Goal: Information Seeking & Learning: Check status

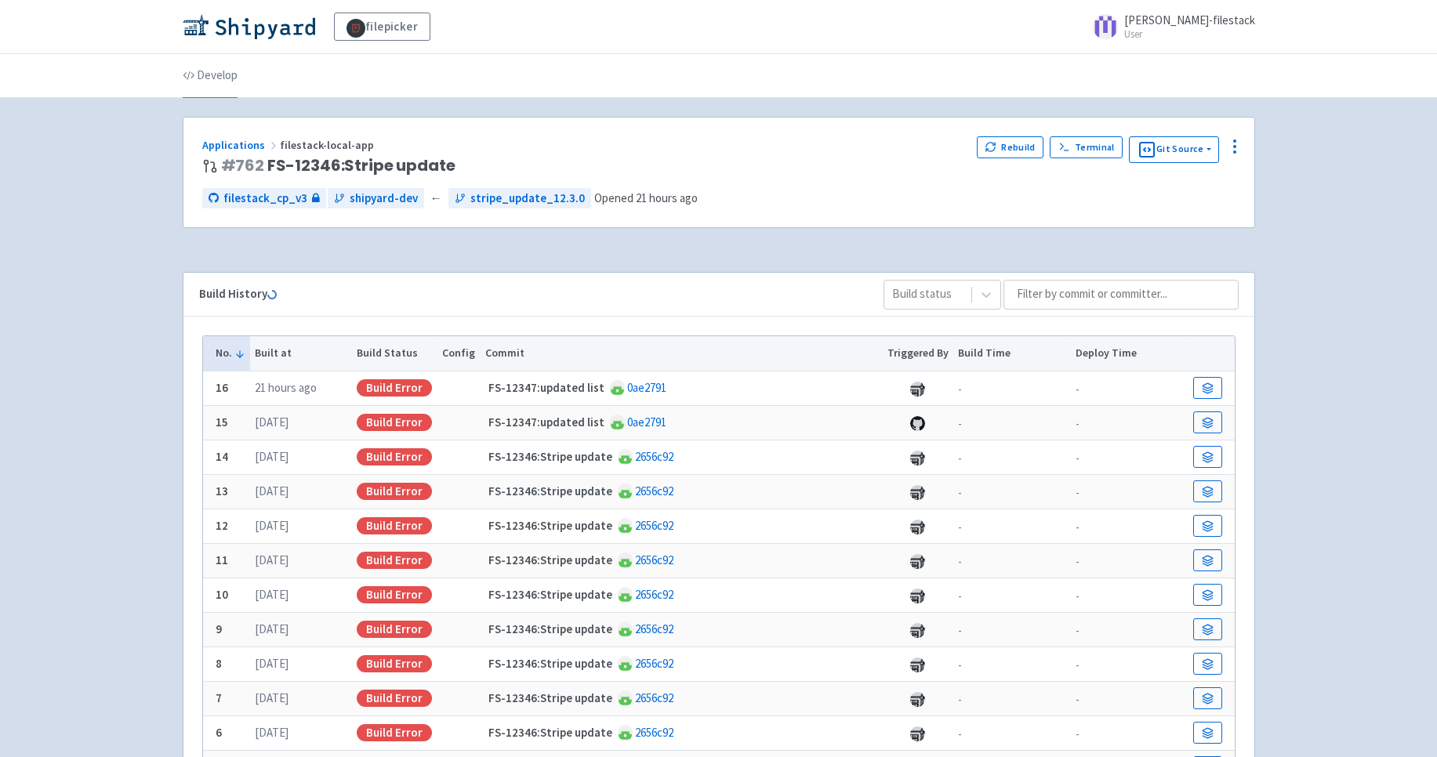
click at [199, 78] on link "Develop" at bounding box center [210, 76] width 55 height 44
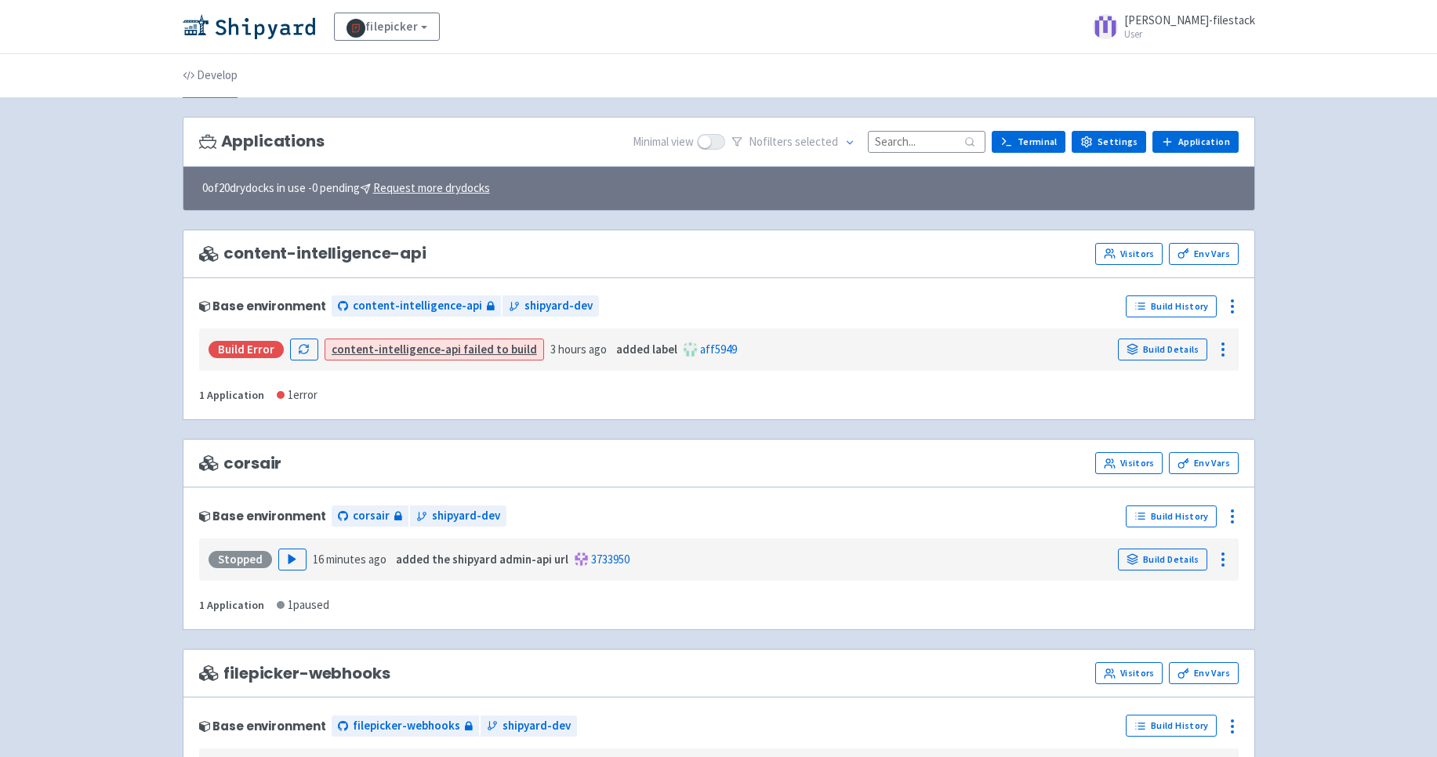
click at [222, 79] on link "Develop" at bounding box center [210, 76] width 55 height 44
click at [425, 27] on link "filepicker" at bounding box center [387, 27] width 107 height 28
click at [404, 61] on link "View Organizations" at bounding box center [406, 69] width 143 height 24
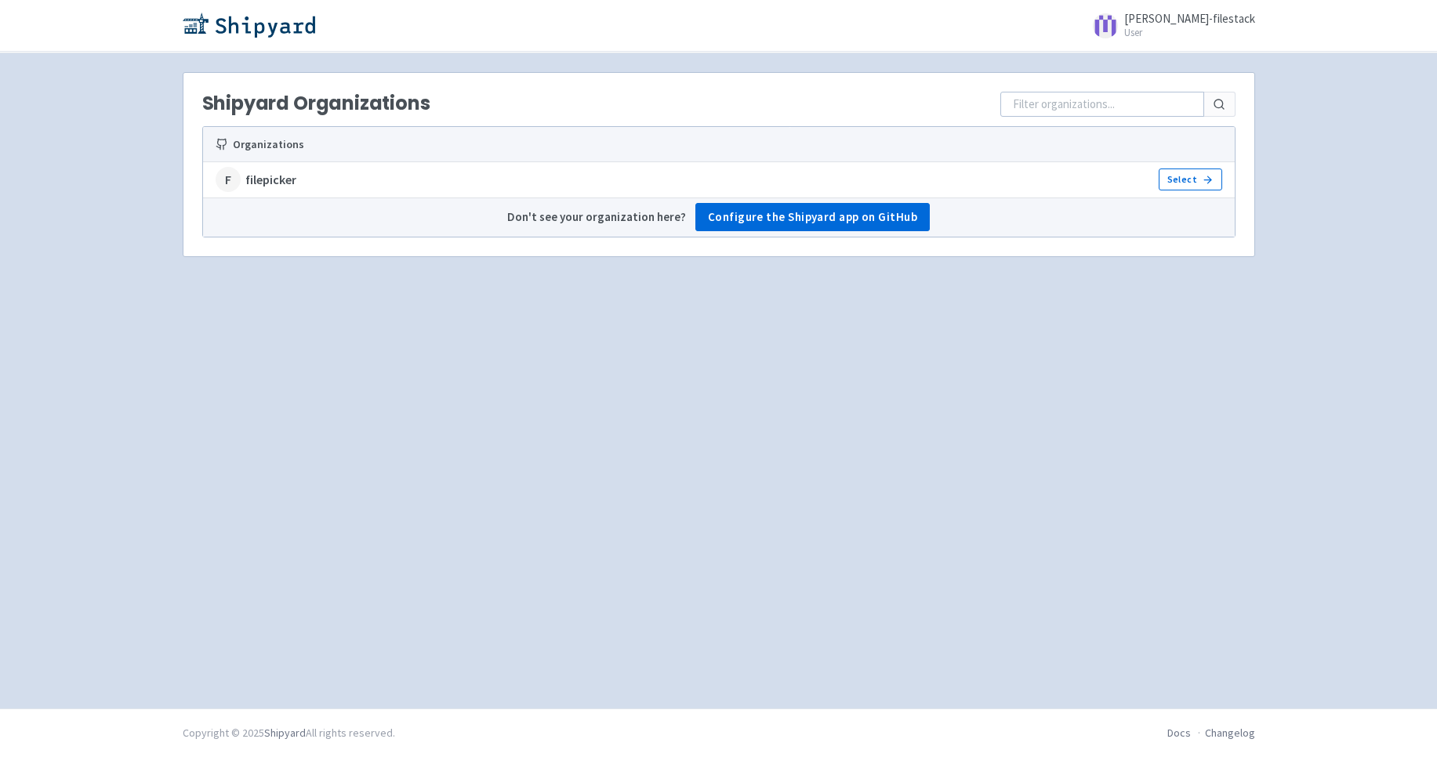
click at [272, 180] on strong "filepicker" at bounding box center [270, 180] width 51 height 18
click at [1187, 180] on link "Select" at bounding box center [1190, 180] width 63 height 22
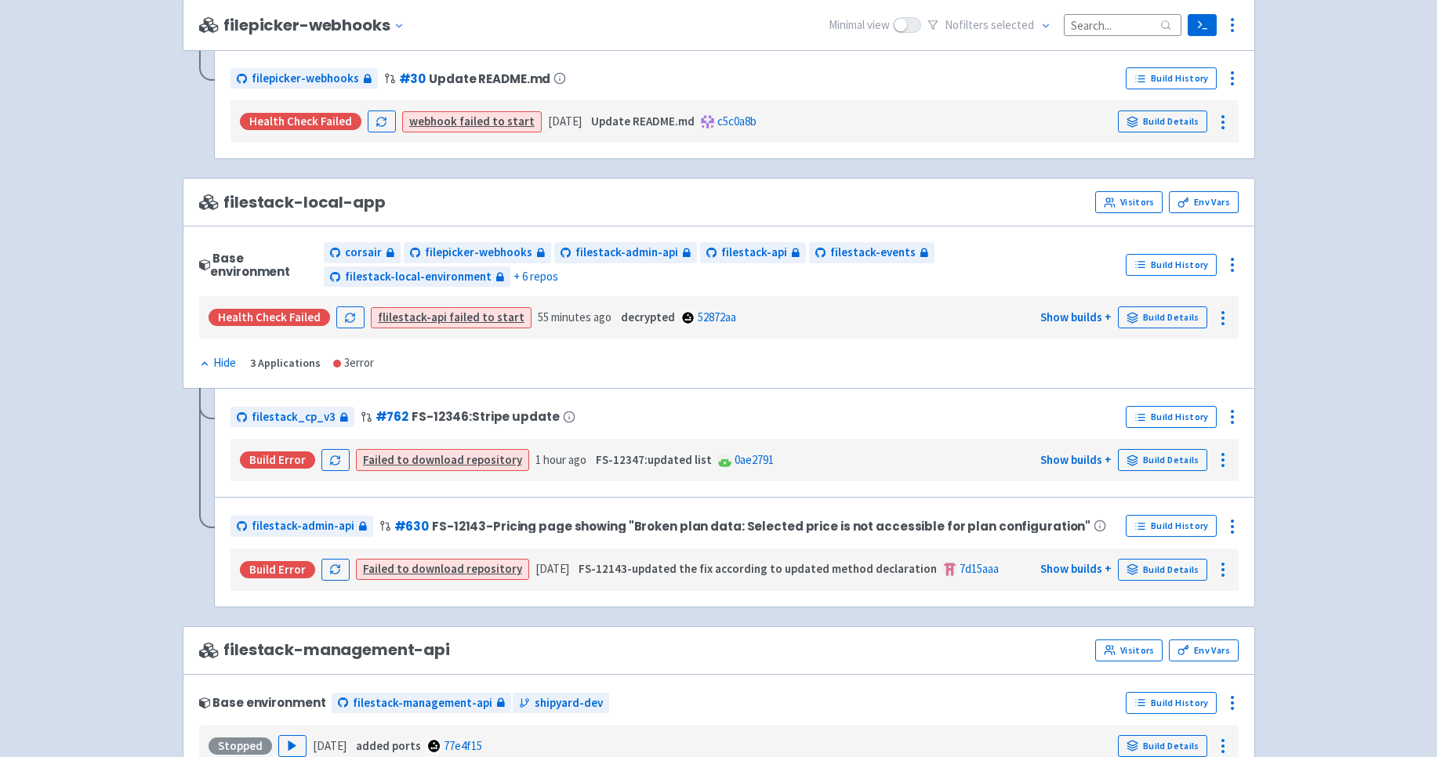
scroll to position [803, 0]
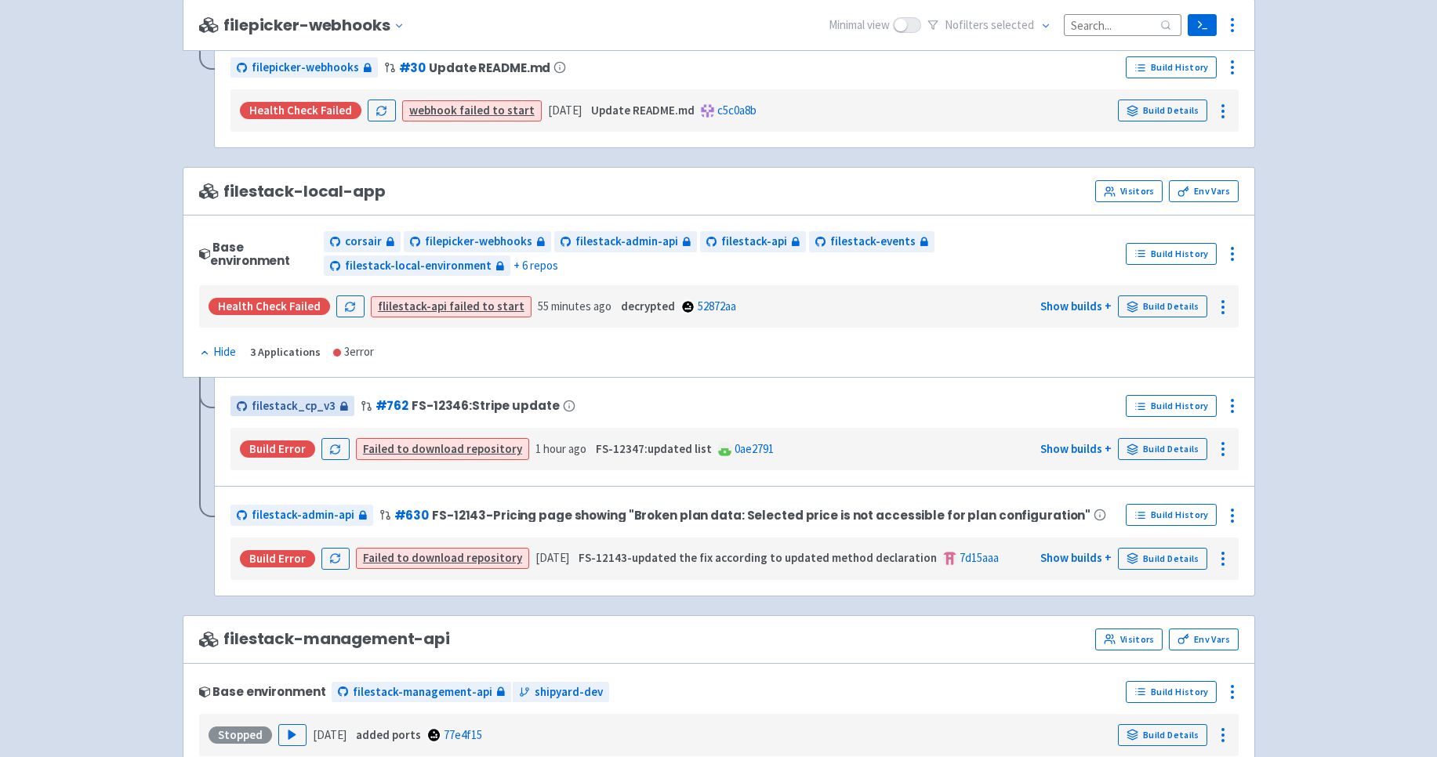
click at [283, 402] on span "filestack_cp_v3" at bounding box center [294, 406] width 84 height 18
click at [1224, 448] on circle at bounding box center [1223, 449] width 2 height 2
click at [1235, 405] on icon at bounding box center [1232, 406] width 19 height 19
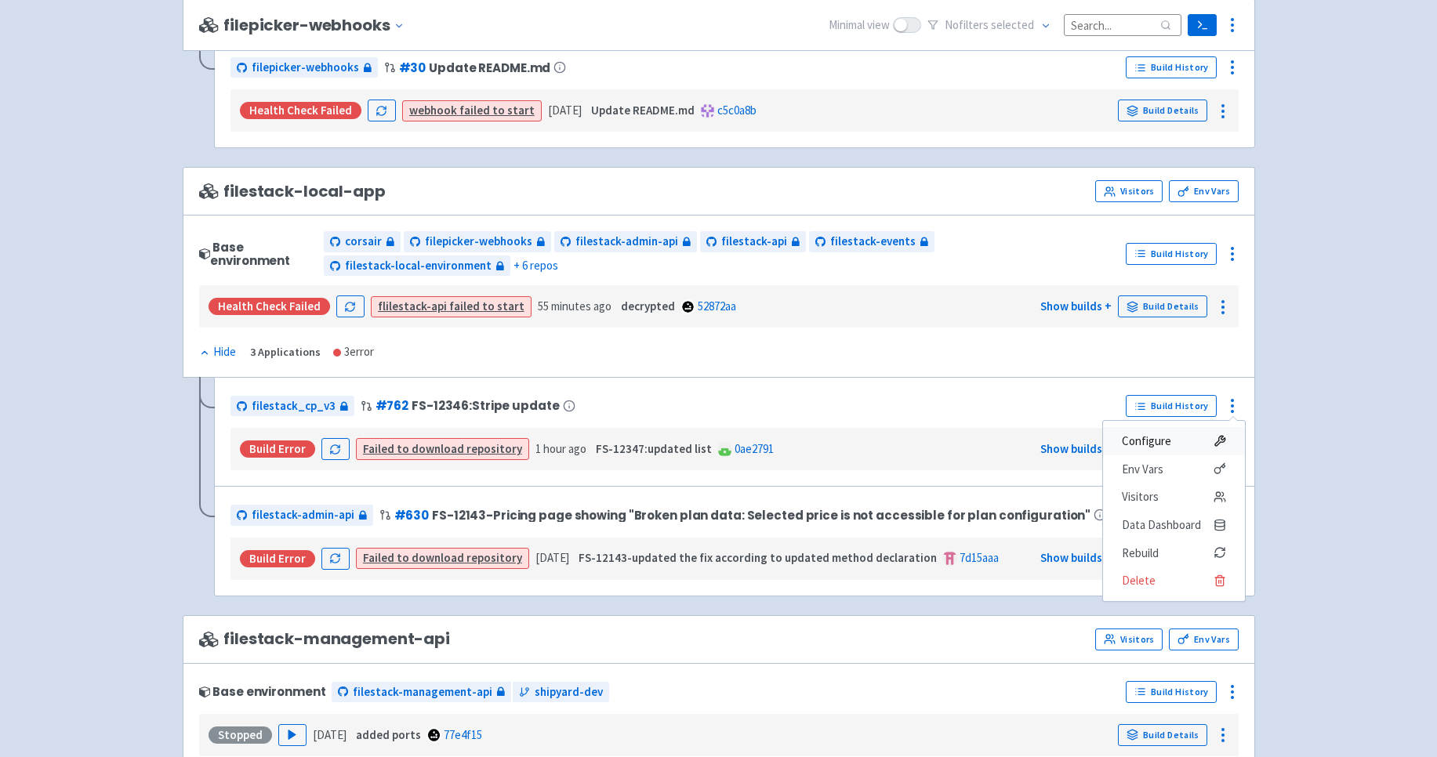
click at [1166, 440] on span "Configure" at bounding box center [1146, 441] width 49 height 22
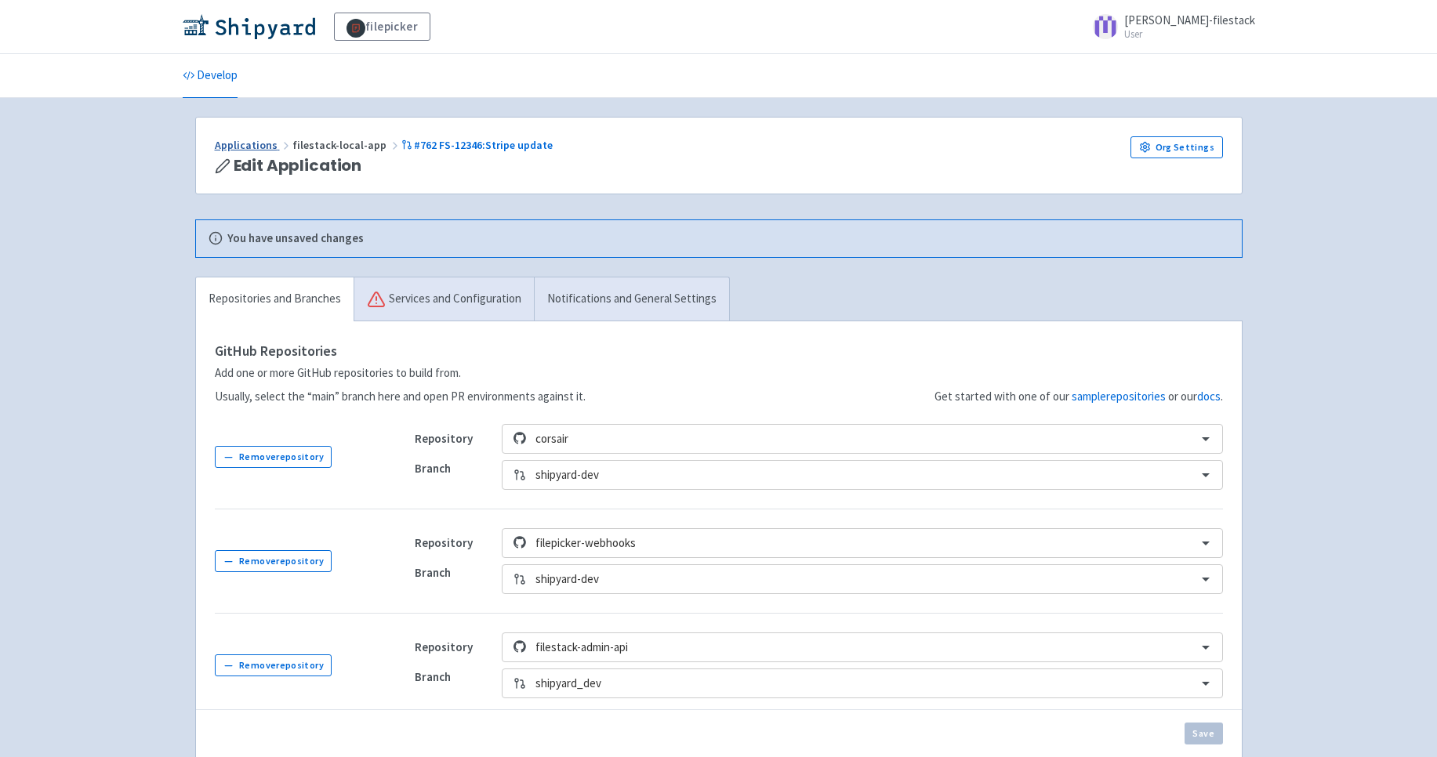
click at [248, 143] on link "Applications" at bounding box center [254, 145] width 78 height 14
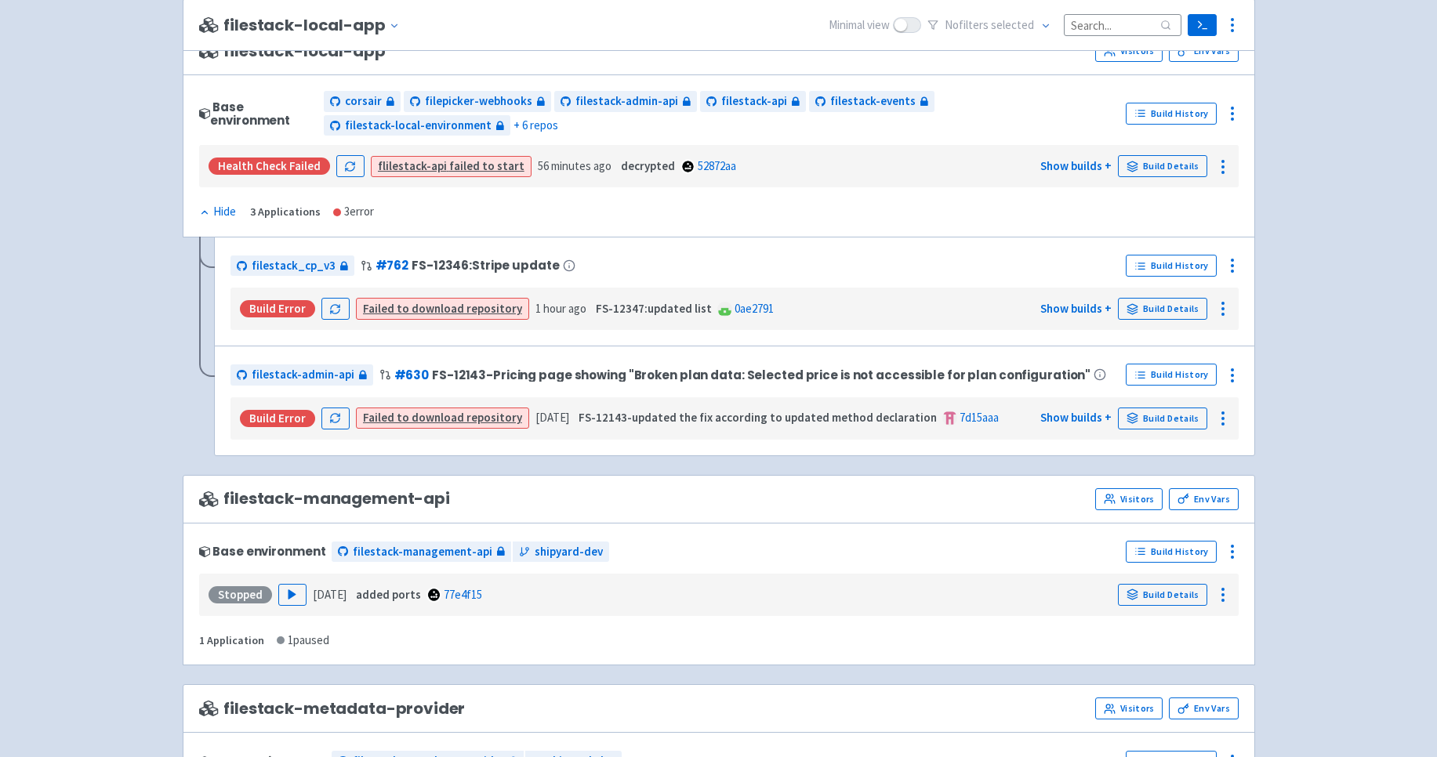
scroll to position [973, 0]
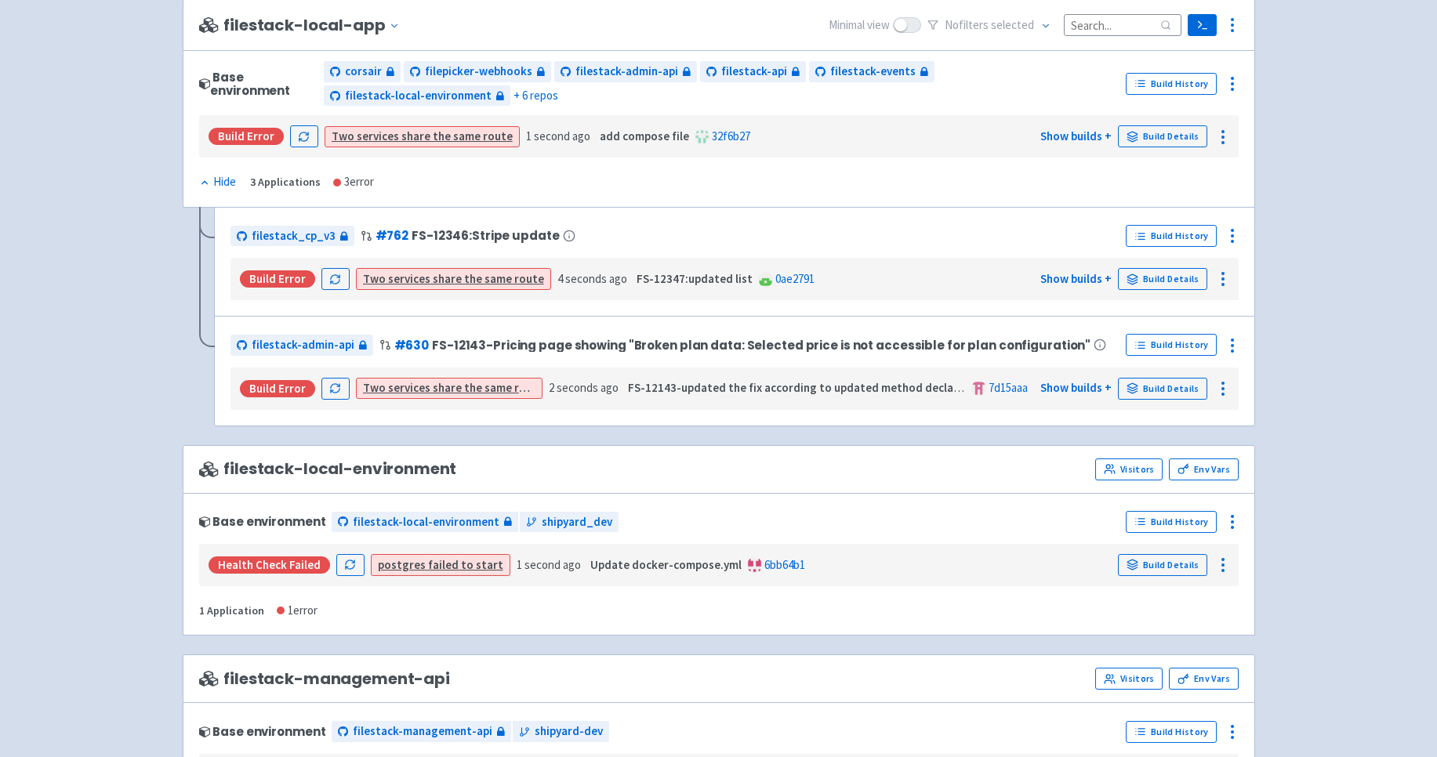
click at [444, 279] on link "Two services share the same route" at bounding box center [453, 278] width 181 height 15
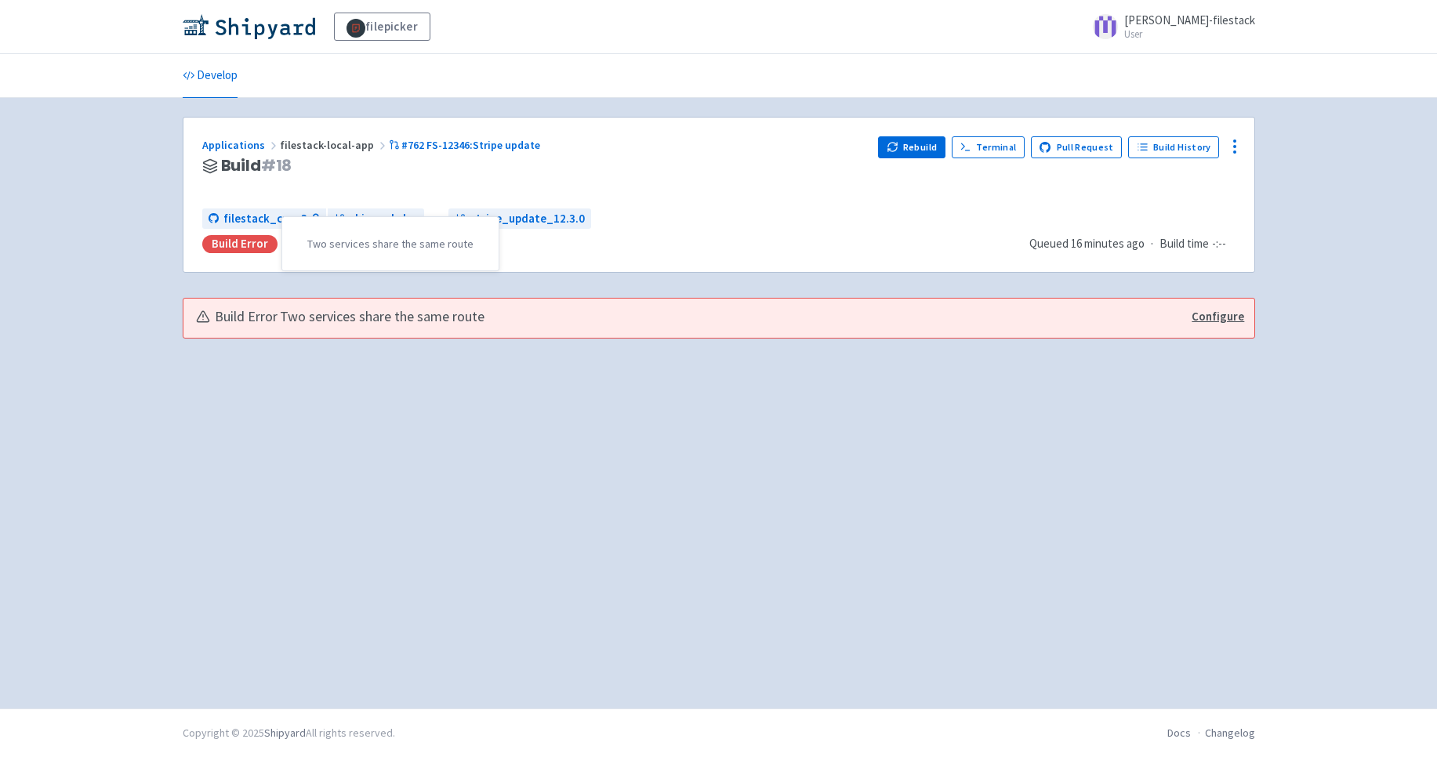
click at [239, 241] on div "Build Error" at bounding box center [239, 244] width 75 height 18
click at [1166, 155] on link "Build History" at bounding box center [1173, 147] width 91 height 22
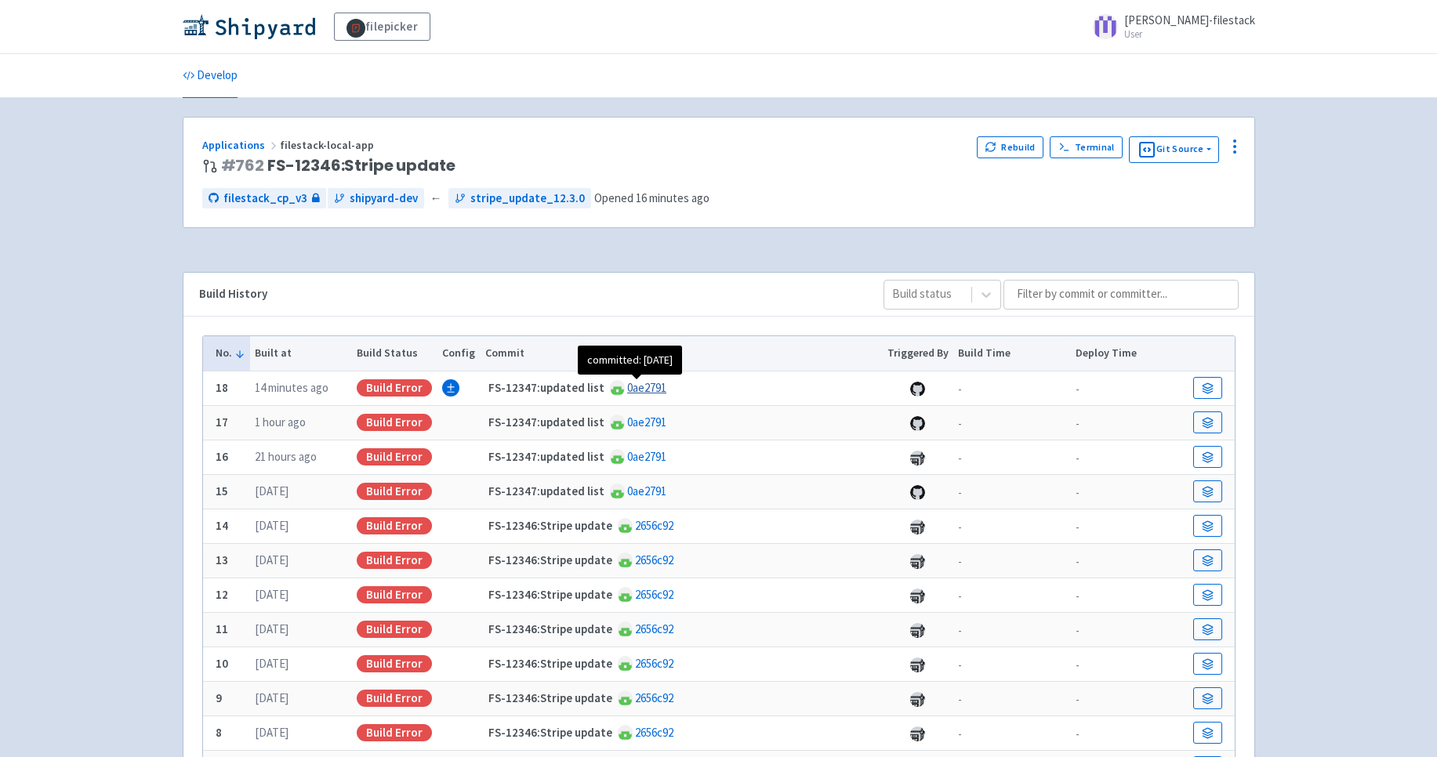
click at [633, 385] on link "0ae2791" at bounding box center [646, 387] width 39 height 15
click at [512, 201] on span "stripe_update_12.3.0" at bounding box center [527, 199] width 114 height 18
click at [484, 188] on link "stripe_update_12.3.0" at bounding box center [519, 198] width 143 height 21
click at [383, 194] on span "shipyard-dev" at bounding box center [384, 199] width 68 height 18
click at [407, 390] on div "Build Error" at bounding box center [394, 387] width 75 height 17
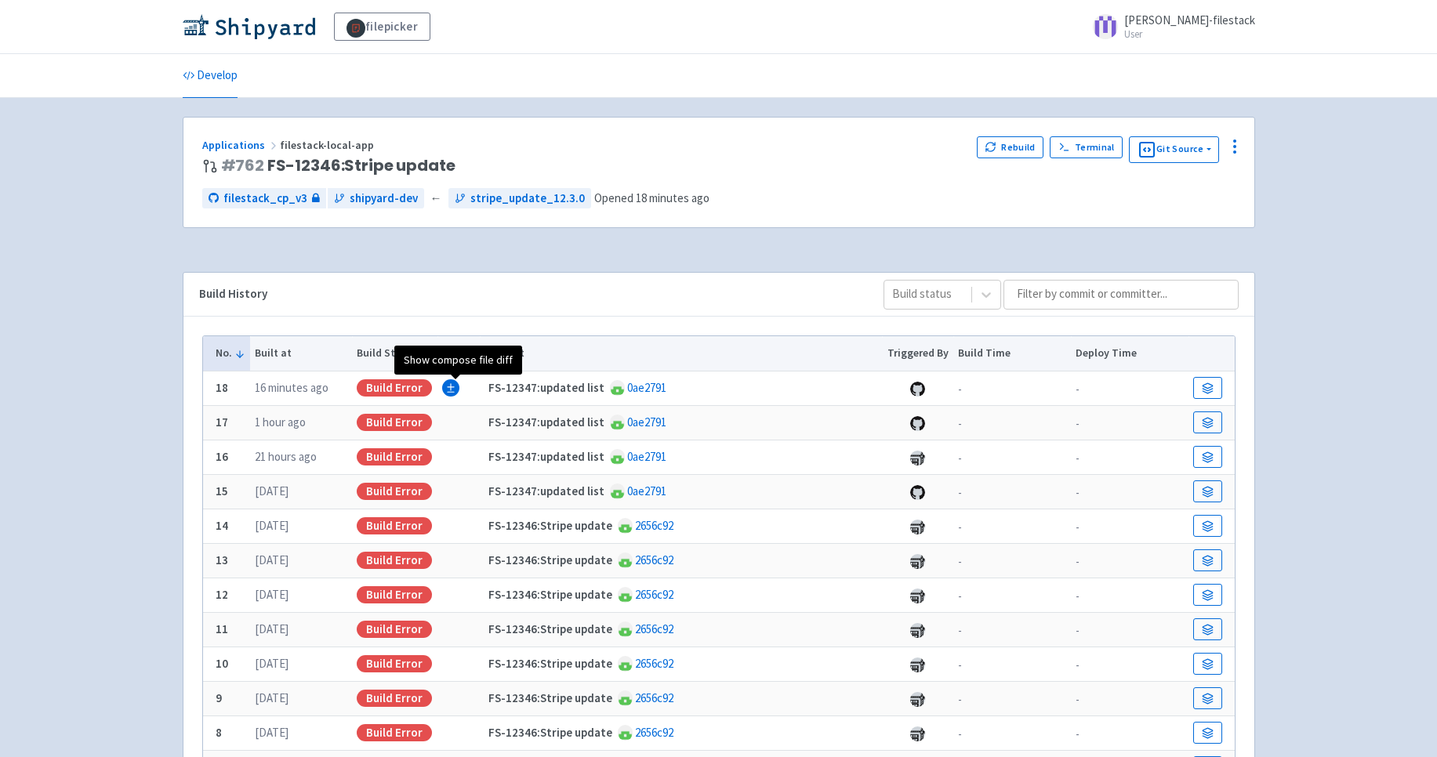
click at [451, 389] on icon "Show compose file diff" at bounding box center [450, 388] width 11 height 11
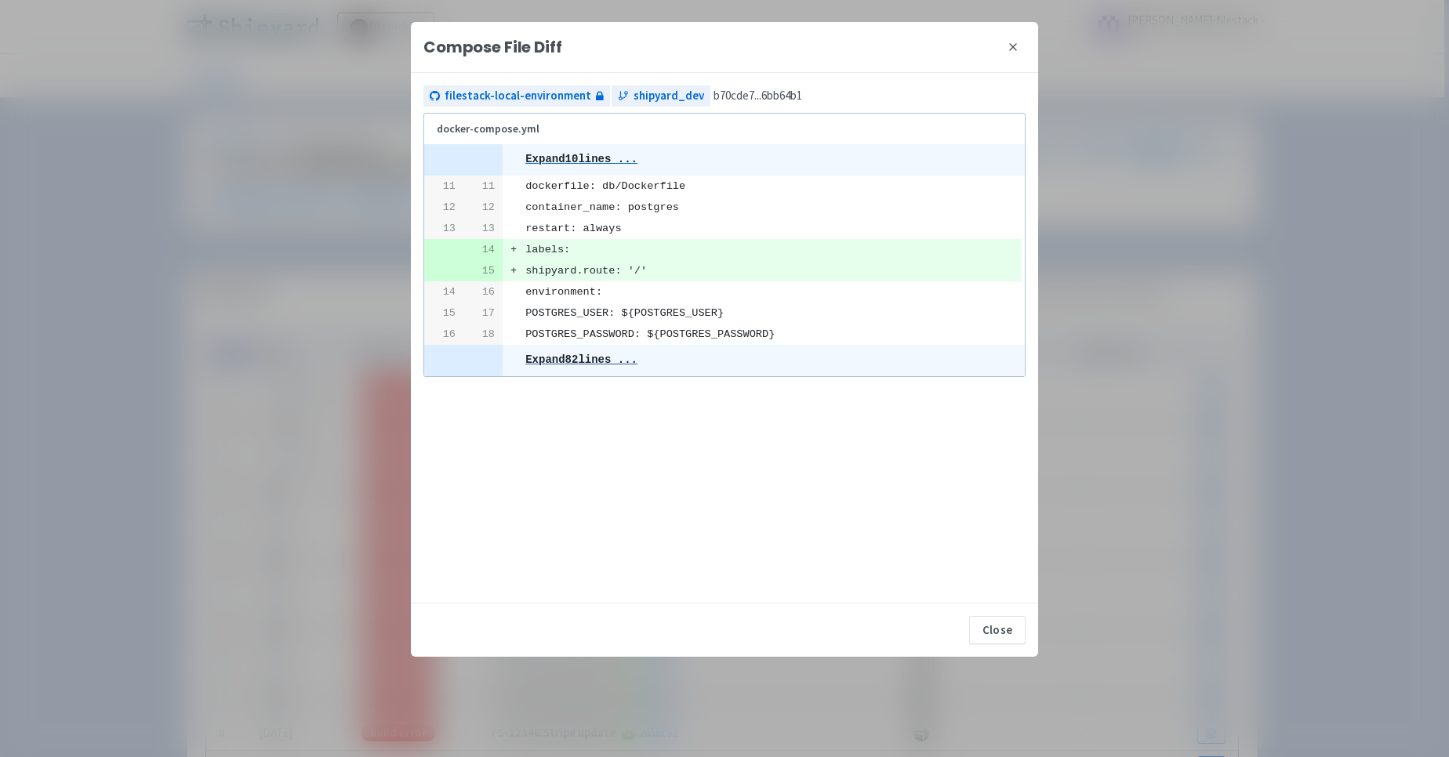
click at [597, 358] on pre "Expand 82 lines ..." at bounding box center [581, 360] width 112 height 13
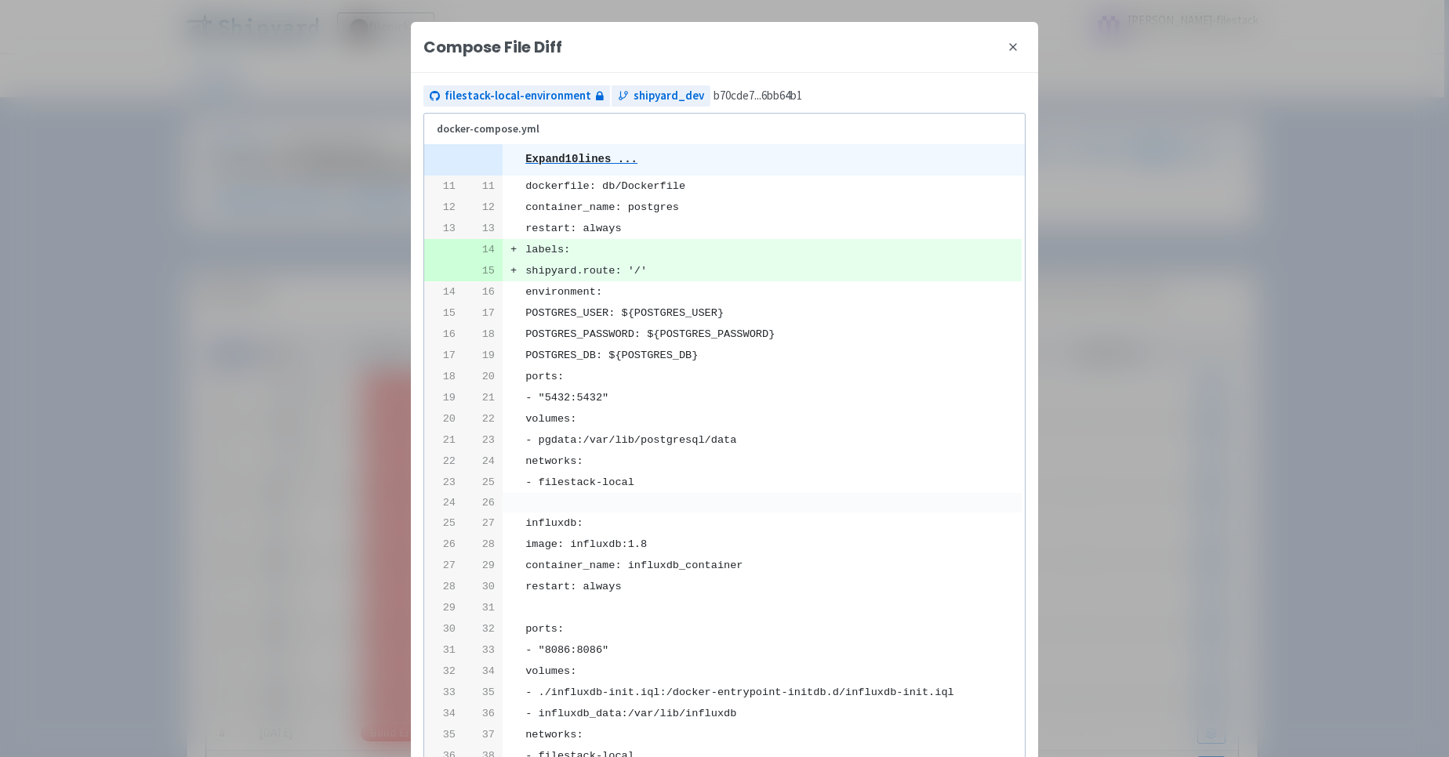
click at [1013, 43] on icon at bounding box center [1012, 47] width 13 height 13
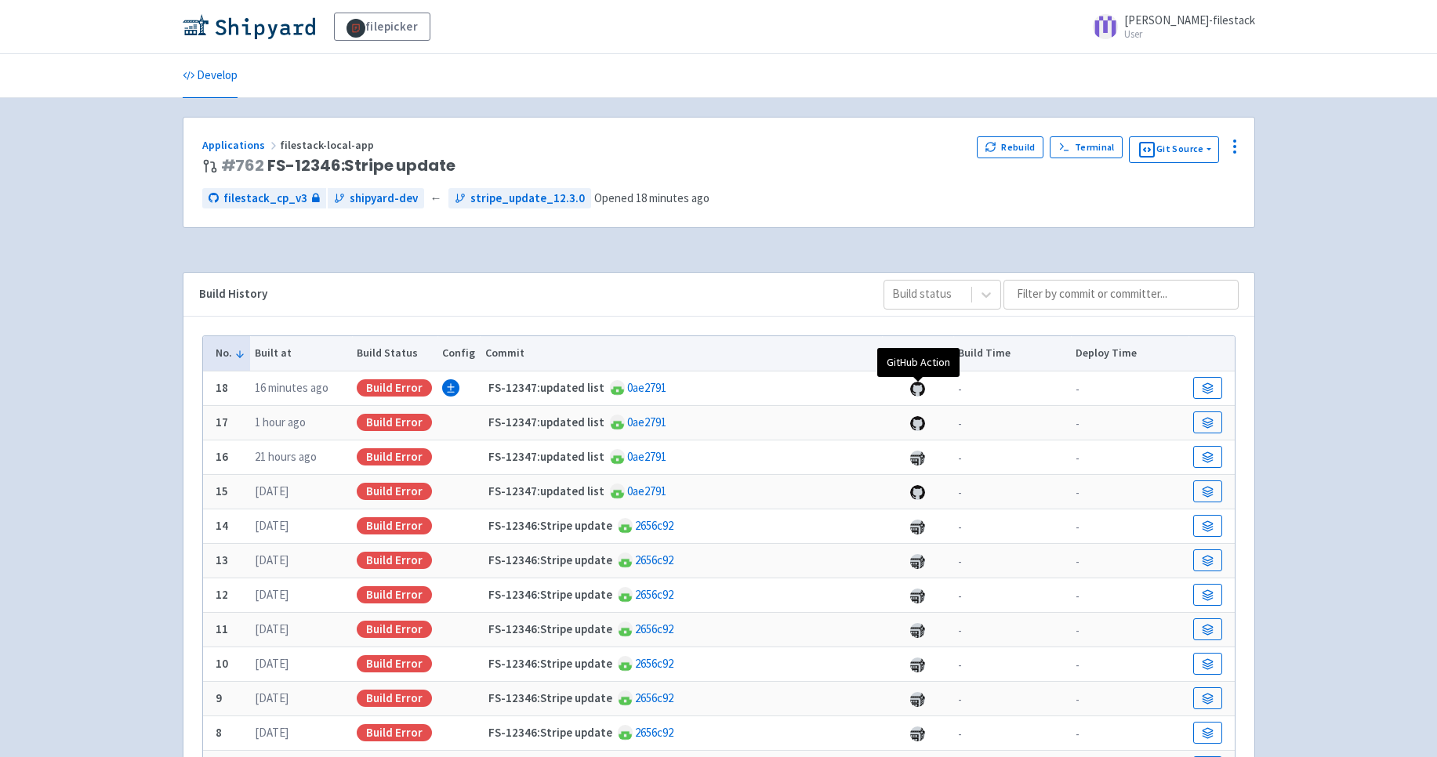
click at [919, 388] on span at bounding box center [917, 389] width 15 height 15
click at [1202, 391] on icon at bounding box center [1208, 389] width 12 height 12
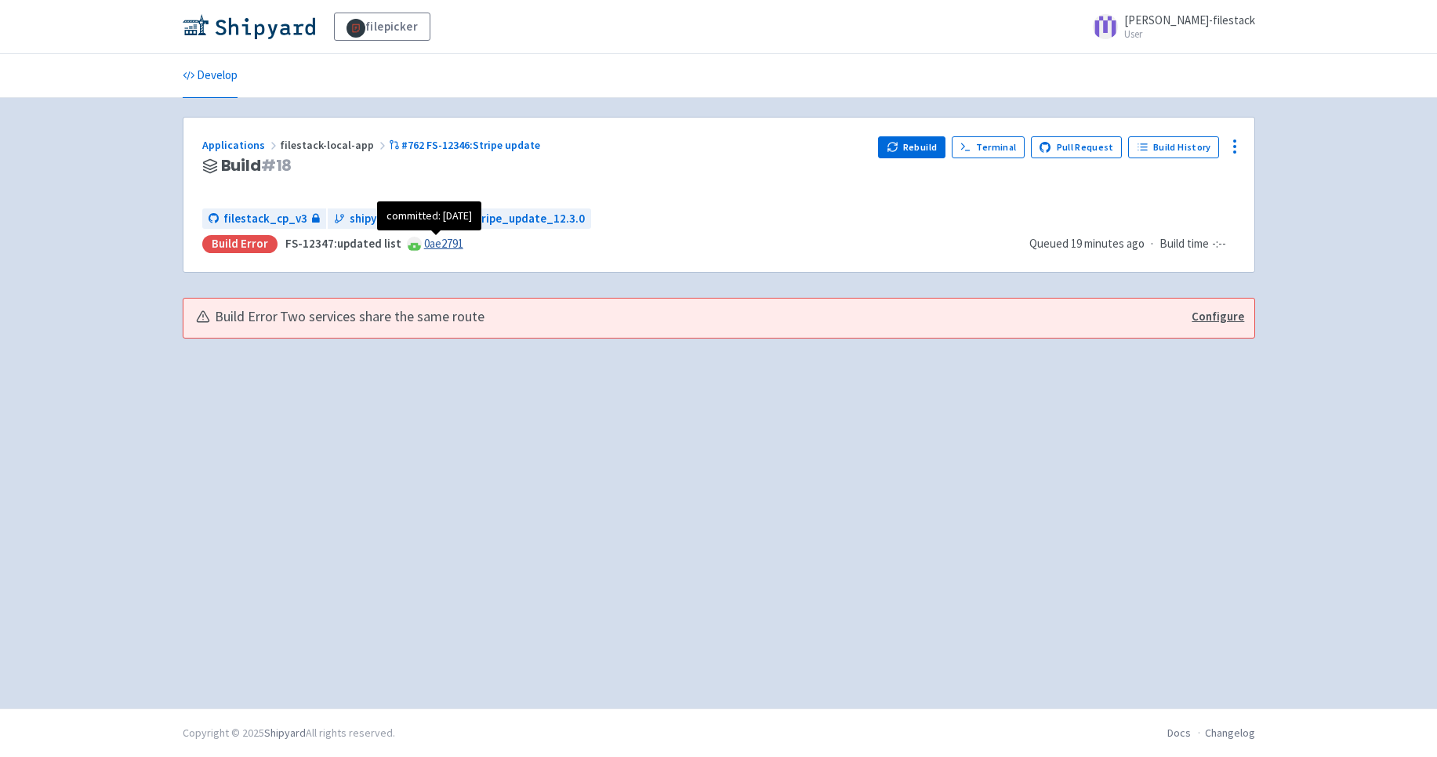
click at [436, 245] on link "0ae2791" at bounding box center [443, 243] width 39 height 15
click at [1213, 314] on link "Configure" at bounding box center [1217, 317] width 53 height 18
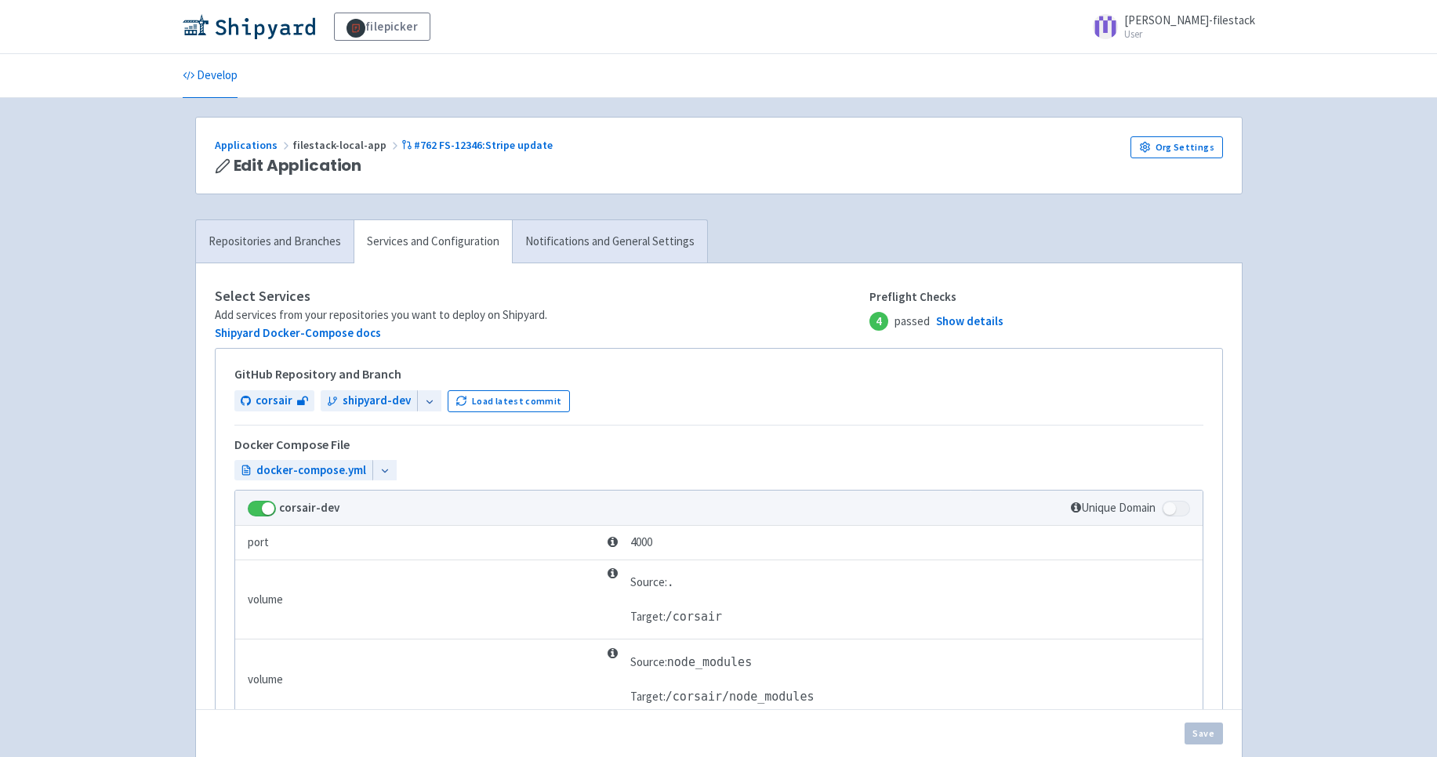
checkbox input "false"
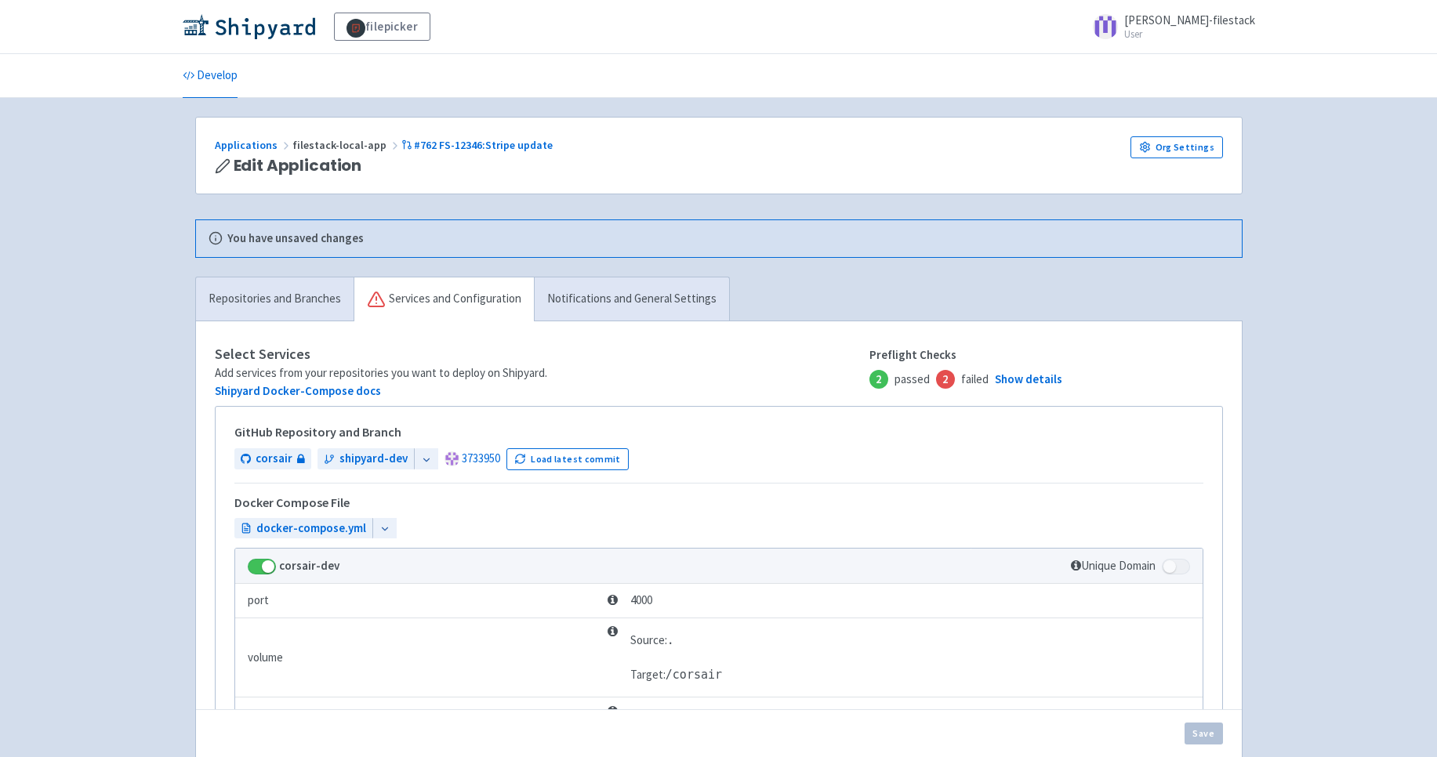
click at [237, 136] on div "Applications filestack-local-app #762 FS-12346:Stripe update" at bounding box center [618, 145] width 807 height 18
click at [243, 143] on link "Applications" at bounding box center [254, 145] width 78 height 14
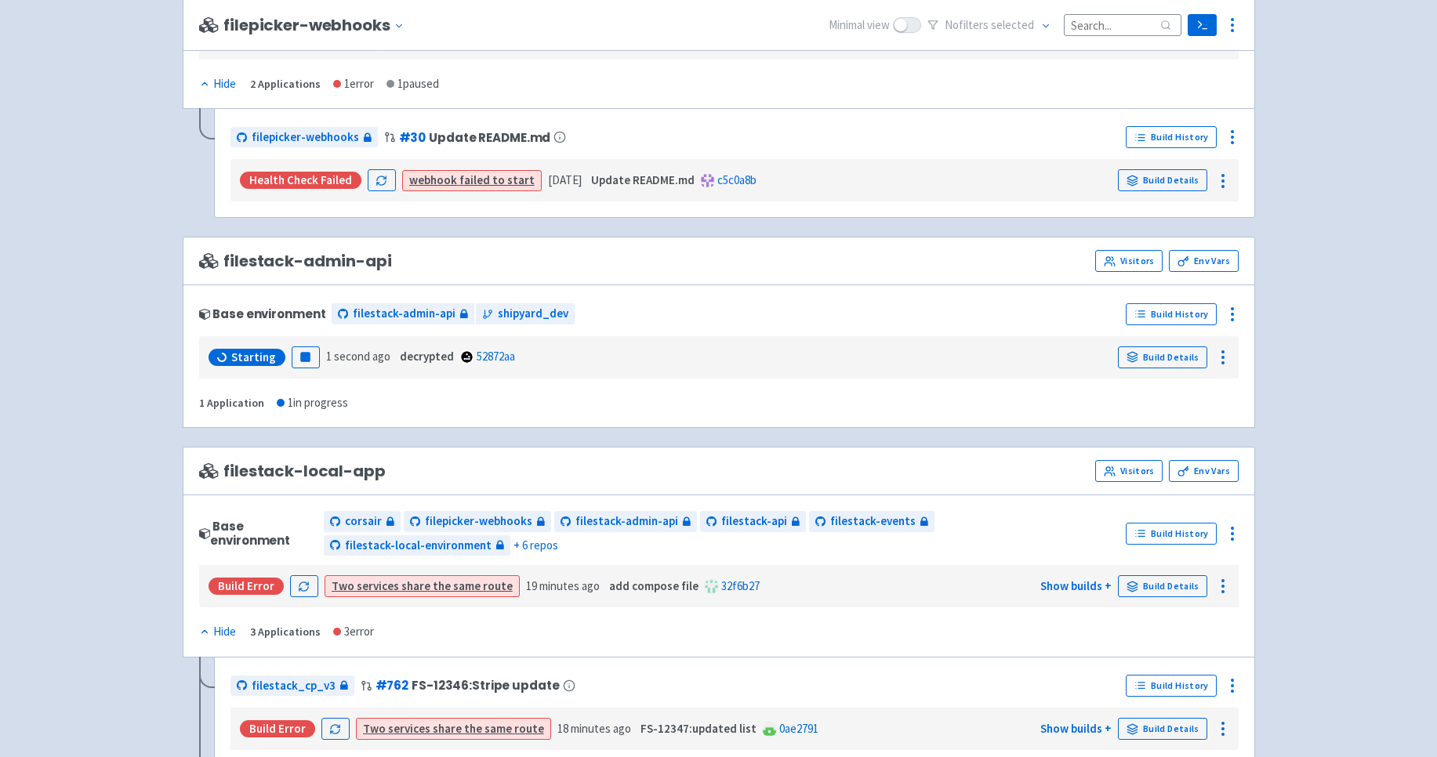
scroll to position [815, 0]
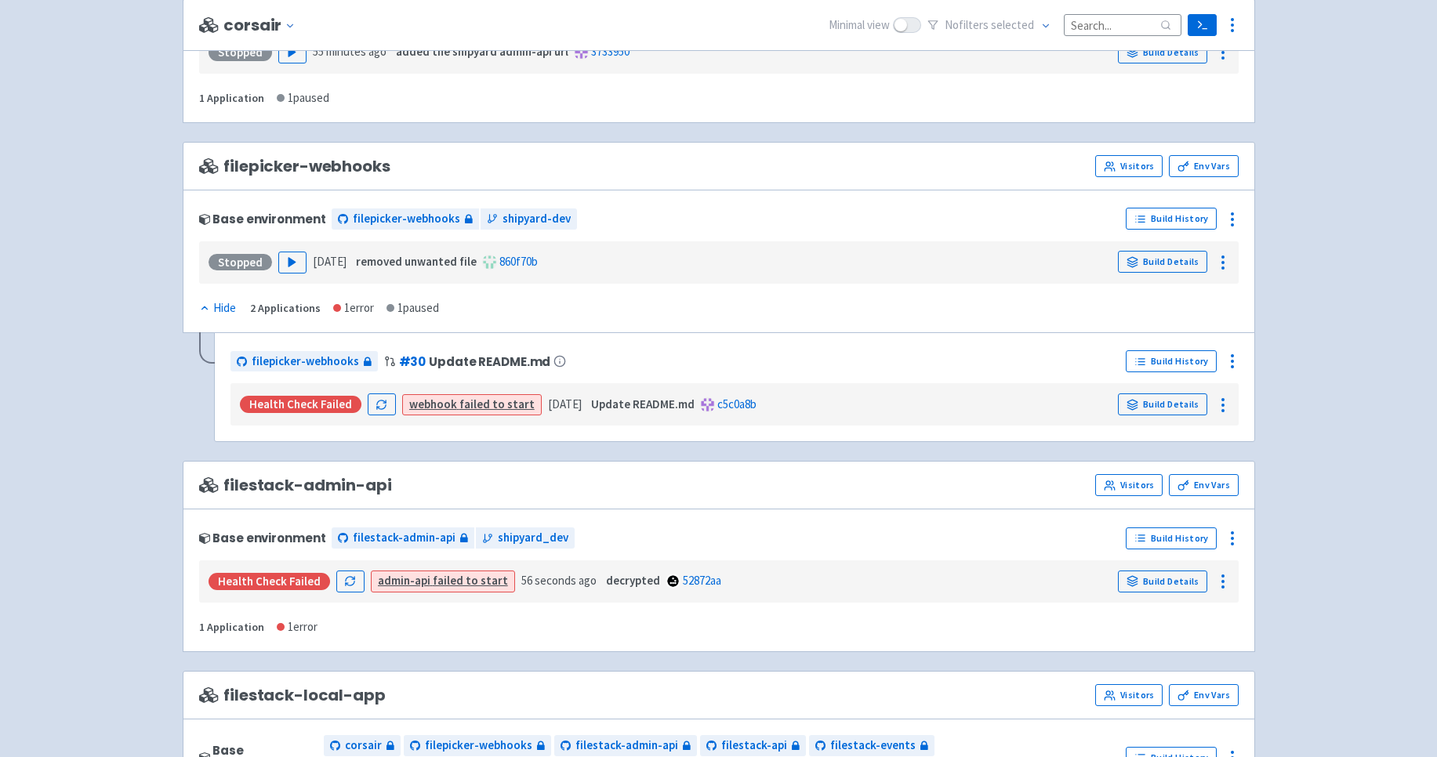
scroll to position [716, 0]
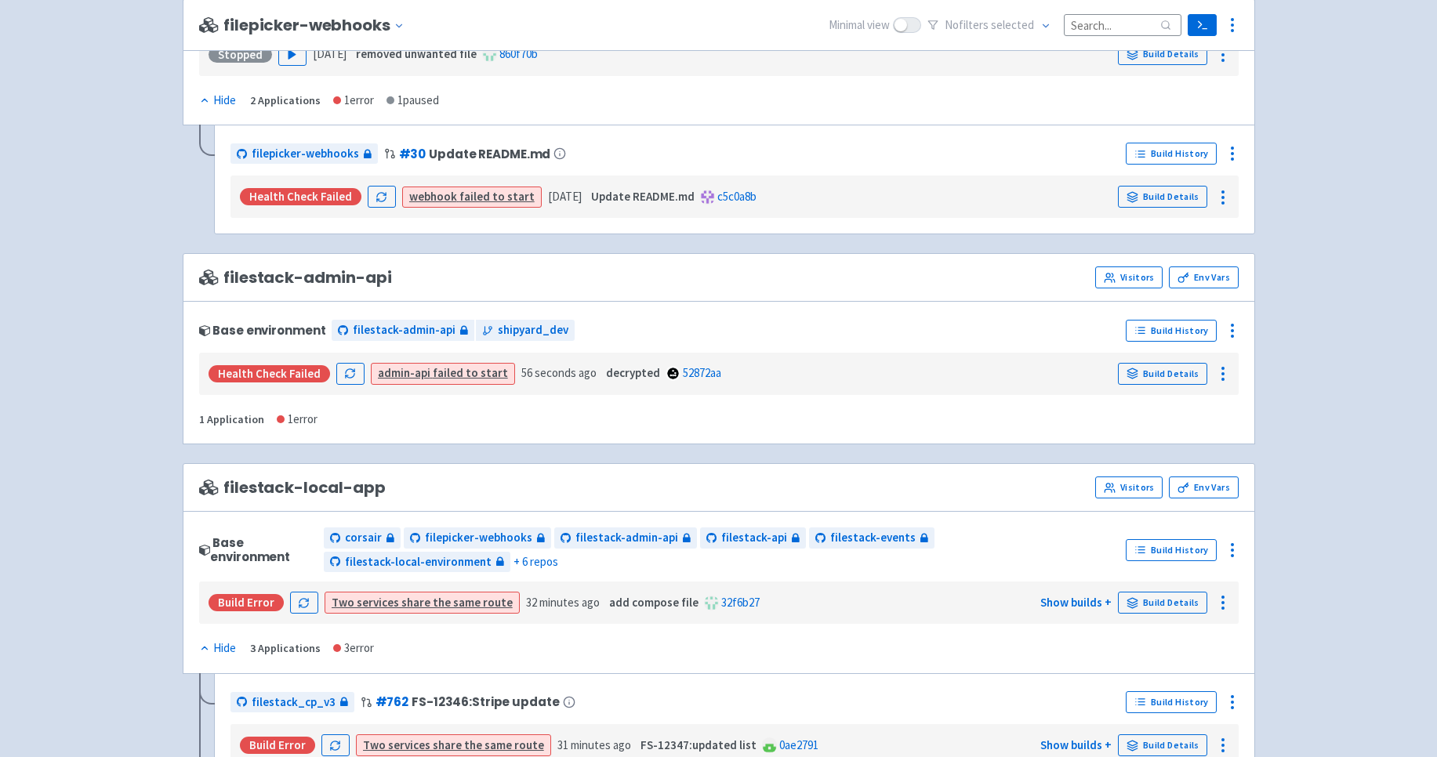
click at [259, 375] on div "Health check failed" at bounding box center [269, 373] width 121 height 17
click at [425, 376] on strong "admin-api" at bounding box center [404, 372] width 53 height 15
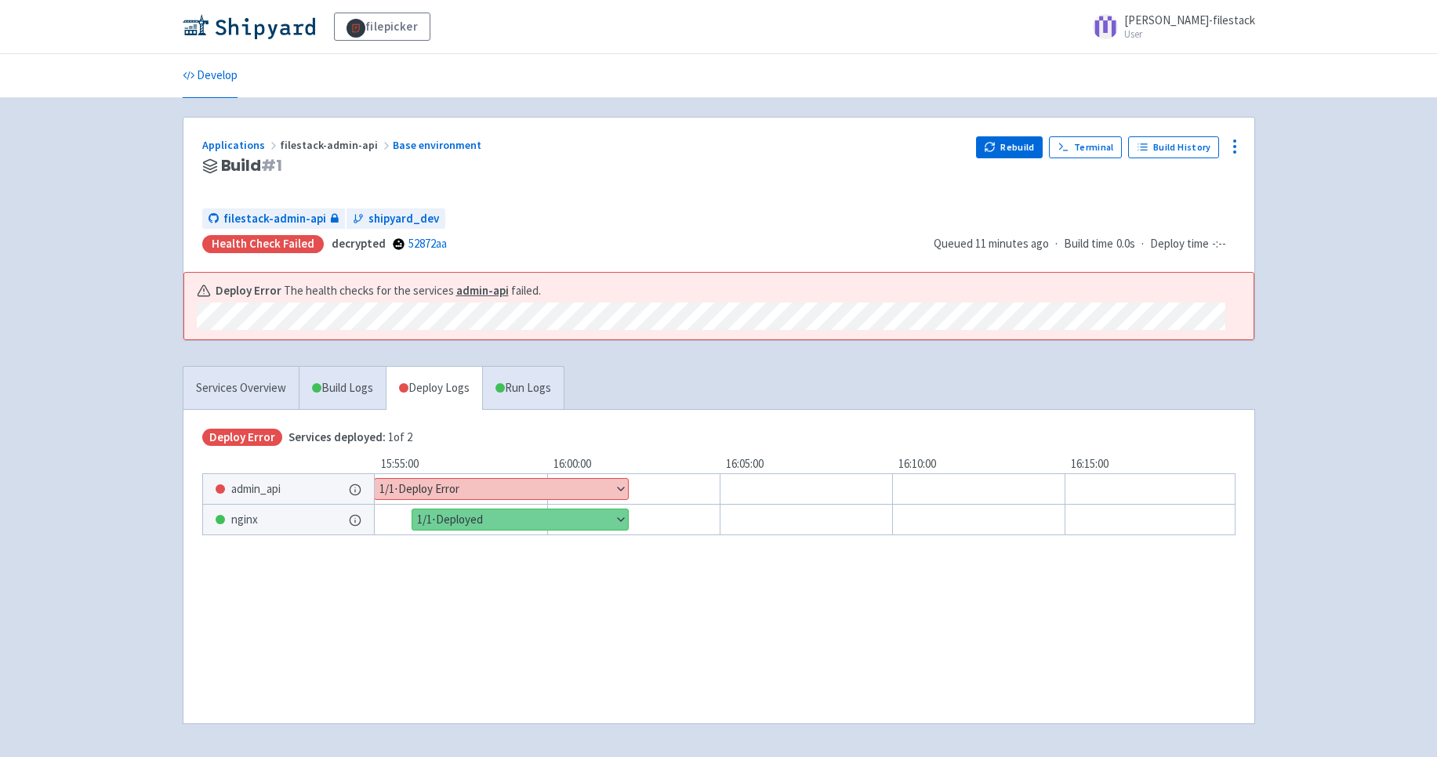
scroll to position [53, 0]
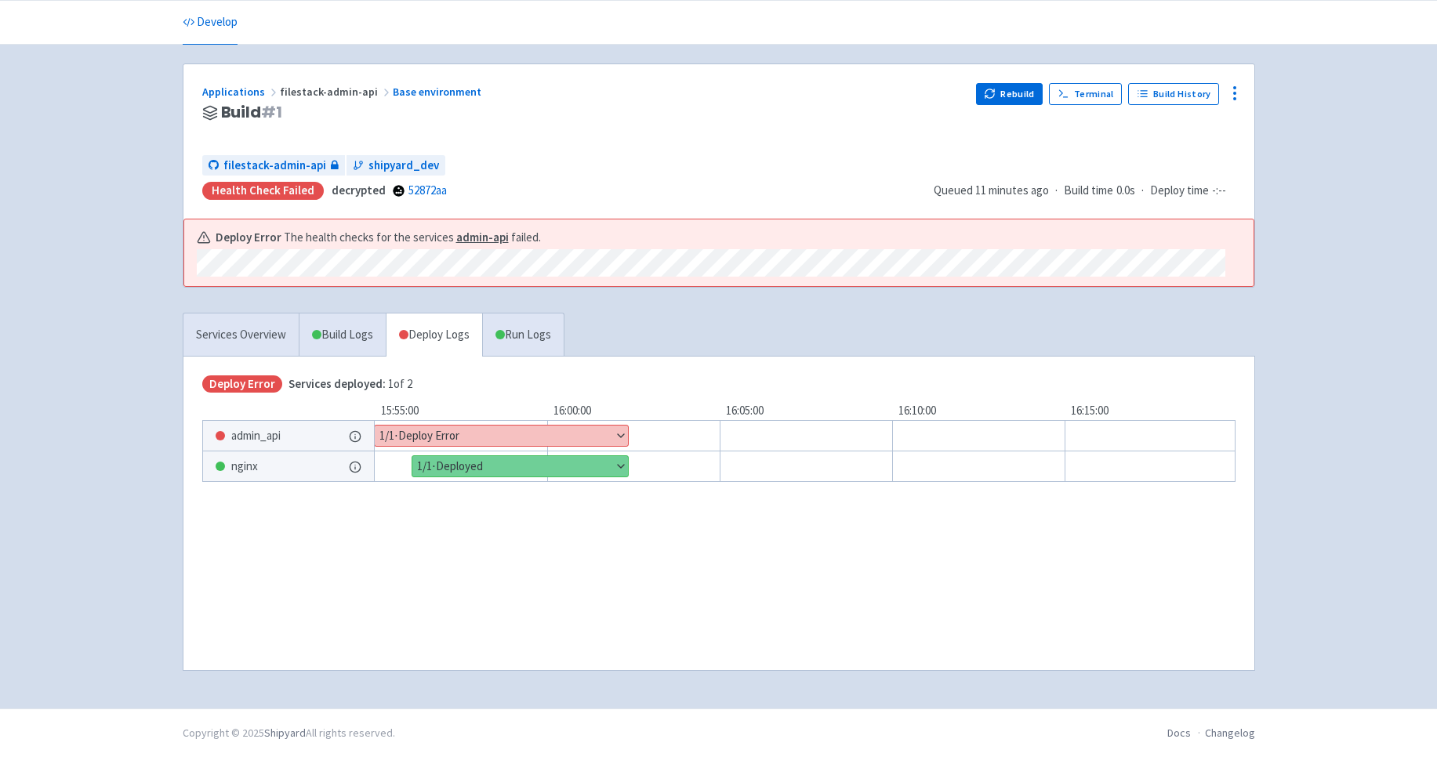
click at [618, 441] on button "Show details" at bounding box center [501, 436] width 253 height 20
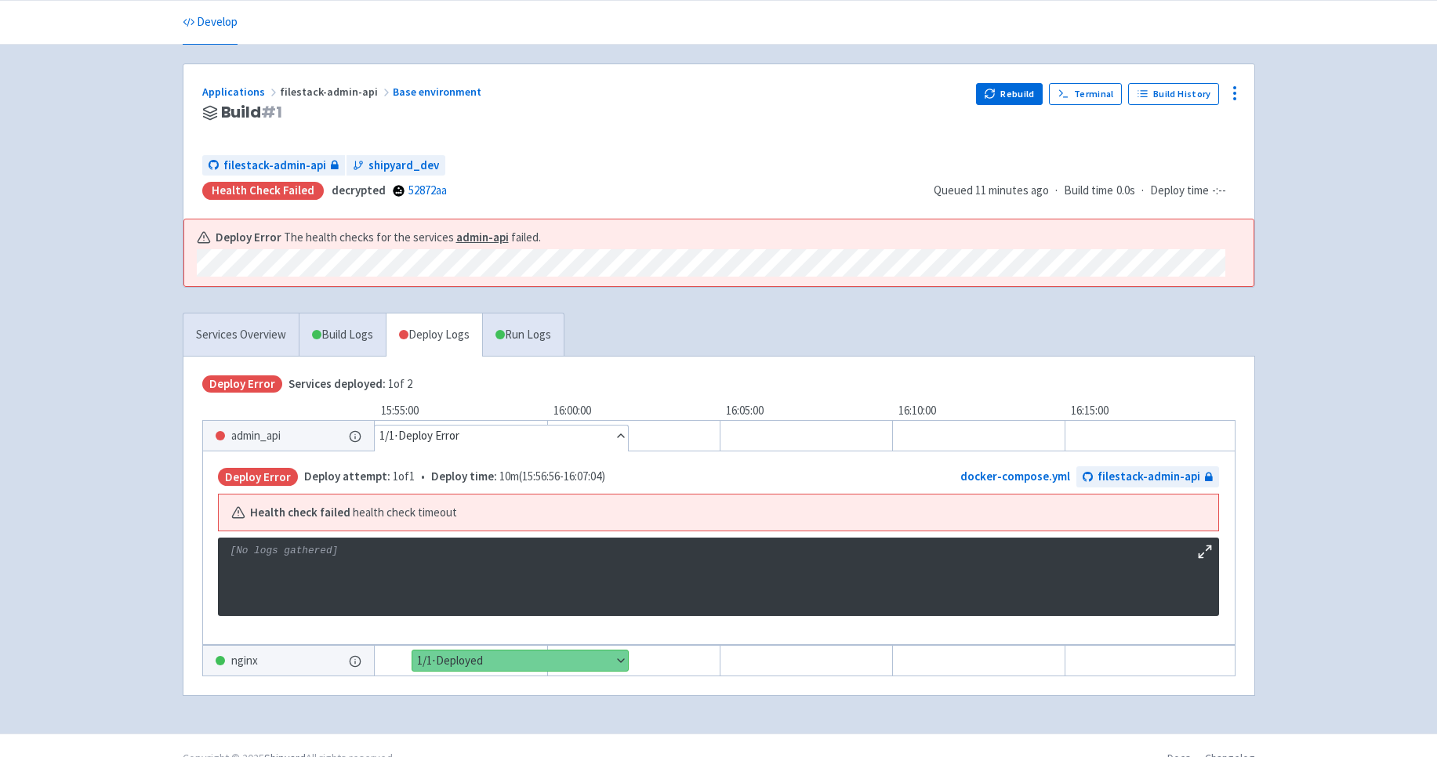
scroll to position [83, 0]
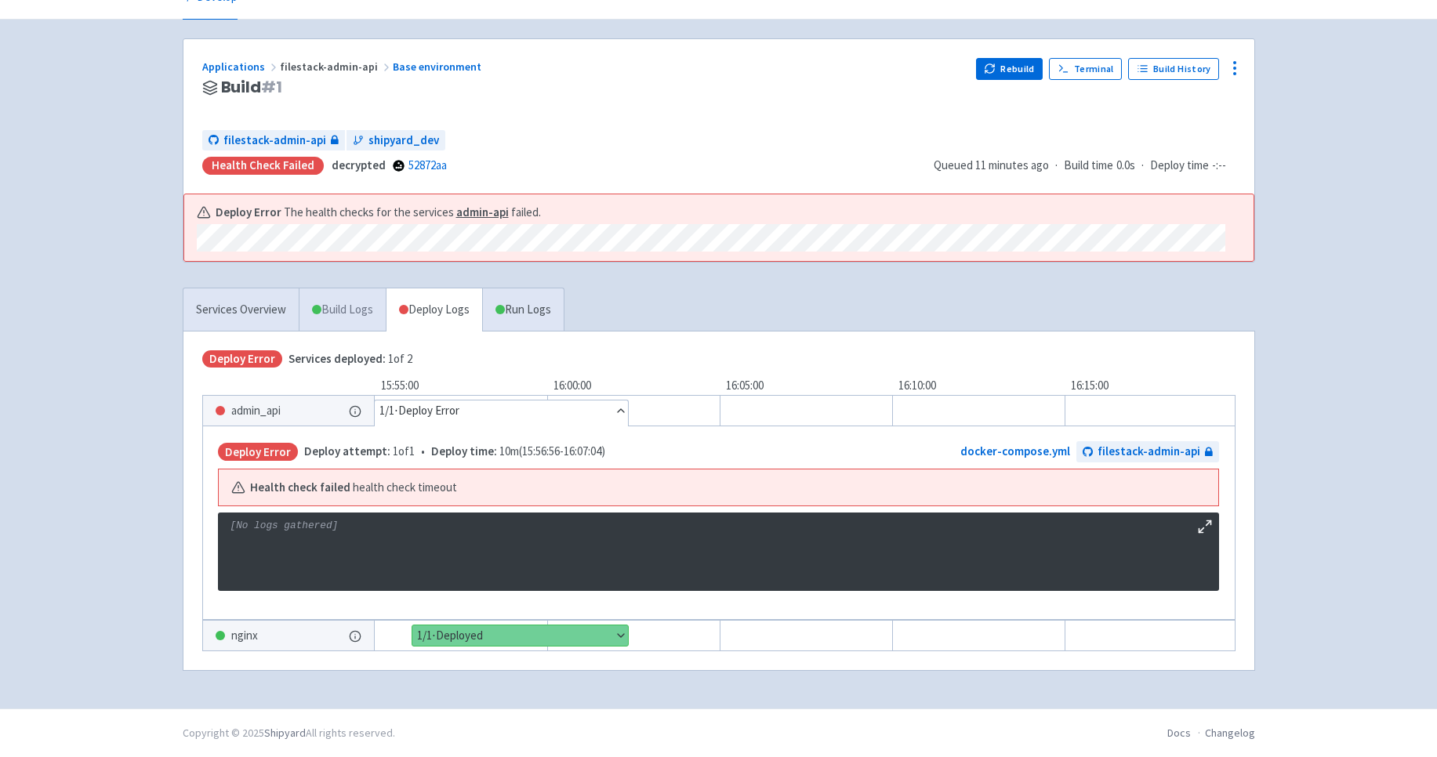
click at [357, 317] on link "Build Logs" at bounding box center [342, 309] width 86 height 43
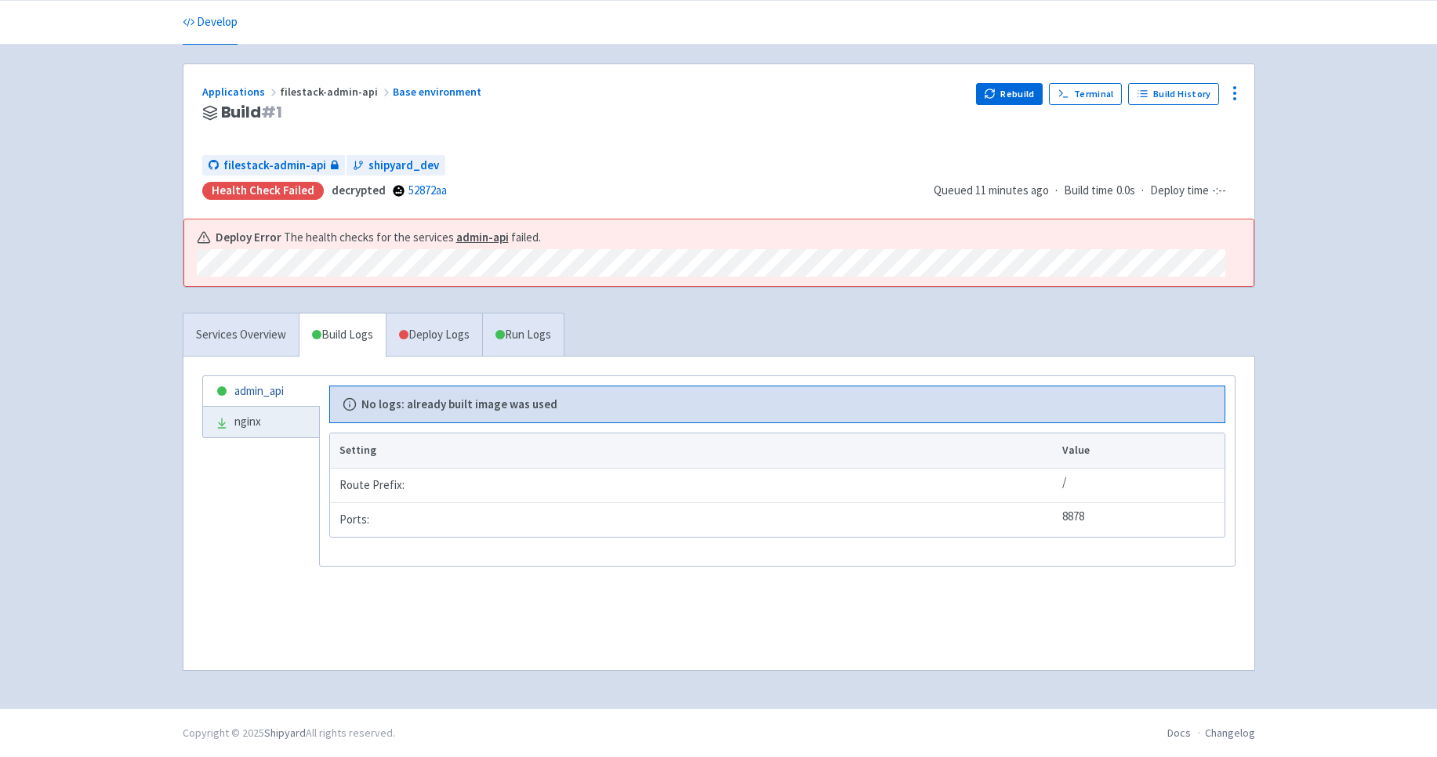
click at [282, 396] on link "admin_api" at bounding box center [261, 391] width 116 height 31
click at [261, 393] on link "admin_api" at bounding box center [261, 391] width 116 height 31
click at [264, 429] on link "nginx" at bounding box center [261, 422] width 116 height 31
click at [275, 389] on link "admin_api" at bounding box center [261, 391] width 116 height 31
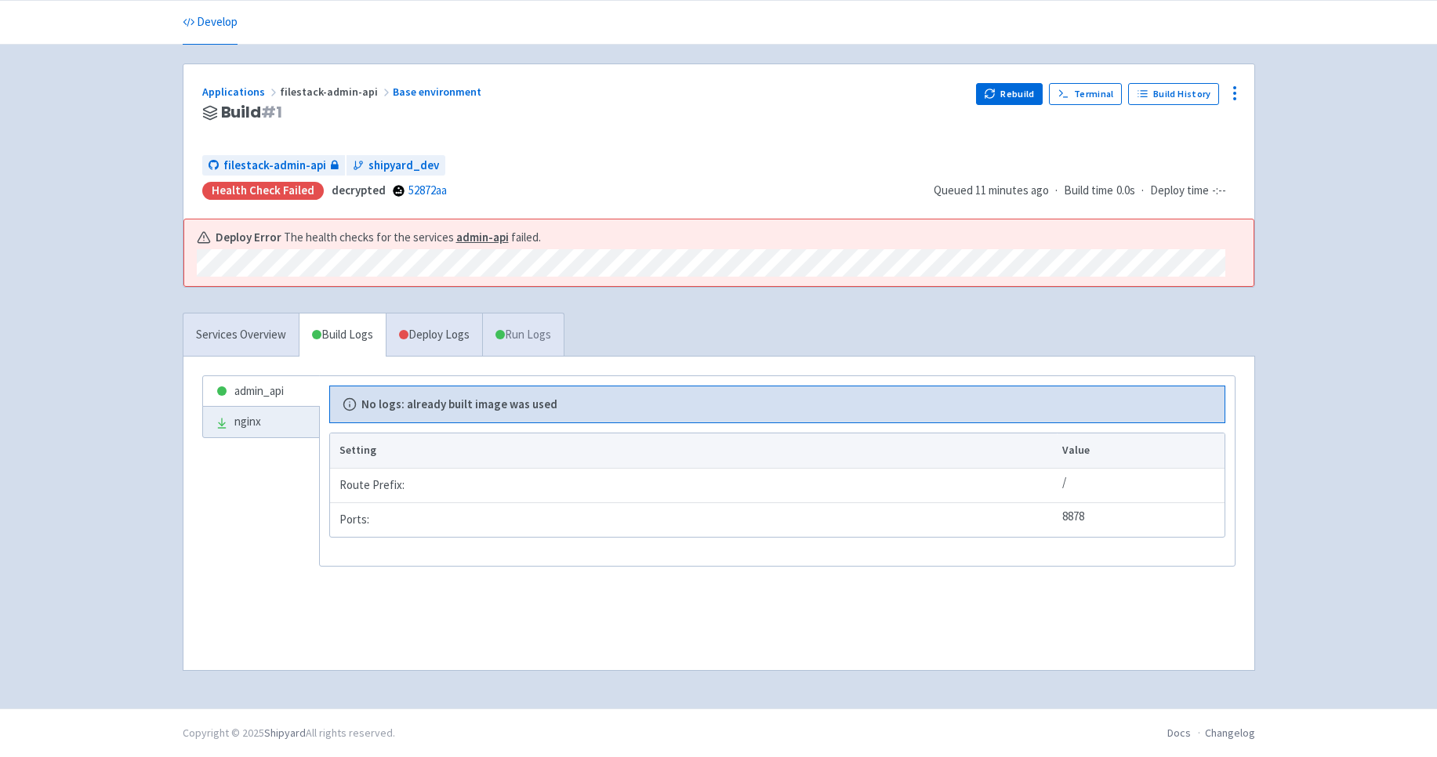
click at [552, 341] on link "Run Logs" at bounding box center [523, 335] width 82 height 43
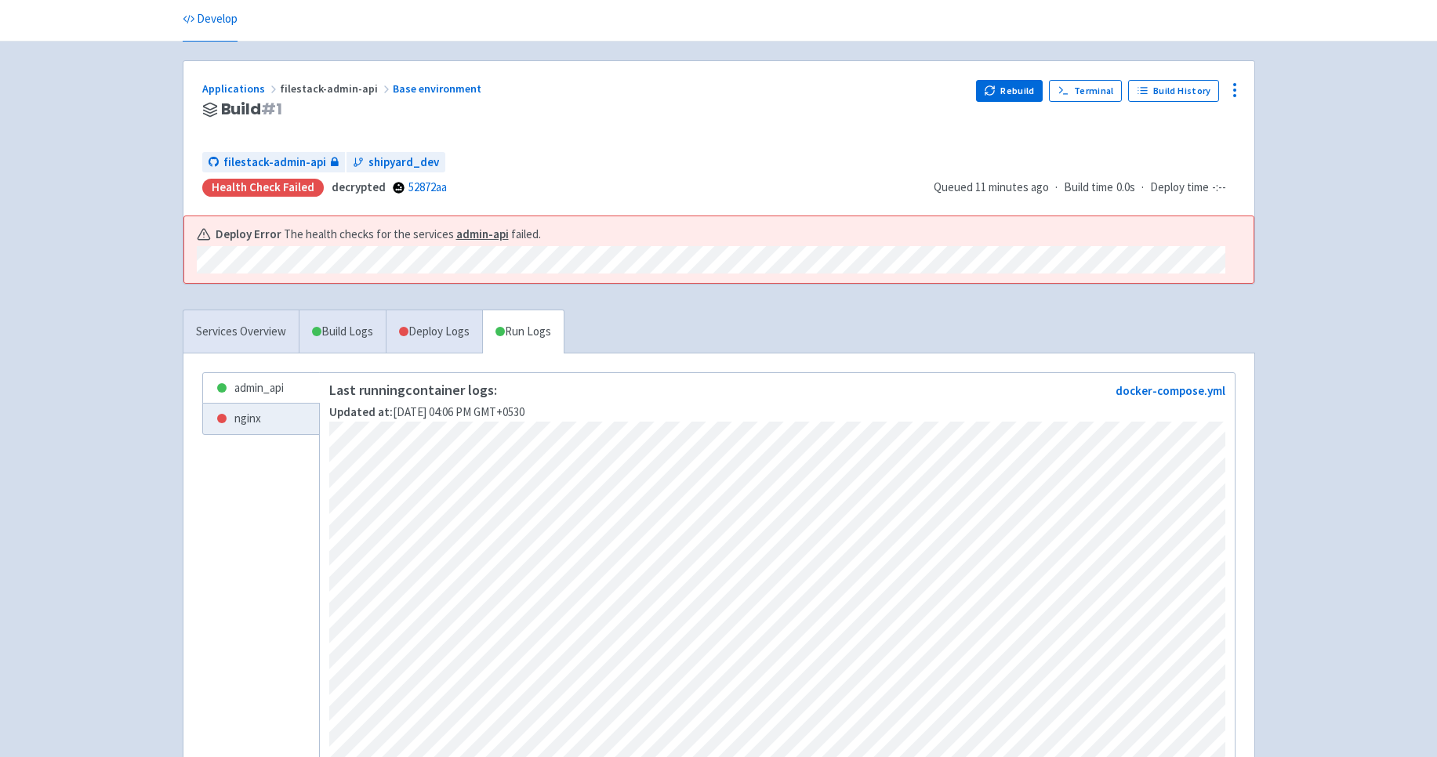
scroll to position [43, 0]
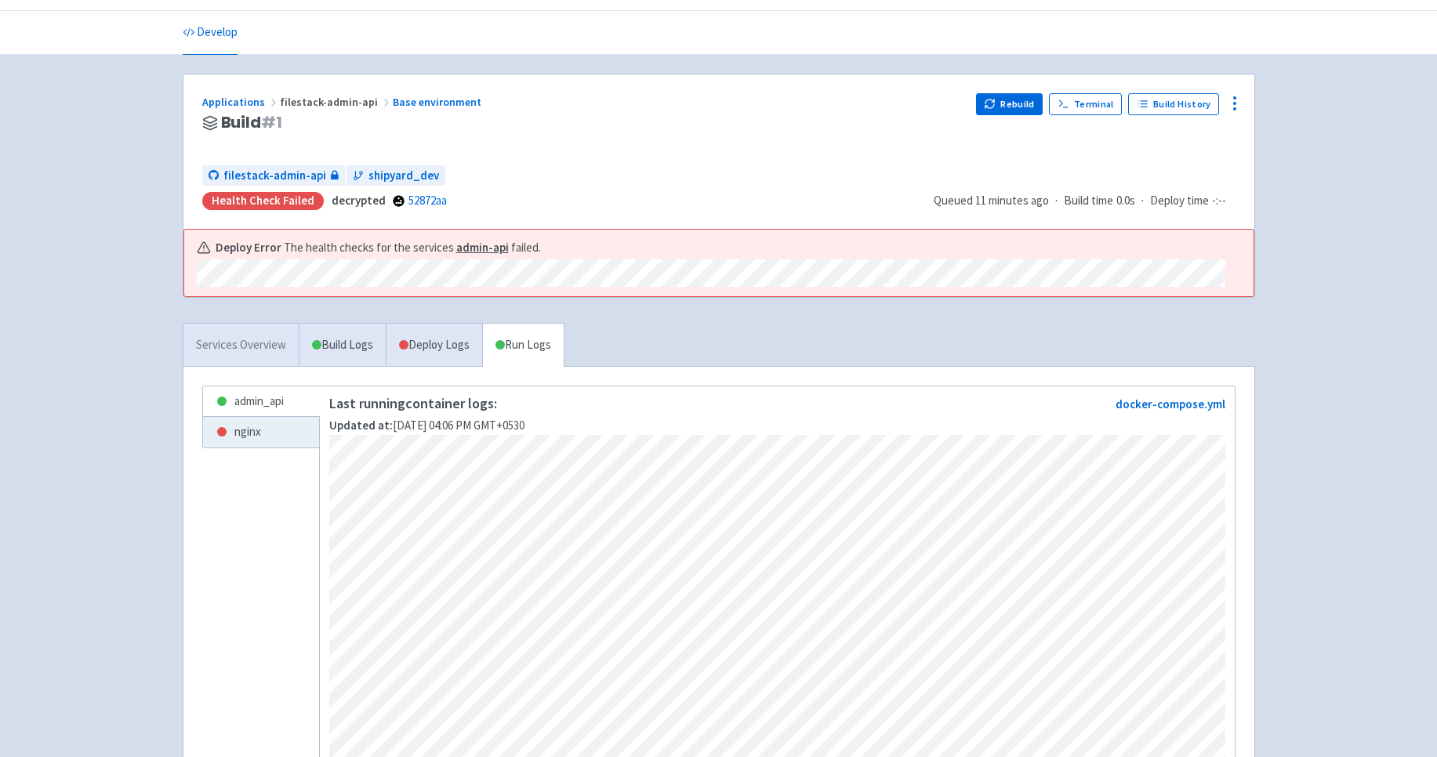
click at [261, 341] on link "Services Overview" at bounding box center [240, 345] width 115 height 43
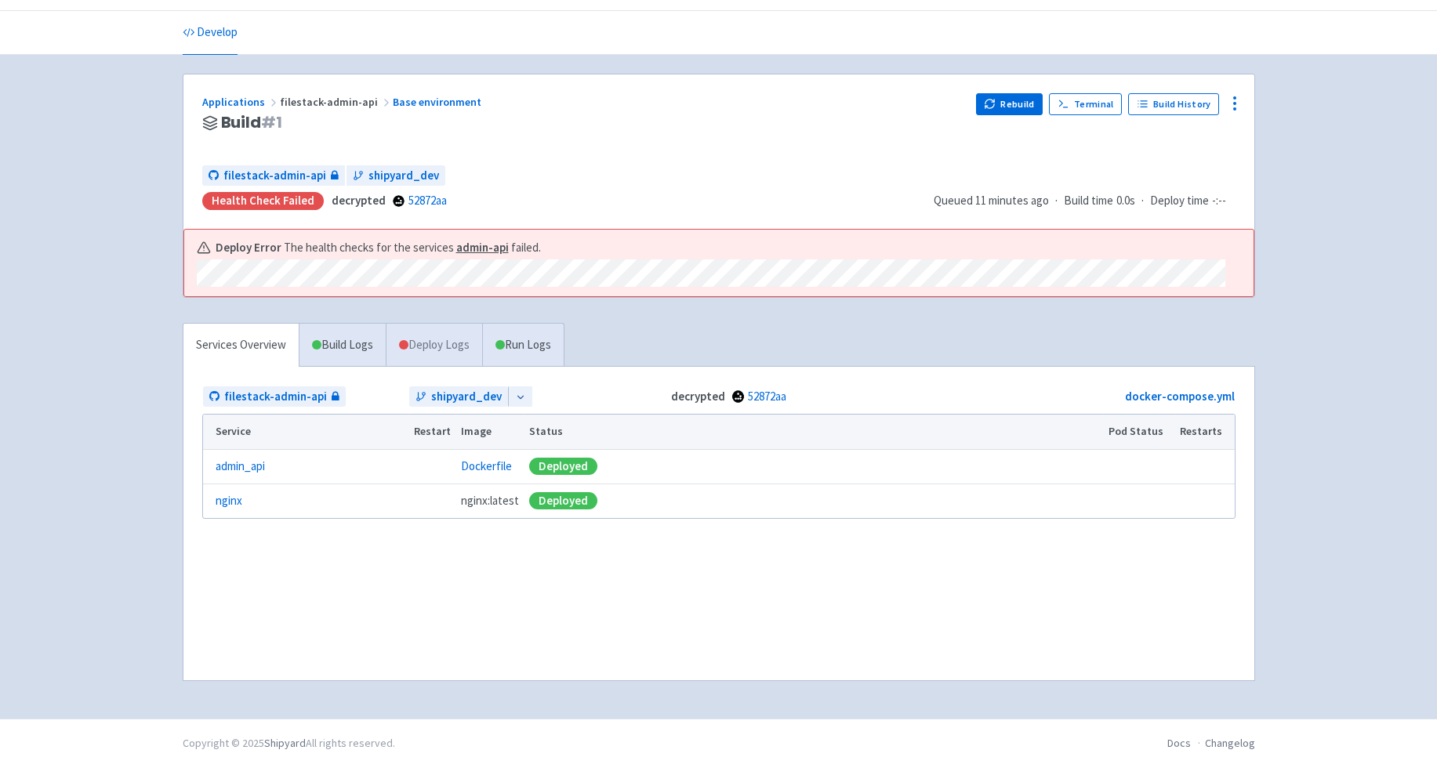
click at [441, 354] on link "Deploy Logs" at bounding box center [434, 345] width 96 height 43
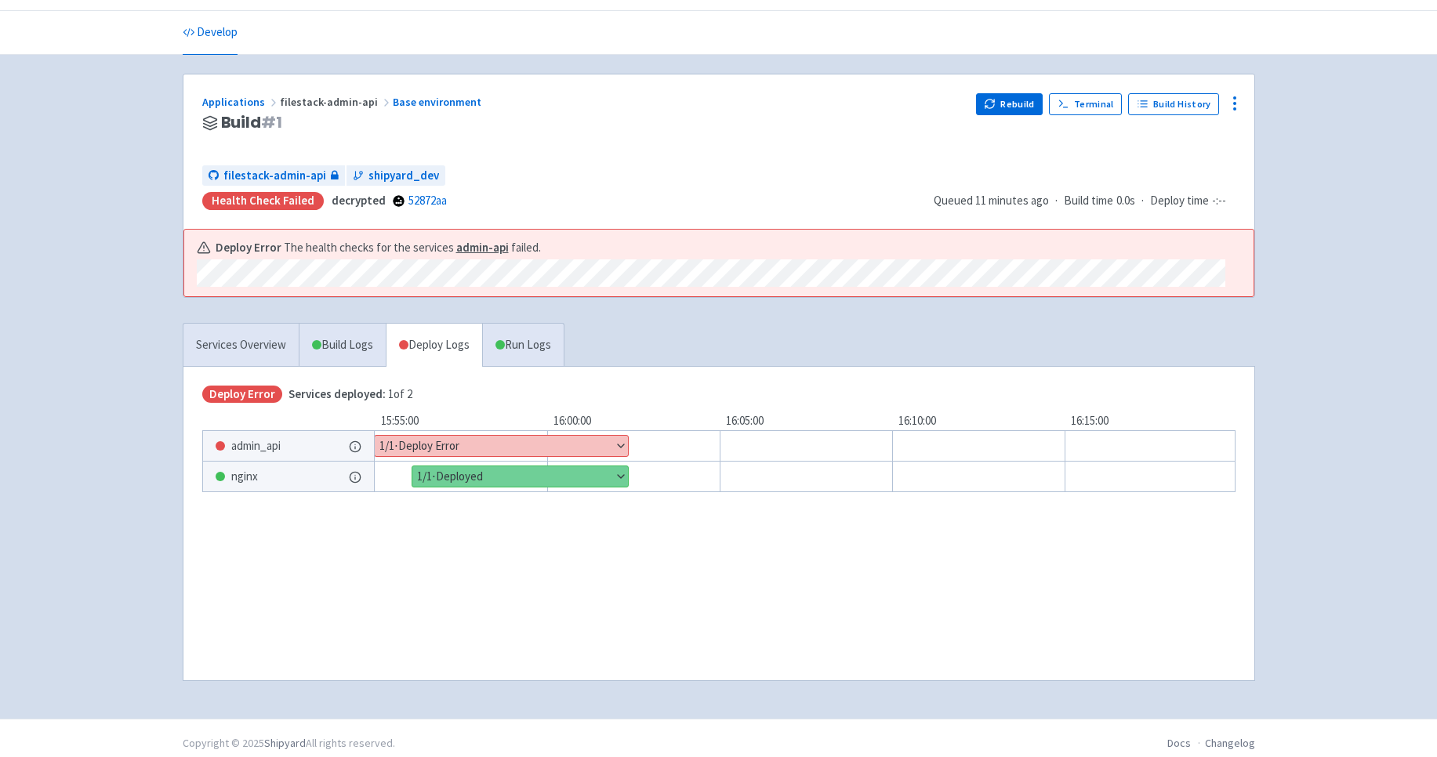
click at [616, 446] on button "Show details" at bounding box center [501, 446] width 253 height 20
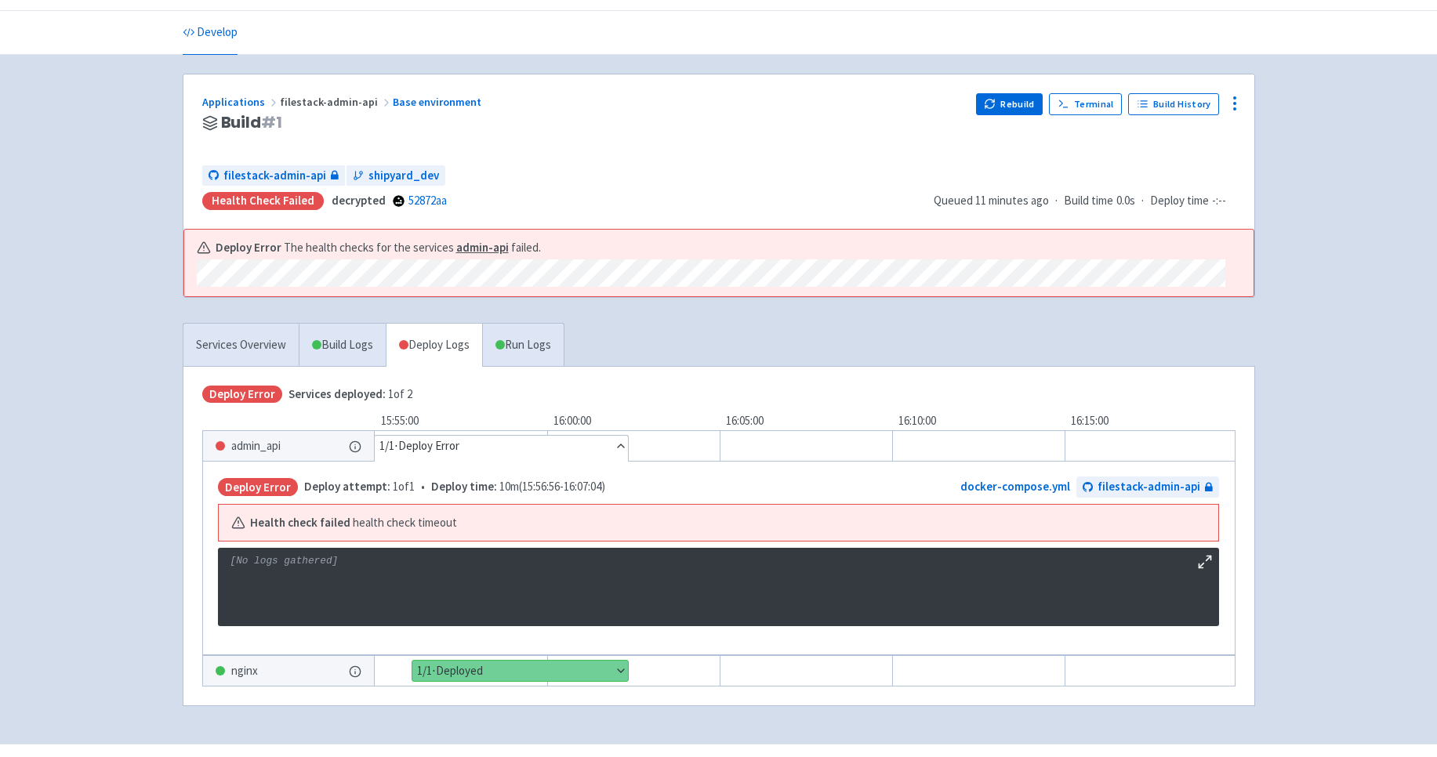
click at [616, 446] on button "Hide details" at bounding box center [501, 446] width 253 height 20
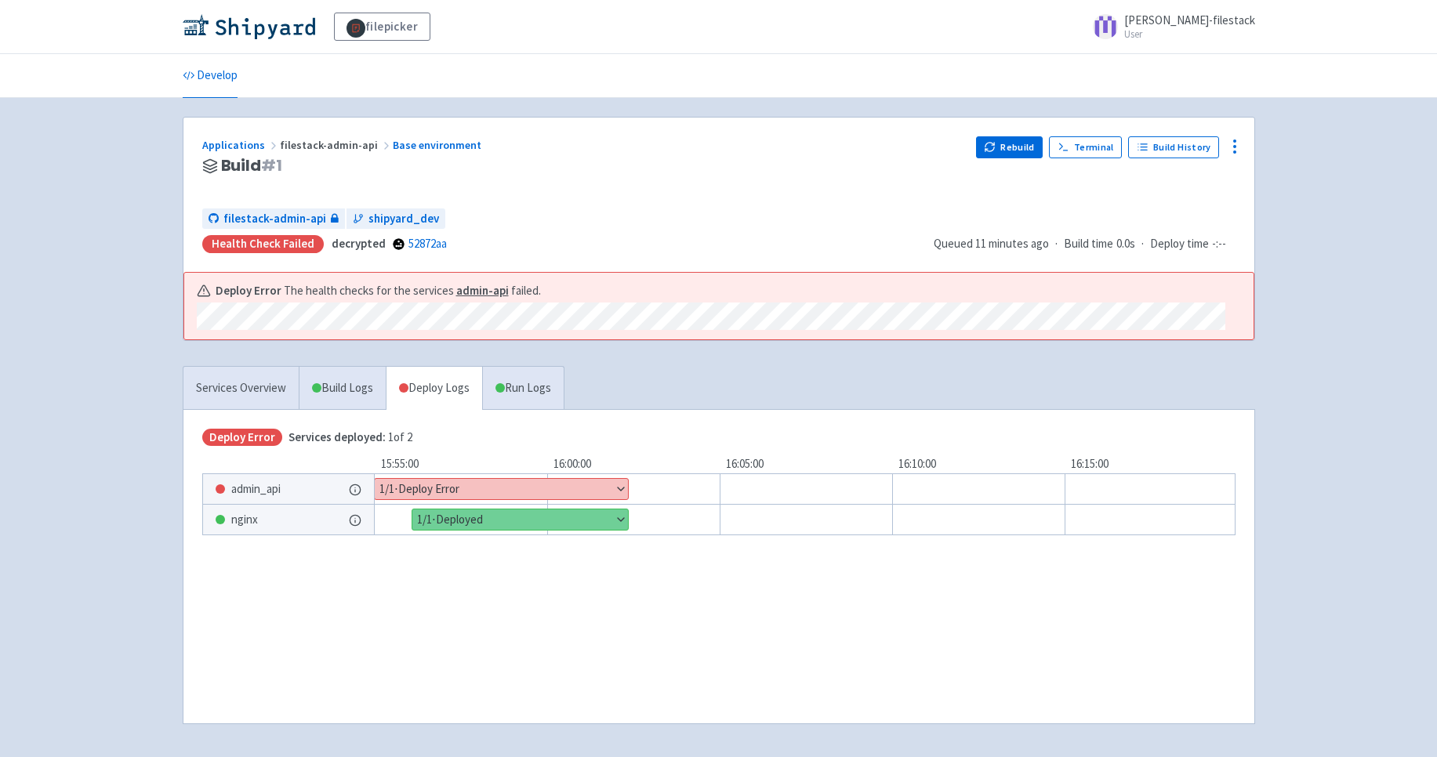
click at [343, 151] on span "filestack-admin-api" at bounding box center [336, 145] width 113 height 14
click at [626, 490] on button "Show details" at bounding box center [501, 489] width 253 height 20
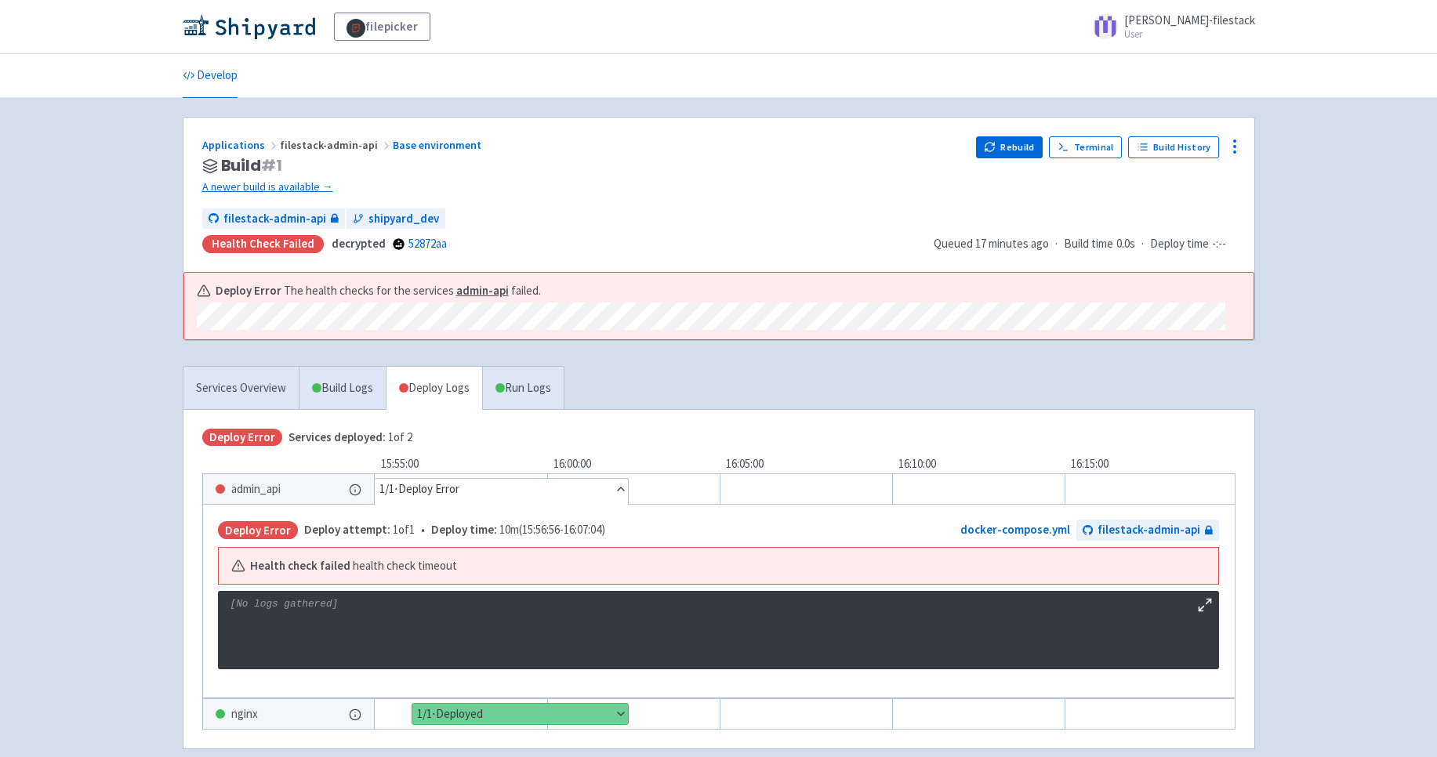
scroll to position [83, 0]
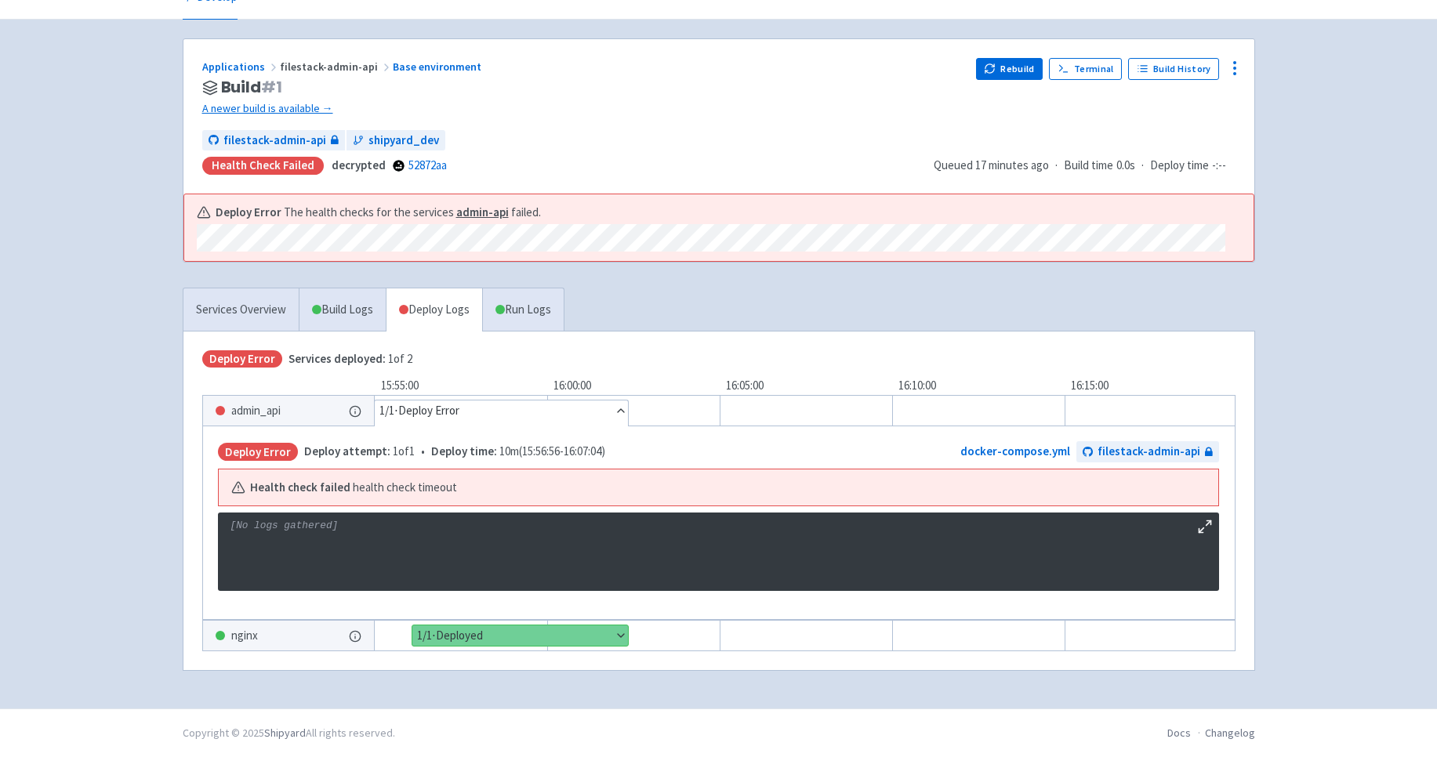
click at [302, 412] on div "admin_api" at bounding box center [288, 411] width 171 height 30
click at [357, 409] on icon at bounding box center [355, 411] width 13 height 13
click at [352, 407] on icon at bounding box center [355, 411] width 13 height 13
click at [226, 404] on div "admin_api" at bounding box center [288, 411] width 171 height 30
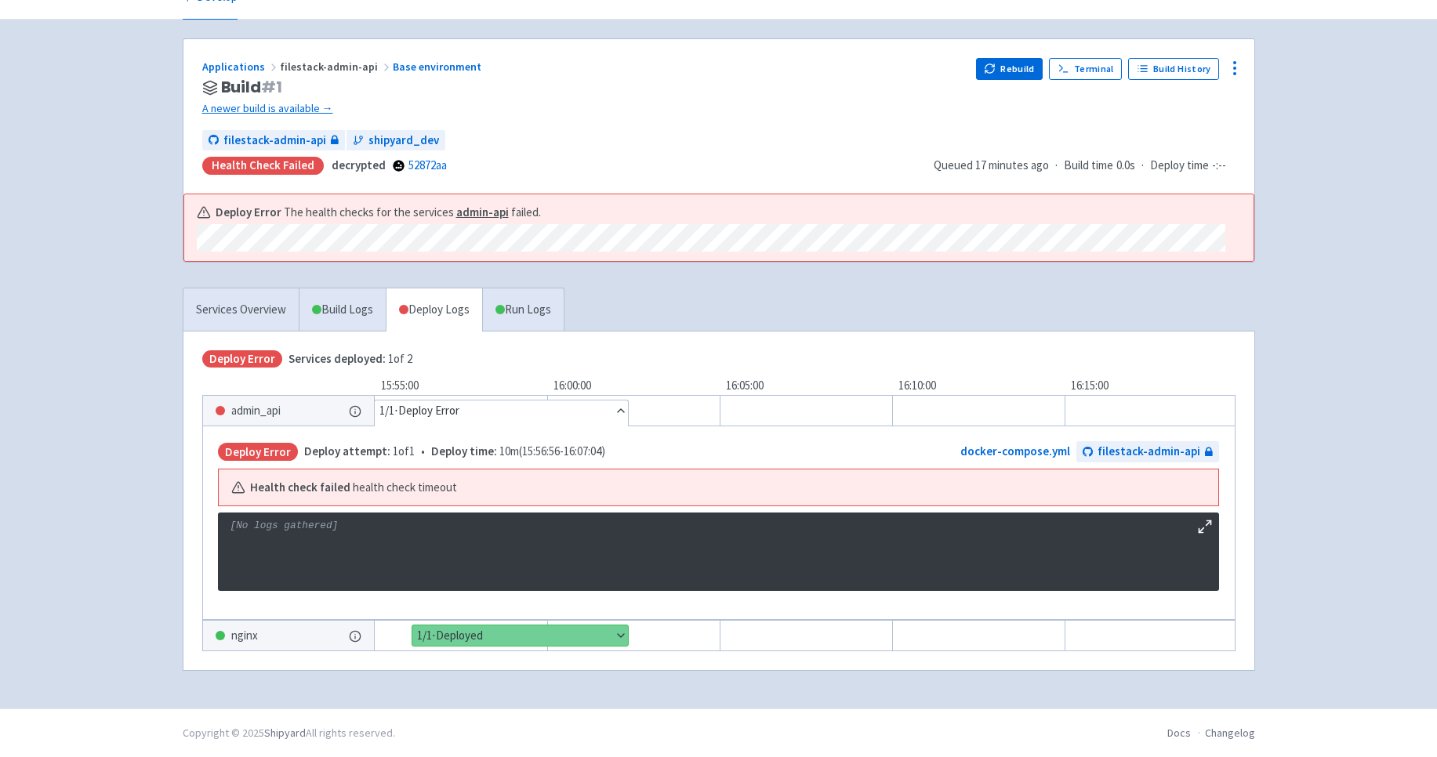
click at [266, 450] on span "Deploy Error" at bounding box center [258, 452] width 80 height 18
click at [377, 444] on span "Deploy attempt:" at bounding box center [347, 451] width 86 height 15
drag, startPoint x: 421, startPoint y: 484, endPoint x: 234, endPoint y: 489, distance: 187.4
click at [234, 489] on div "Health check failed health check timeout" at bounding box center [718, 488] width 974 height 18
click at [234, 489] on icon at bounding box center [238, 488] width 14 height 14
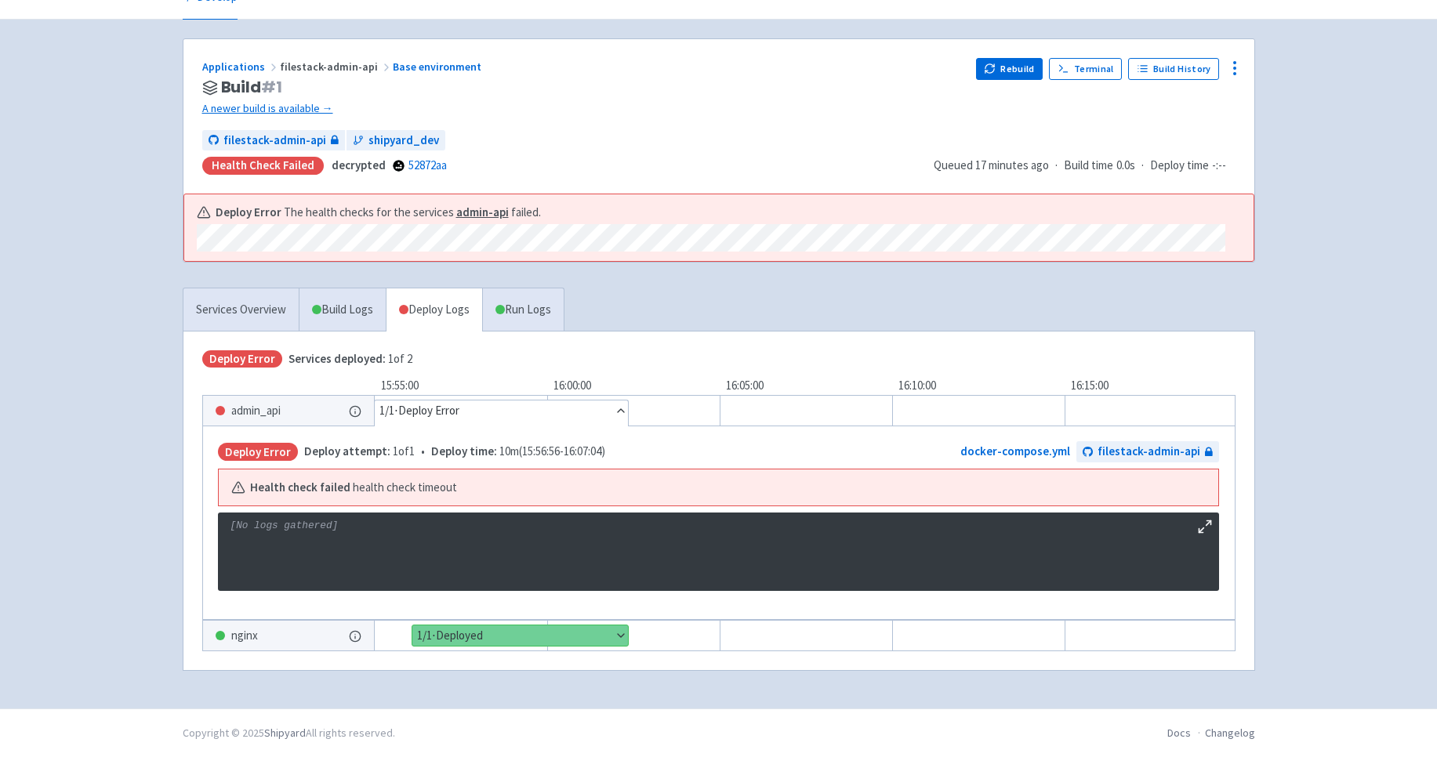
click at [861, 479] on div "Health check failed health check timeout" at bounding box center [718, 488] width 974 height 18
click at [288, 407] on div "admin_api" at bounding box center [288, 411] width 171 height 30
click at [517, 300] on link "Run Logs" at bounding box center [523, 309] width 82 height 43
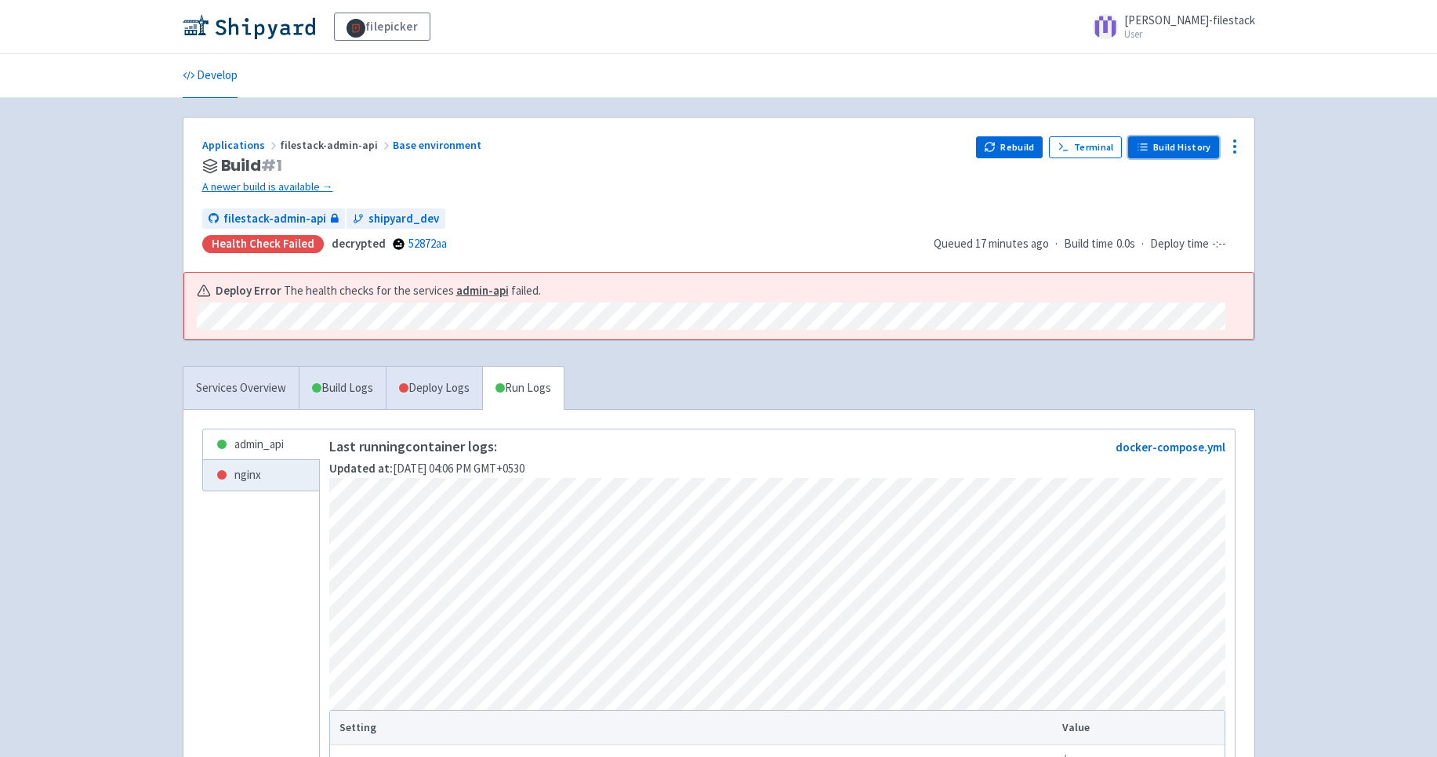
click at [1182, 150] on link "Build History" at bounding box center [1173, 147] width 91 height 22
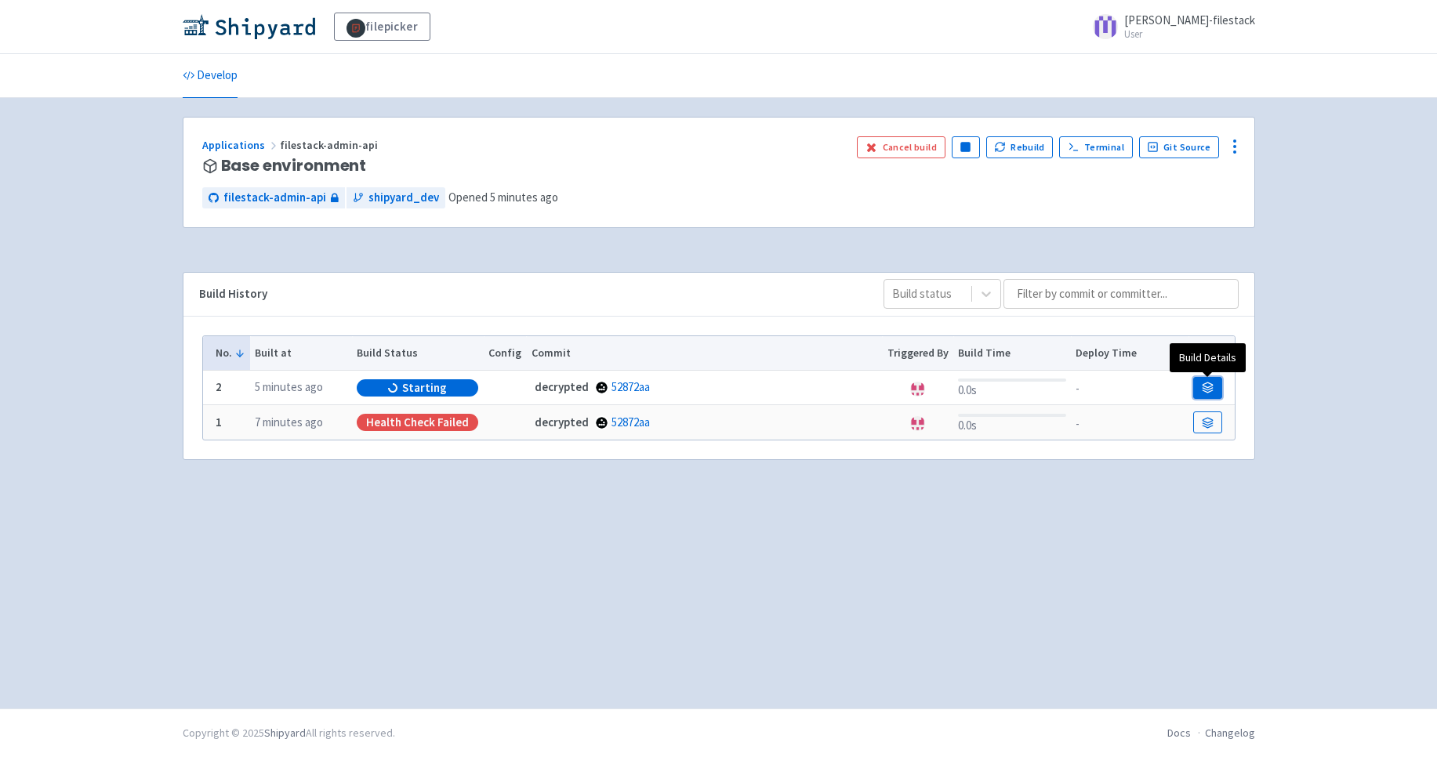
click at [1213, 392] on icon at bounding box center [1208, 388] width 12 height 12
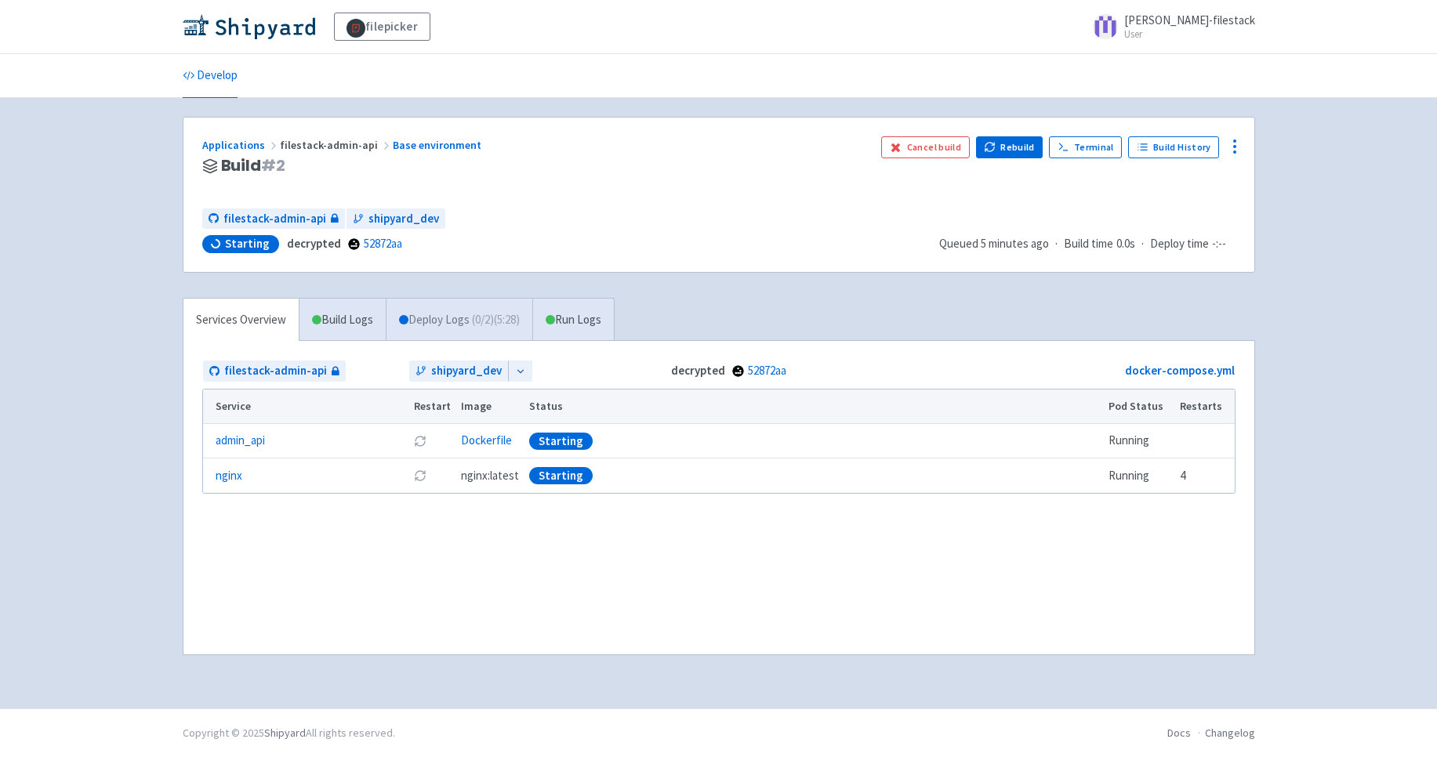
click at [445, 319] on link "Deploy Logs ( 0 / 2 ) (5:28)" at bounding box center [459, 320] width 147 height 43
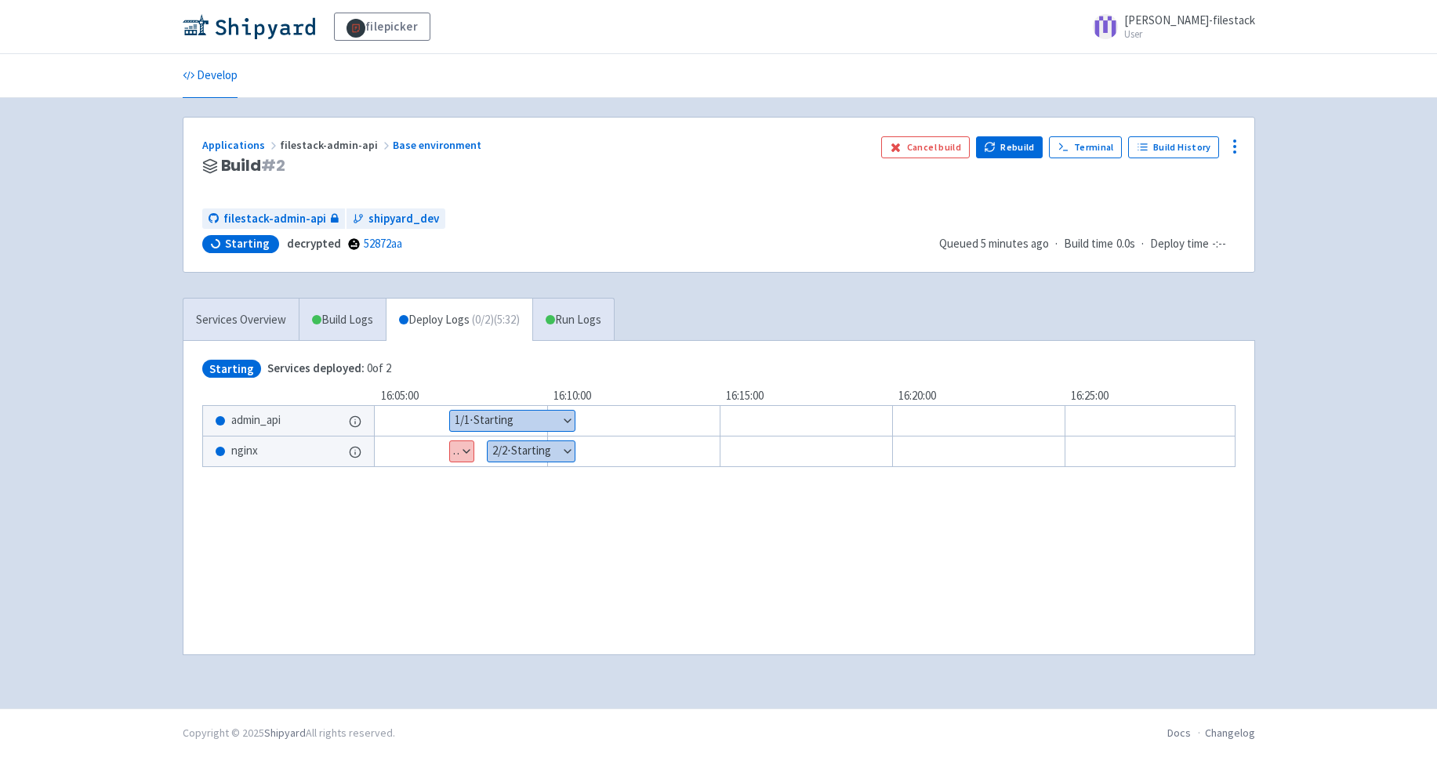
click at [563, 419] on button "Show details" at bounding box center [512, 421] width 125 height 20
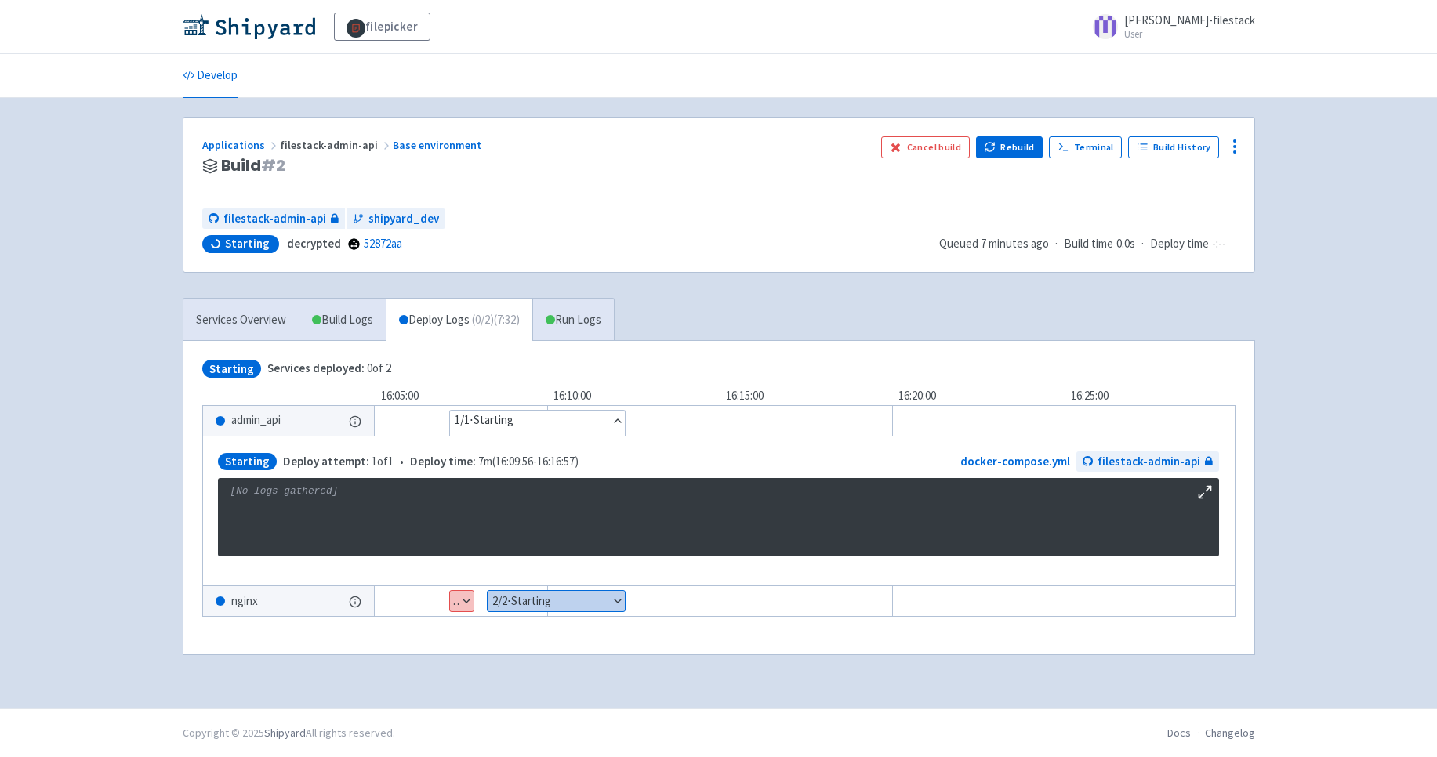
click at [133, 366] on div "filepicker srini-filestack User Profile Sign out Develop #" at bounding box center [718, 354] width 1437 height 709
click at [328, 143] on span "filestack-admin-api" at bounding box center [336, 145] width 113 height 14
click at [409, 142] on link "Base environment" at bounding box center [438, 145] width 91 height 14
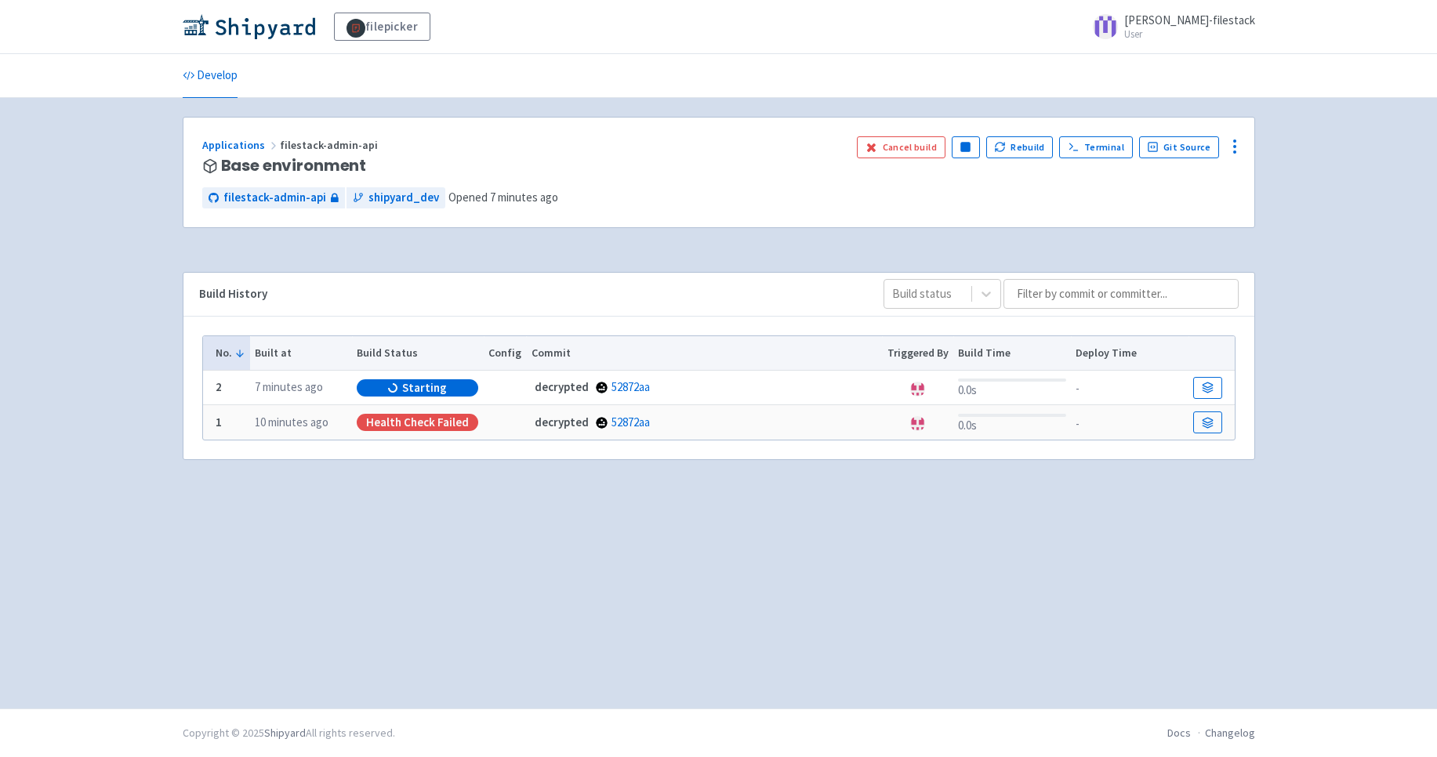
click at [260, 167] on span "Base environment" at bounding box center [294, 166] width 146 height 18
click at [211, 165] on icon at bounding box center [210, 163] width 12 height 3
click at [922, 384] on span at bounding box center [917, 389] width 15 height 15
click at [1233, 149] on icon at bounding box center [1234, 146] width 19 height 19
click at [334, 147] on span "filestack-admin-api" at bounding box center [330, 145] width 100 height 14
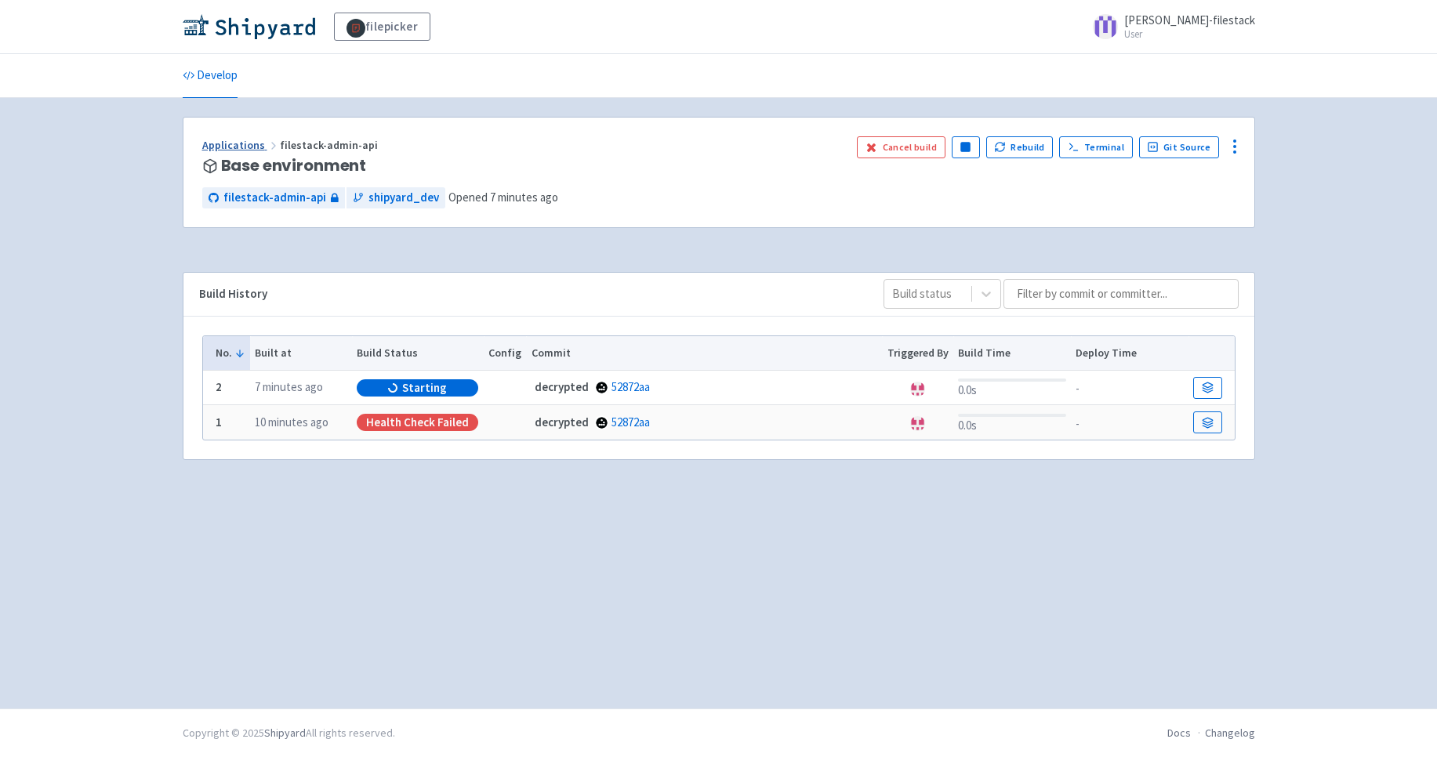
click at [241, 149] on link "Applications" at bounding box center [241, 145] width 78 height 14
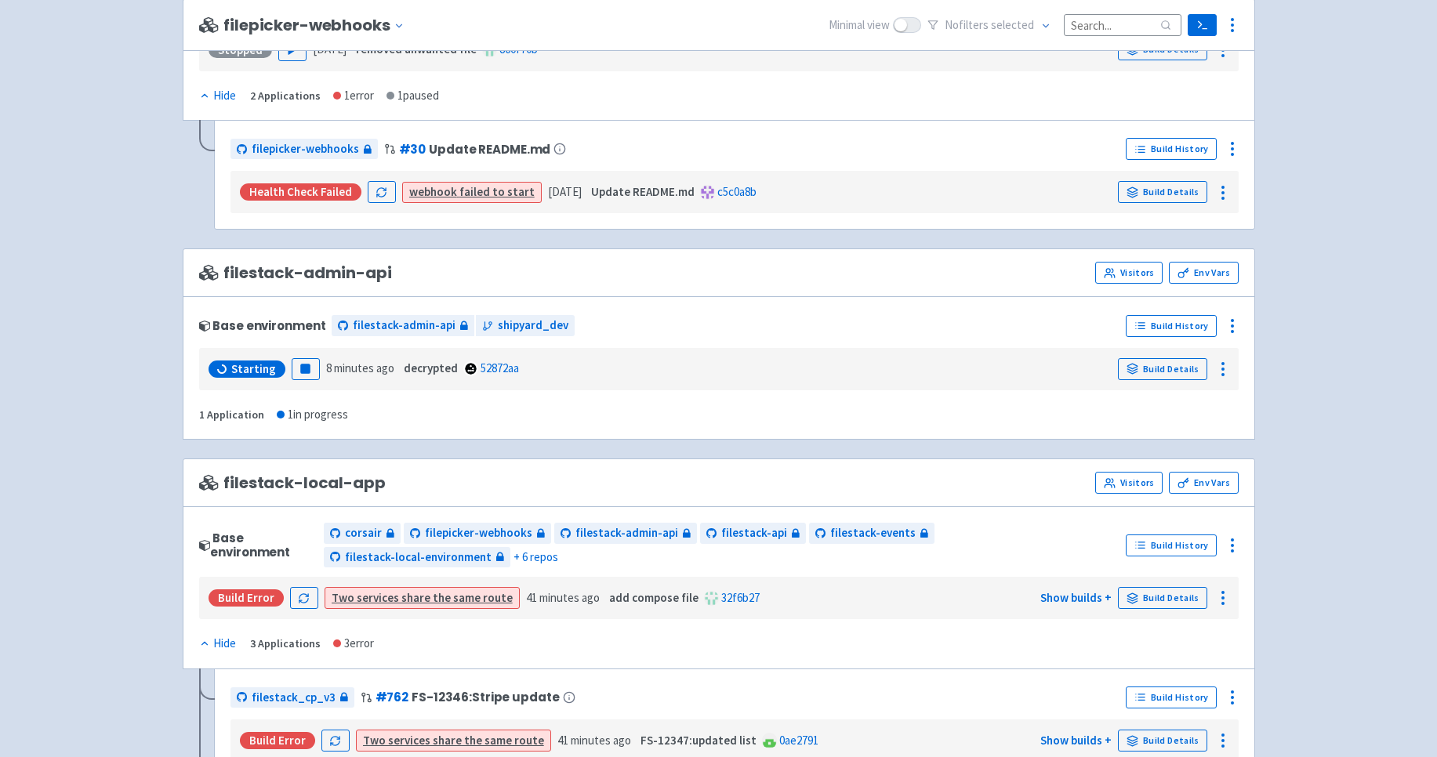
scroll to position [723, 0]
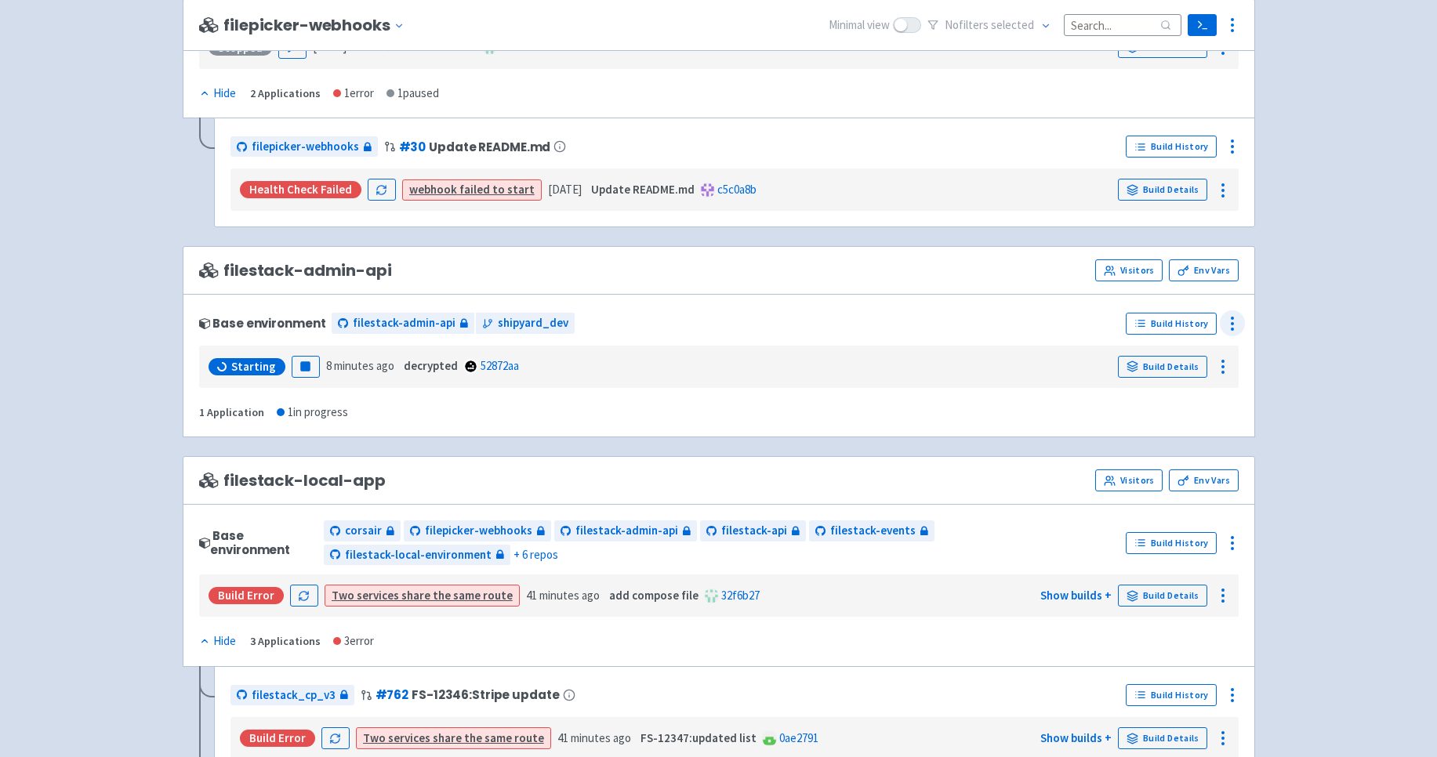
click at [1228, 318] on icon at bounding box center [1232, 323] width 19 height 19
click at [1040, 357] on div "Starting Pause 8 minutes ago decrypted 52872aa Build Details" at bounding box center [718, 367] width 1027 height 30
click at [1224, 377] on div at bounding box center [1222, 366] width 25 height 25
click at [1180, 399] on span "Logs" at bounding box center [1179, 402] width 24 height 22
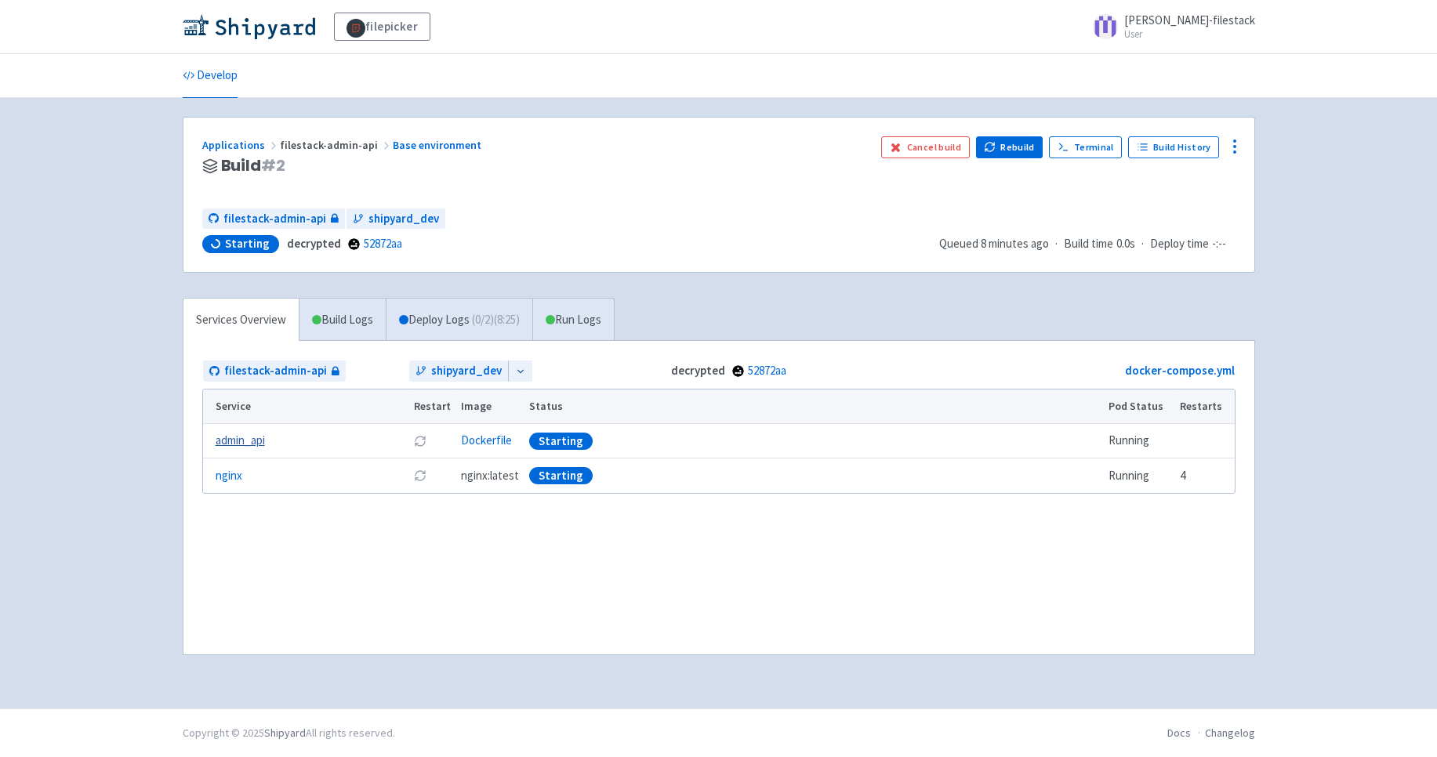
click at [242, 444] on link "admin_api" at bounding box center [240, 441] width 49 height 18
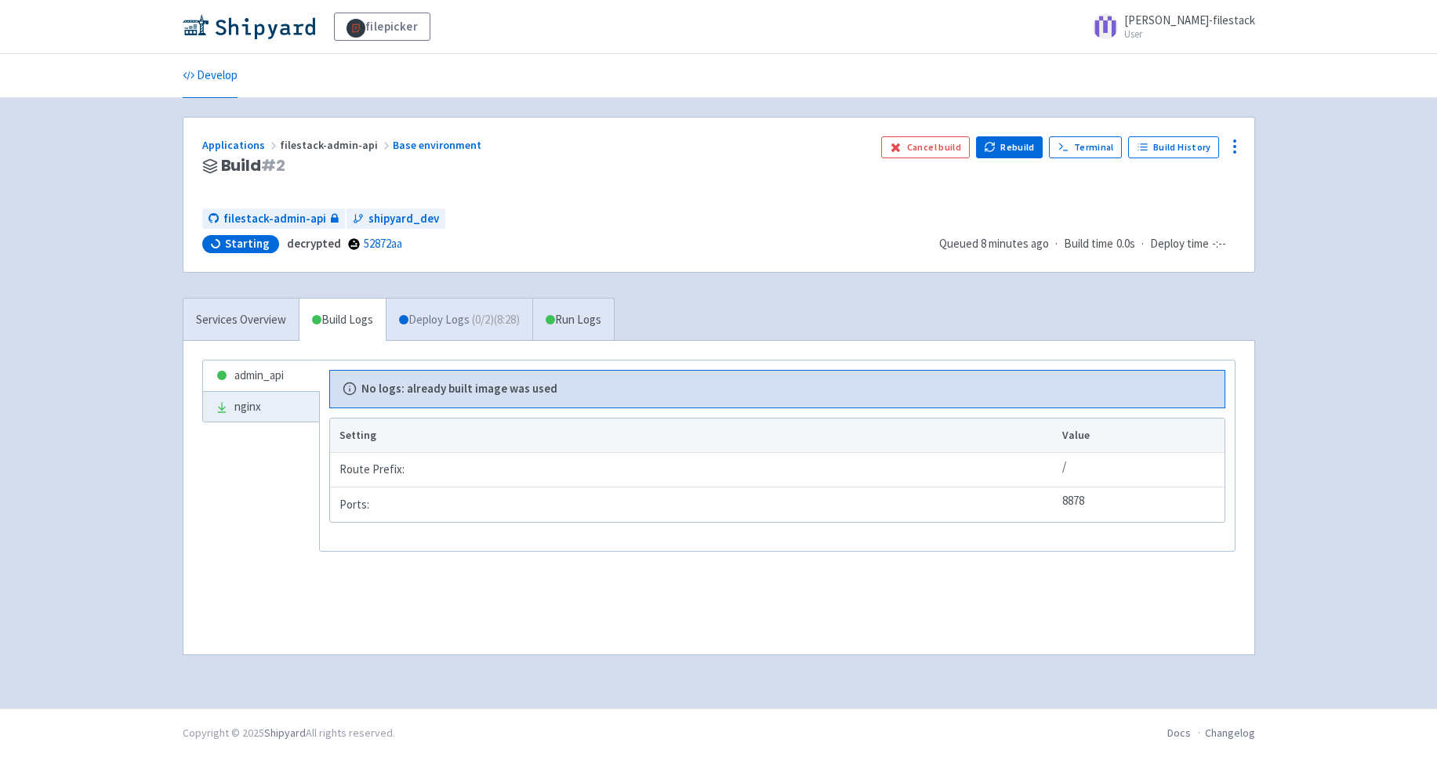
click at [433, 325] on link "Deploy Logs ( 0 / 2 ) (8:28)" at bounding box center [459, 320] width 147 height 43
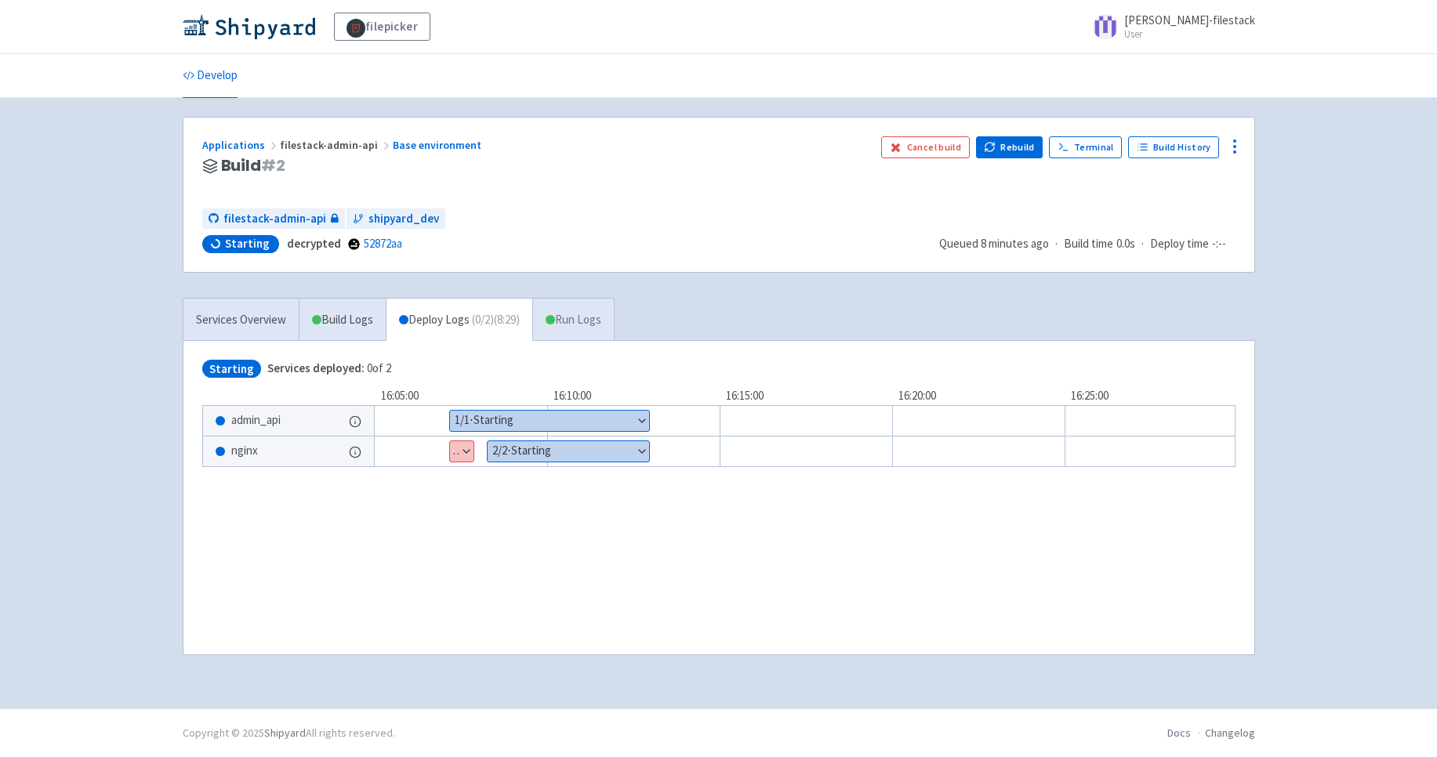
click at [589, 318] on link "Run Logs" at bounding box center [573, 320] width 82 height 43
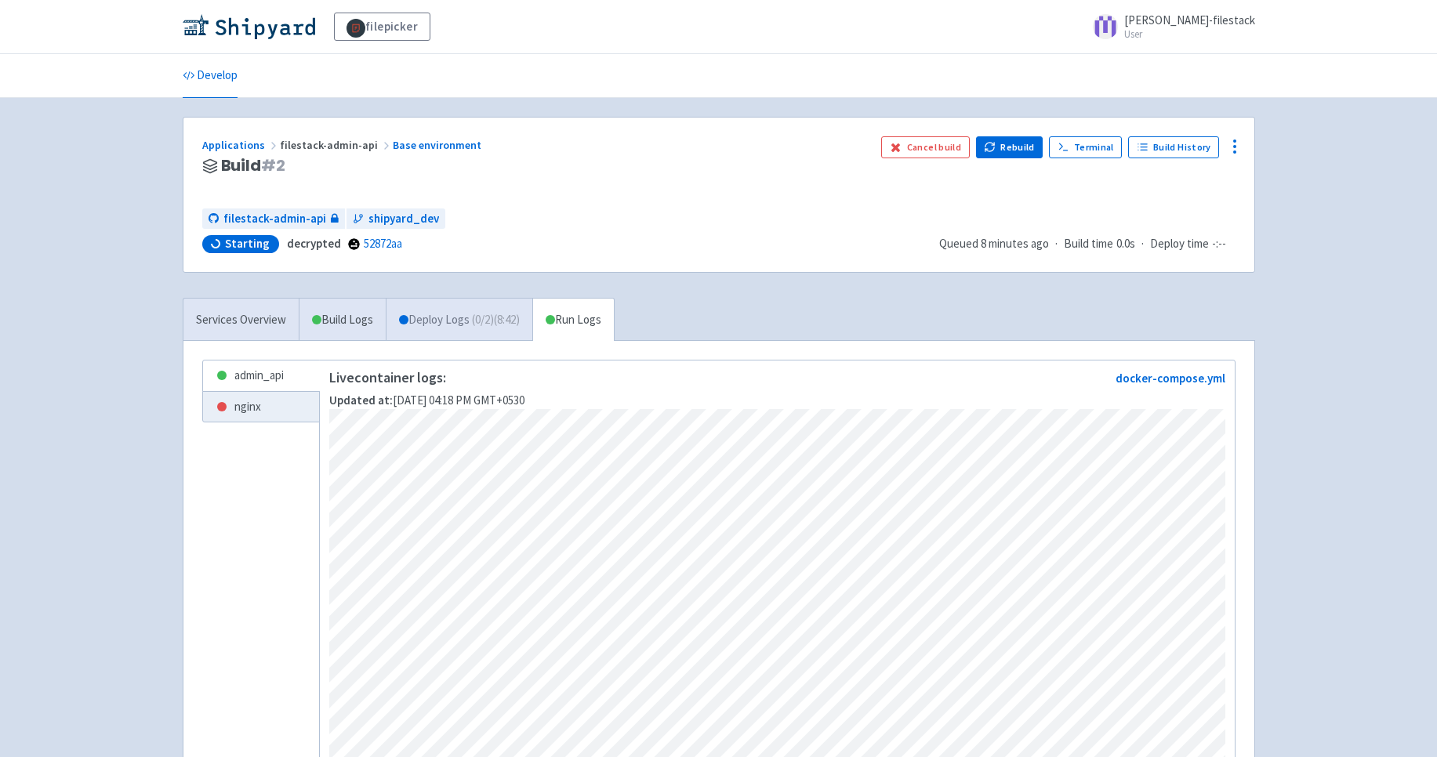
click at [456, 316] on link "Deploy Logs ( 0 / 2 ) (8:42)" at bounding box center [459, 320] width 147 height 43
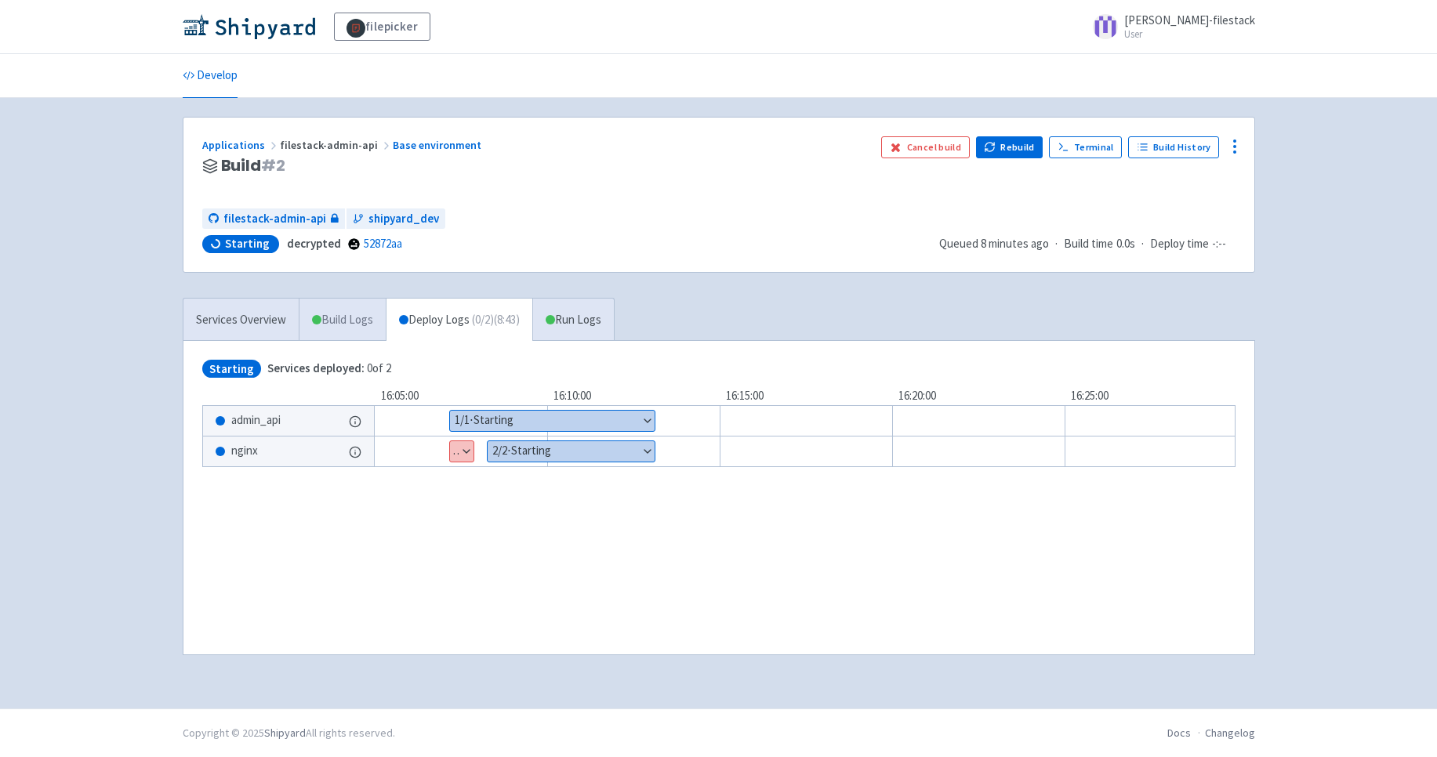
click at [357, 320] on link "Build Logs" at bounding box center [342, 320] width 86 height 43
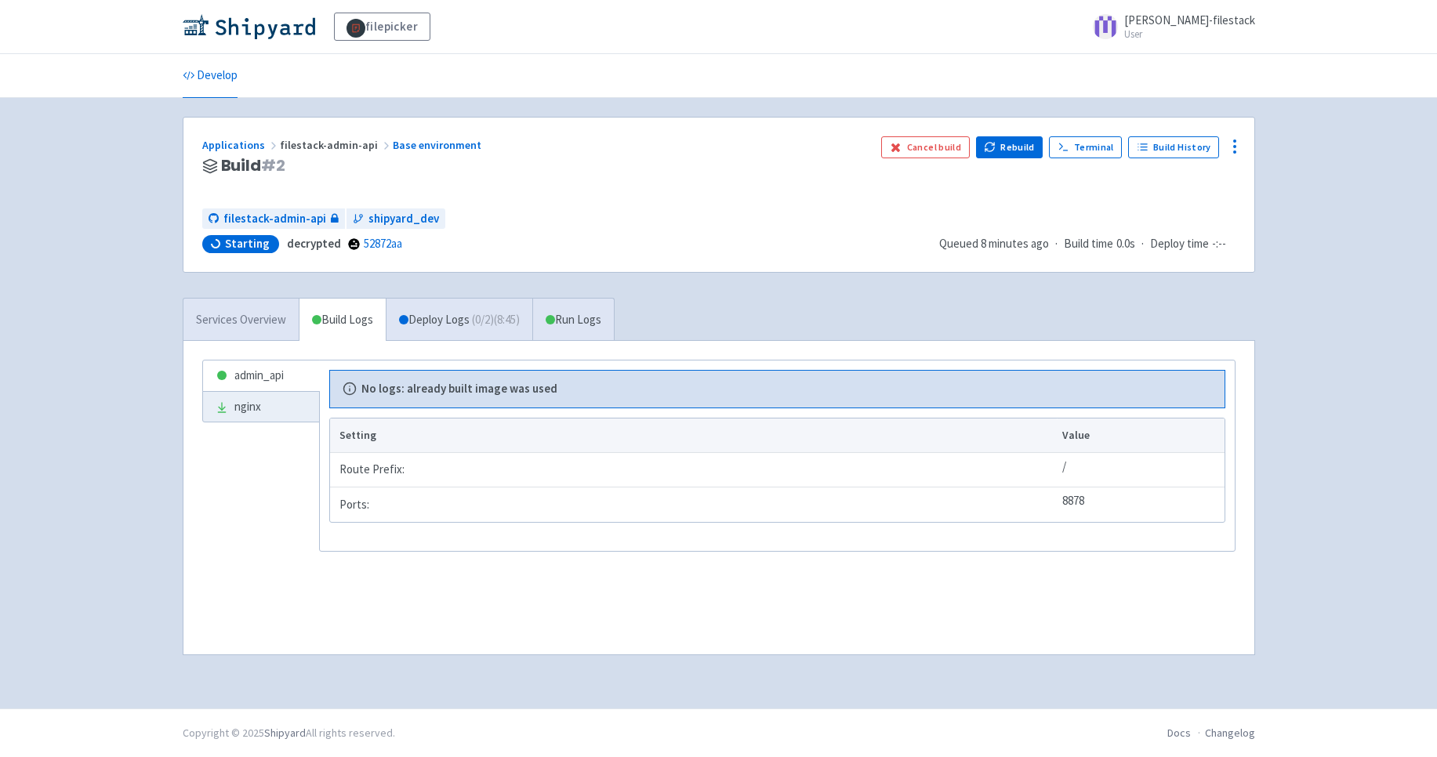
click at [263, 323] on link "Services Overview" at bounding box center [240, 320] width 115 height 43
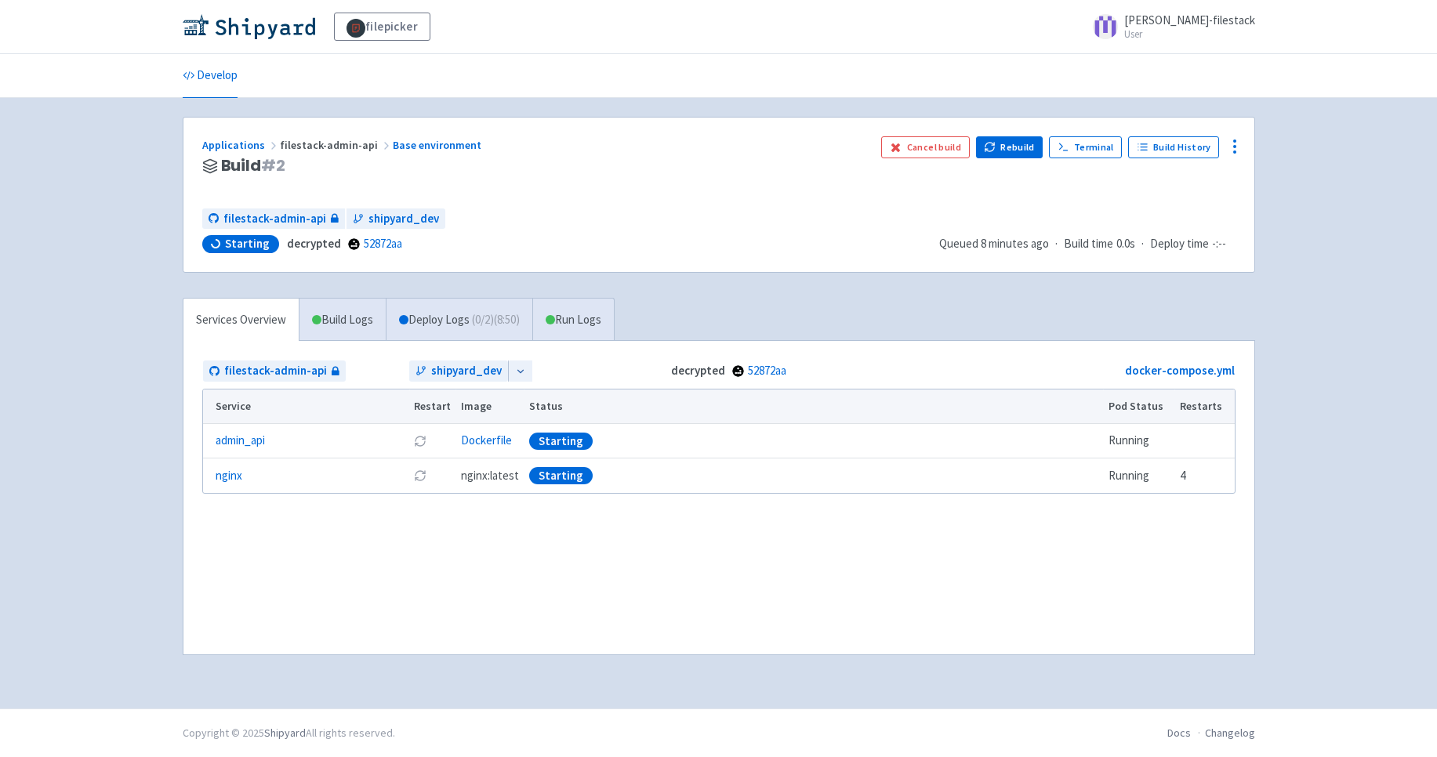
click at [524, 372] on div at bounding box center [520, 371] width 24 height 21
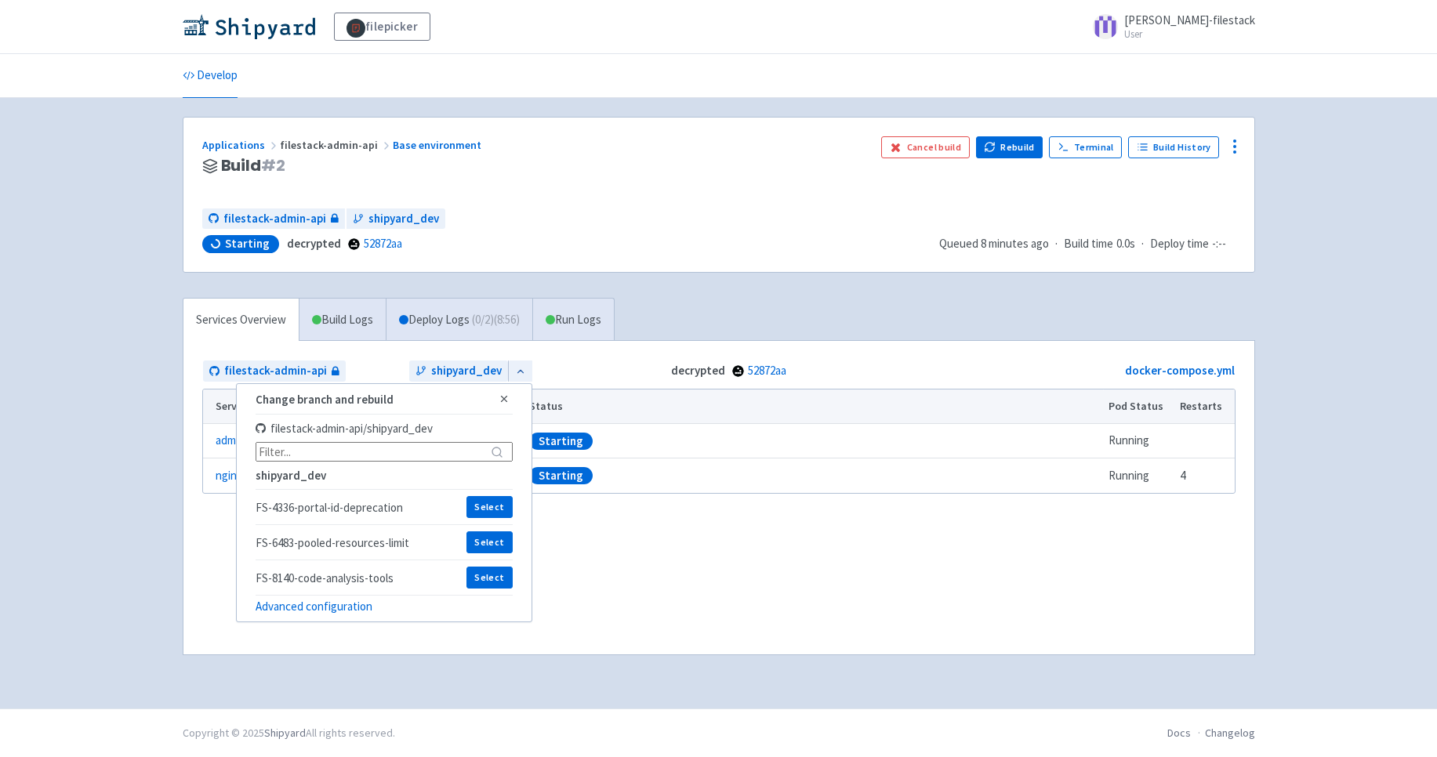
click at [606, 357] on div "filestack-admin-api shipyard_dev Change branch and rebuild Close filestack-admi…" at bounding box center [718, 498] width 1071 height 314
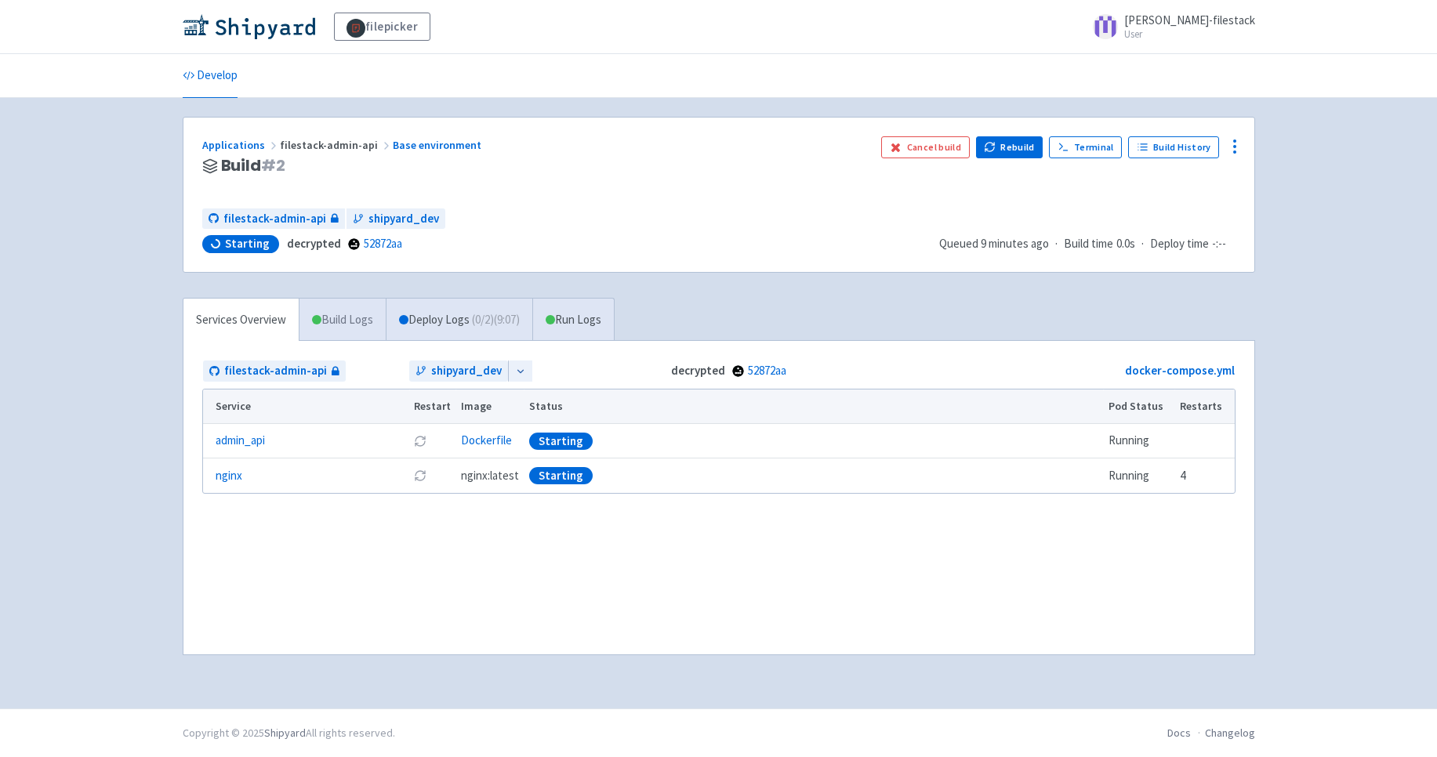
click at [343, 325] on link "Build Logs" at bounding box center [342, 320] width 86 height 43
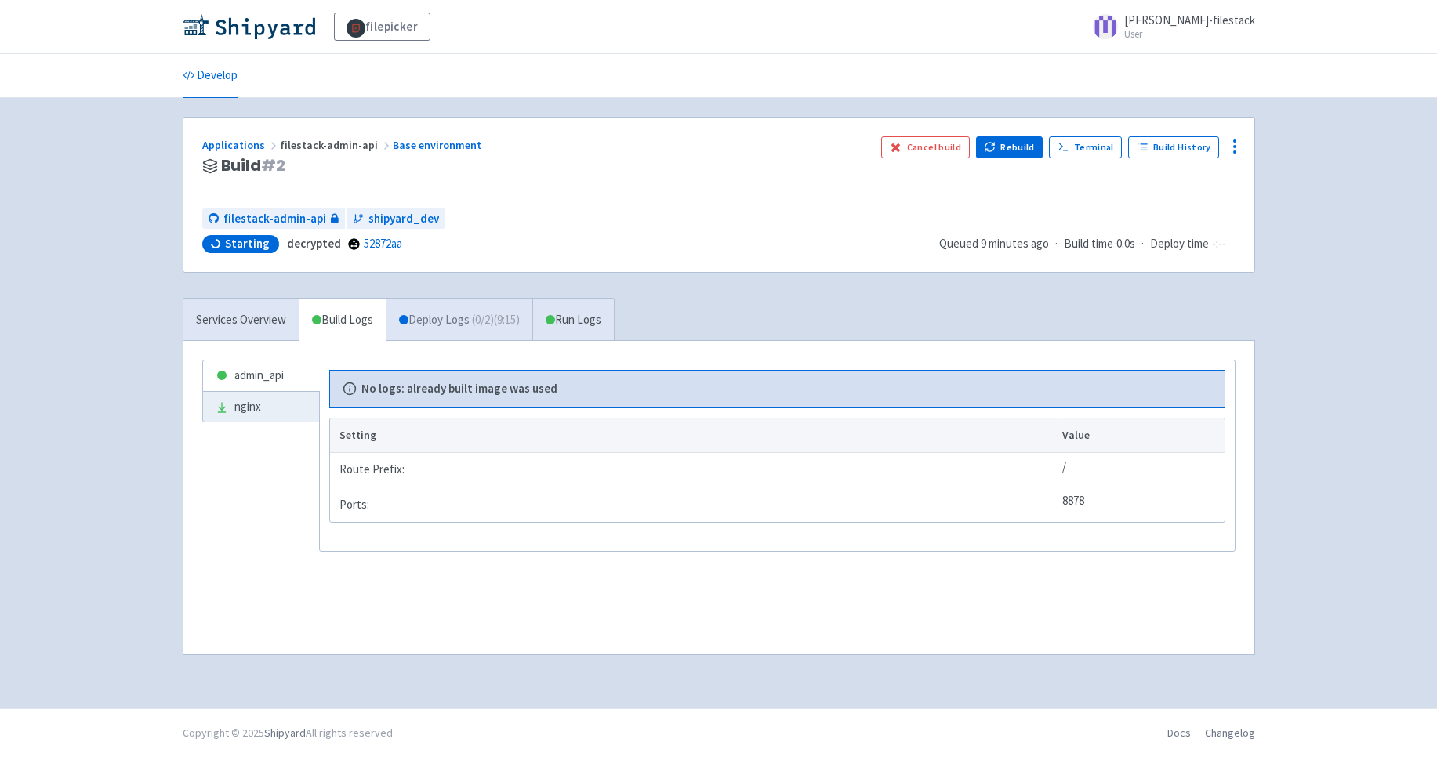
click at [444, 315] on link "Deploy Logs ( 0 / 2 ) (9:15)" at bounding box center [459, 320] width 147 height 43
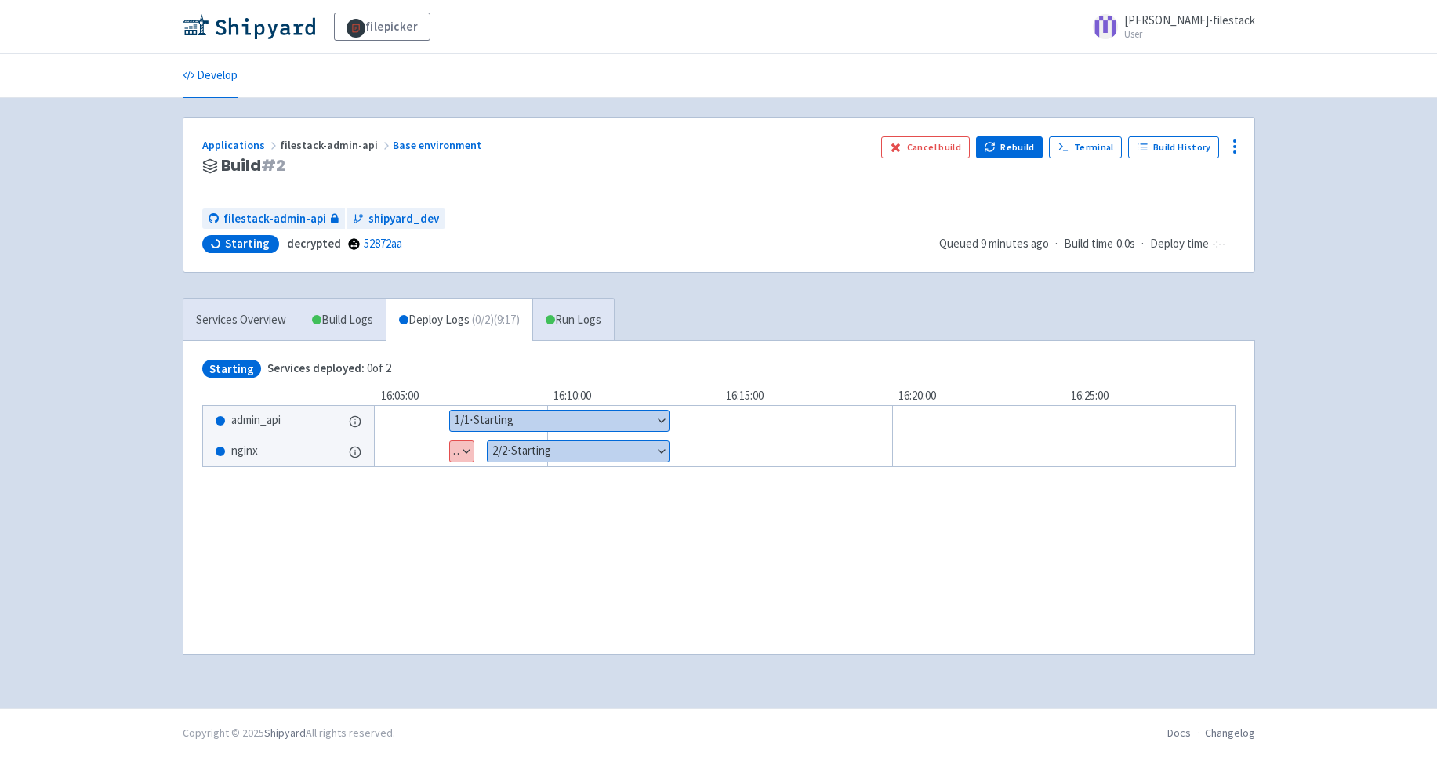
click at [657, 413] on button "Show details" at bounding box center [559, 421] width 219 height 20
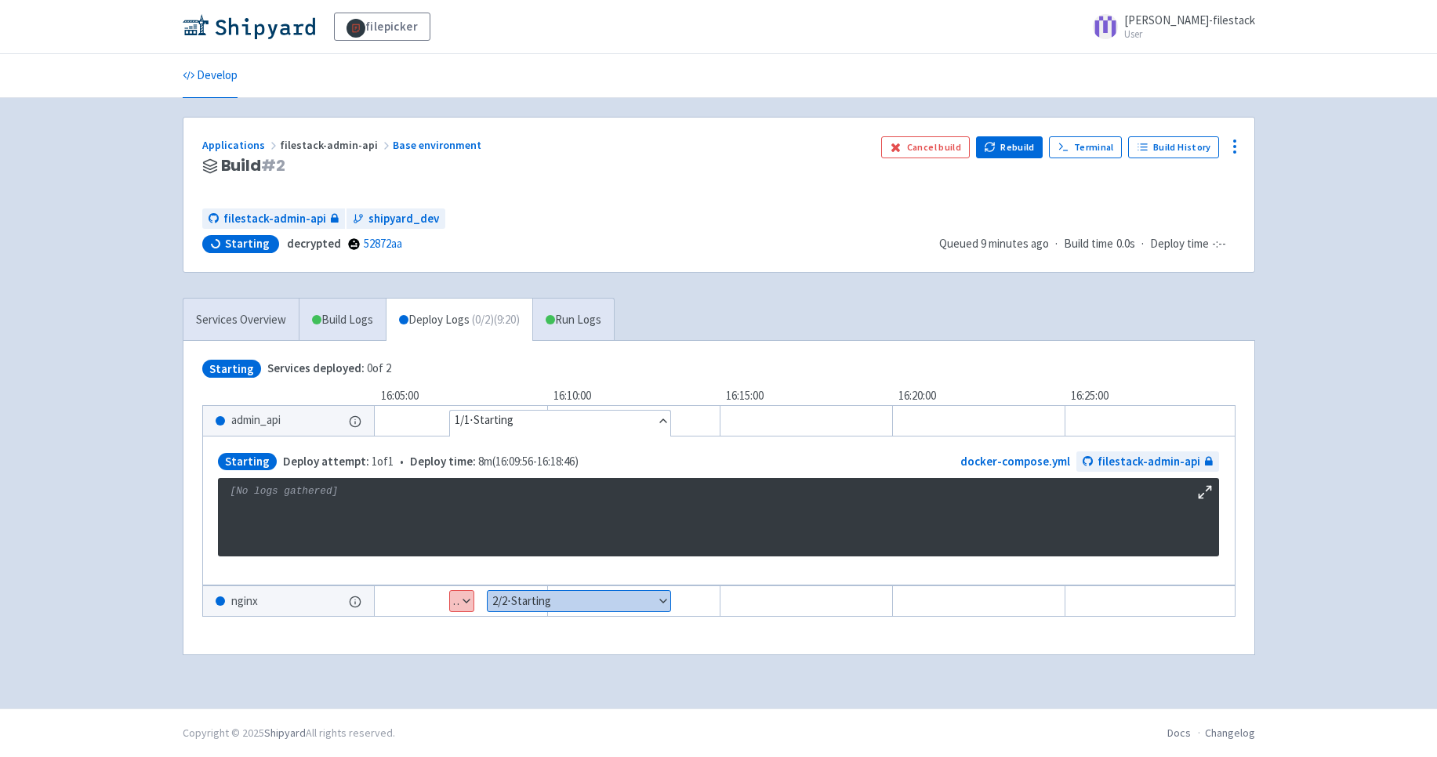
click at [383, 513] on pre "[No logs gathered]" at bounding box center [718, 517] width 1001 height 78
click at [330, 147] on span "filestack-admin-api" at bounding box center [336, 145] width 113 height 14
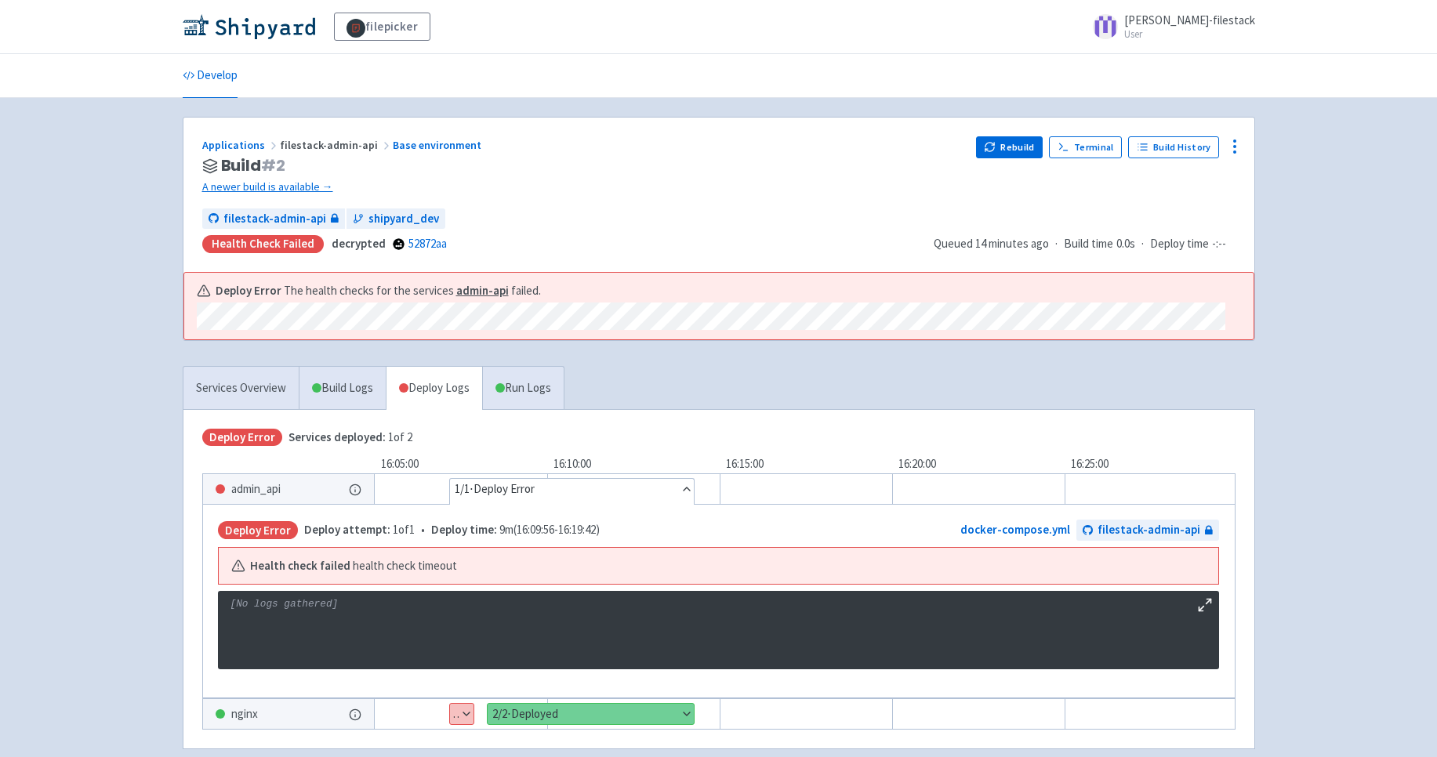
click at [328, 145] on span "filestack-admin-api" at bounding box center [336, 145] width 113 height 14
click at [239, 141] on link "Applications" at bounding box center [241, 145] width 78 height 14
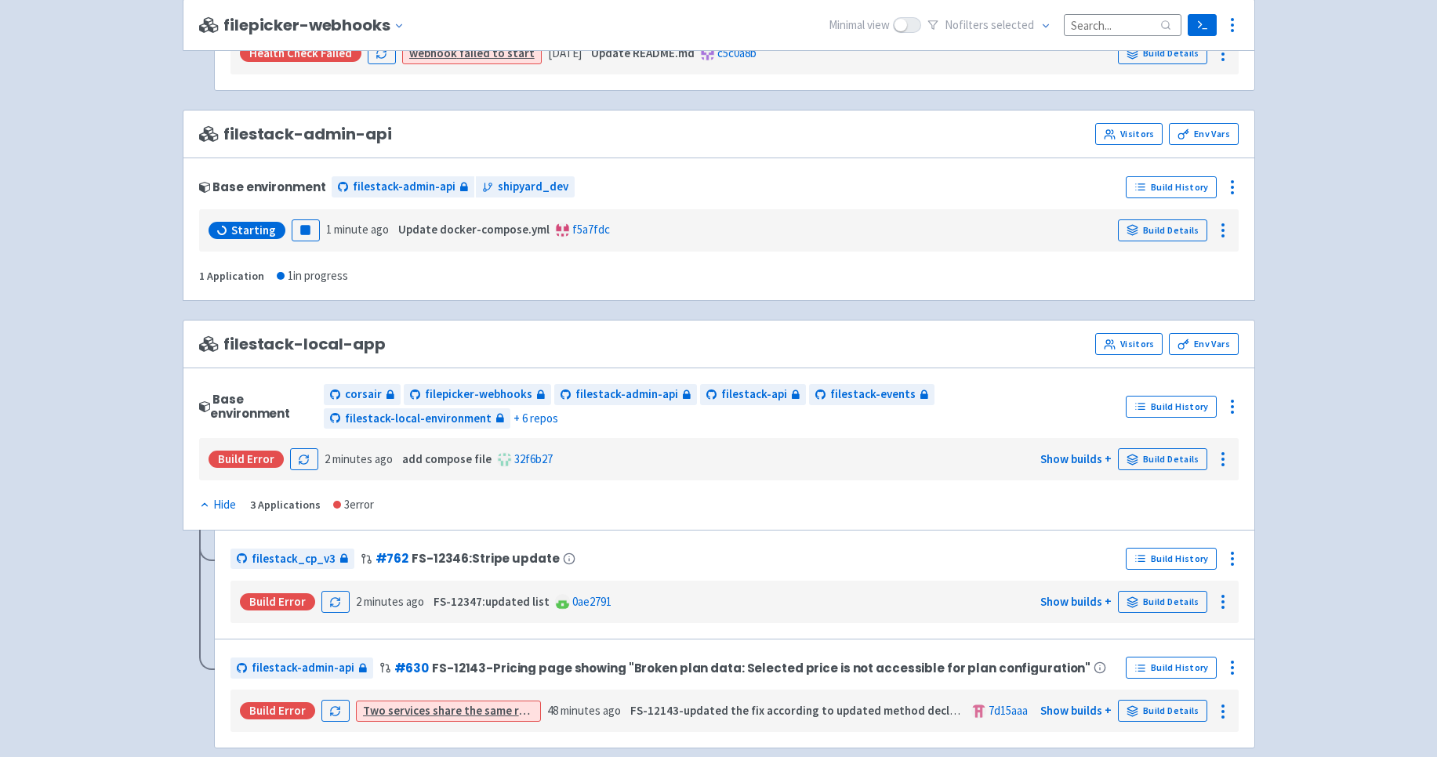
scroll to position [871, 0]
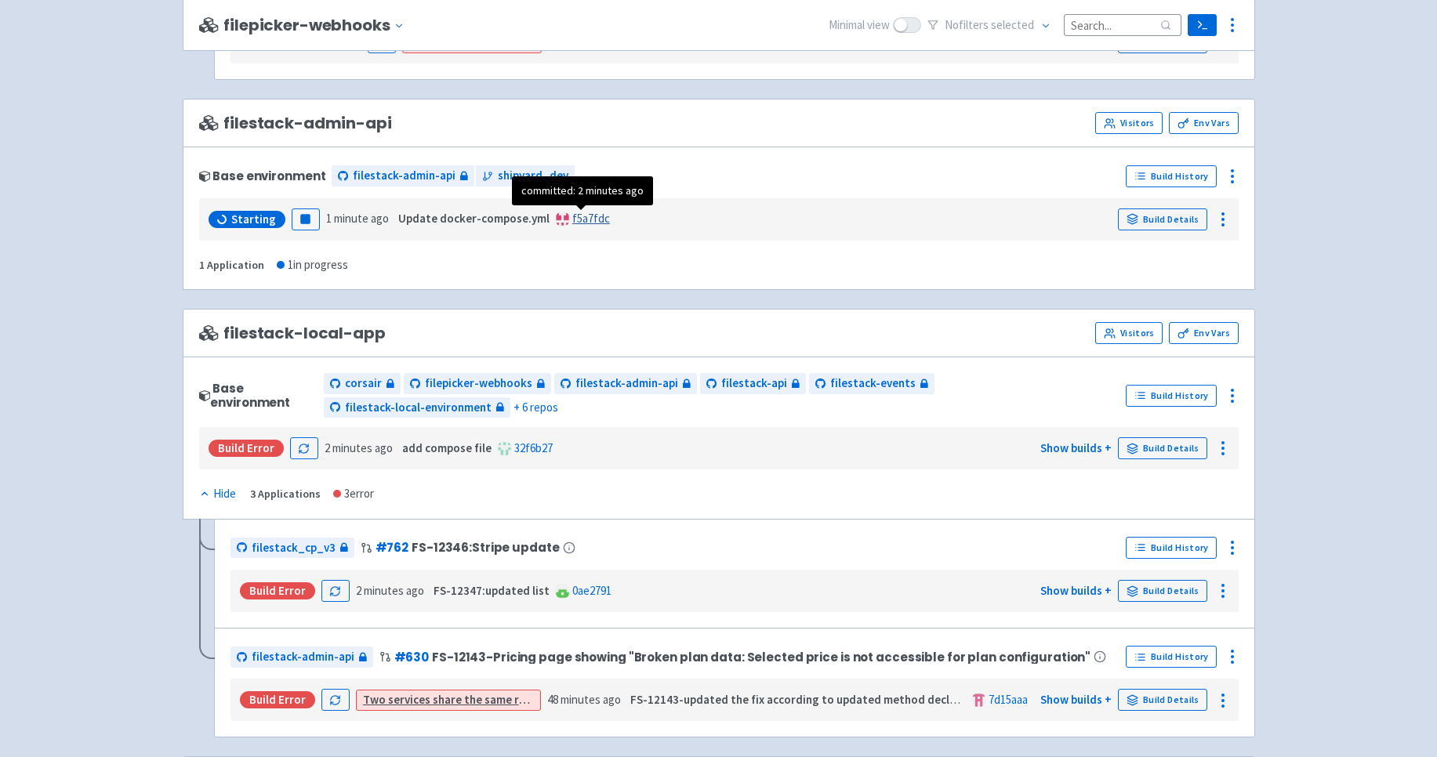
click at [572, 219] on link "f5a7fdc" at bounding box center [591, 218] width 38 height 15
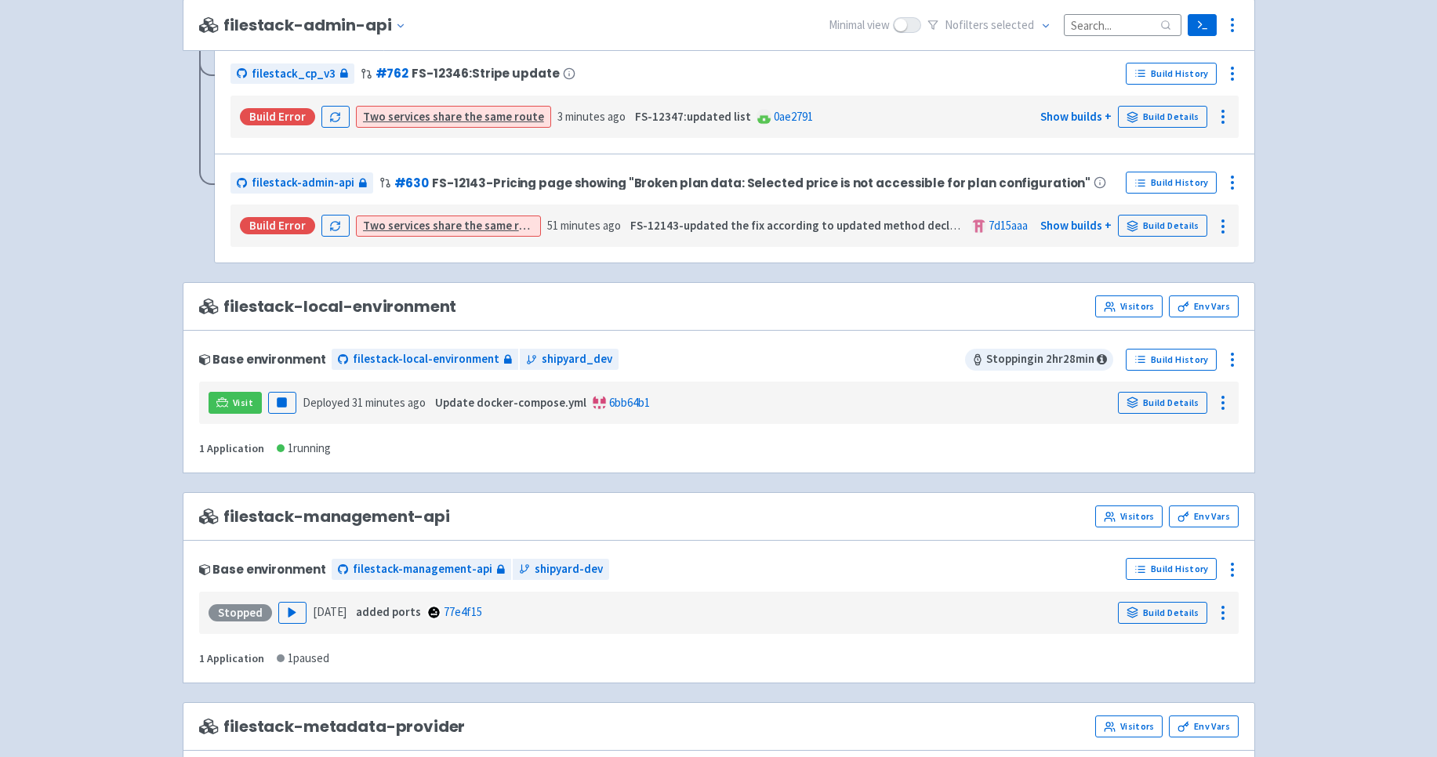
scroll to position [1401, 0]
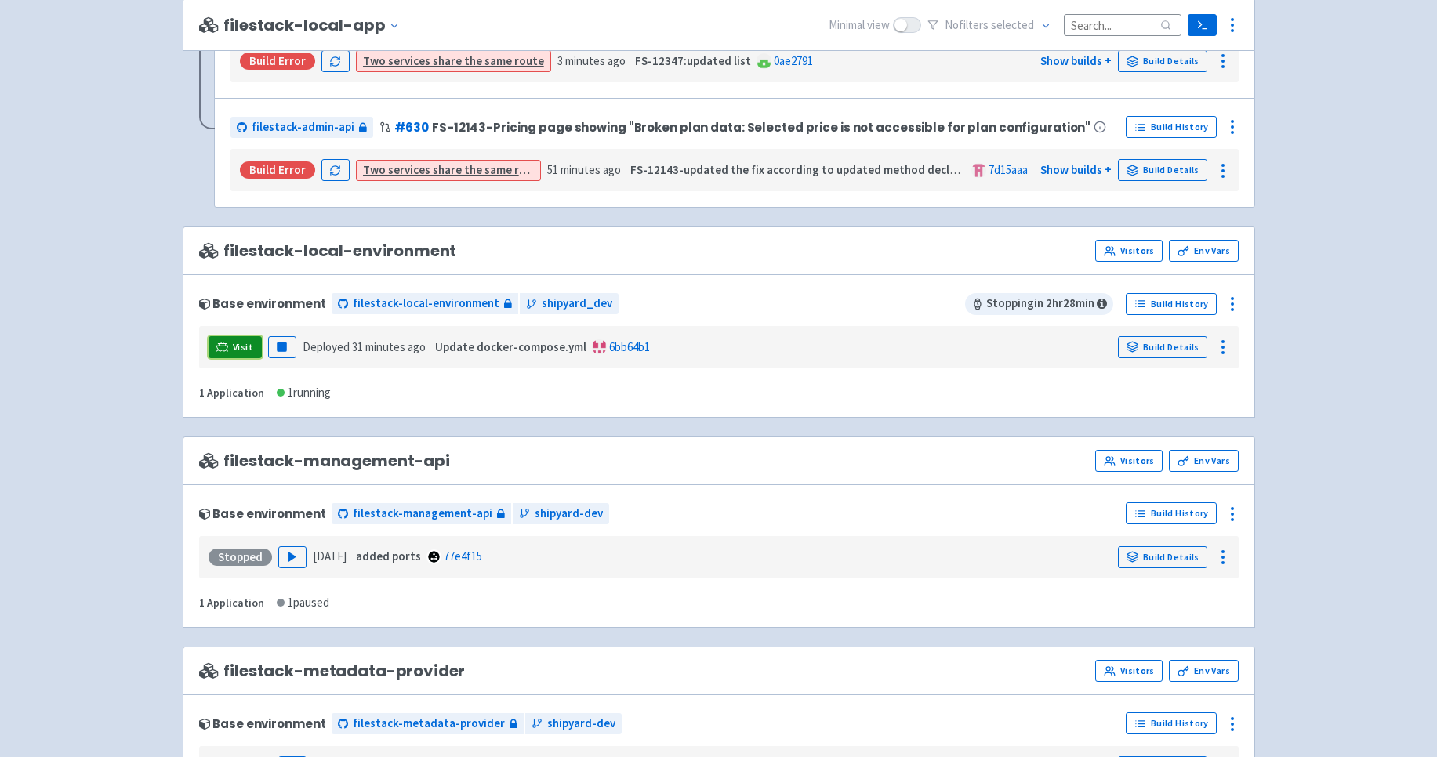
click at [238, 347] on span "Visit" at bounding box center [243, 347] width 20 height 13
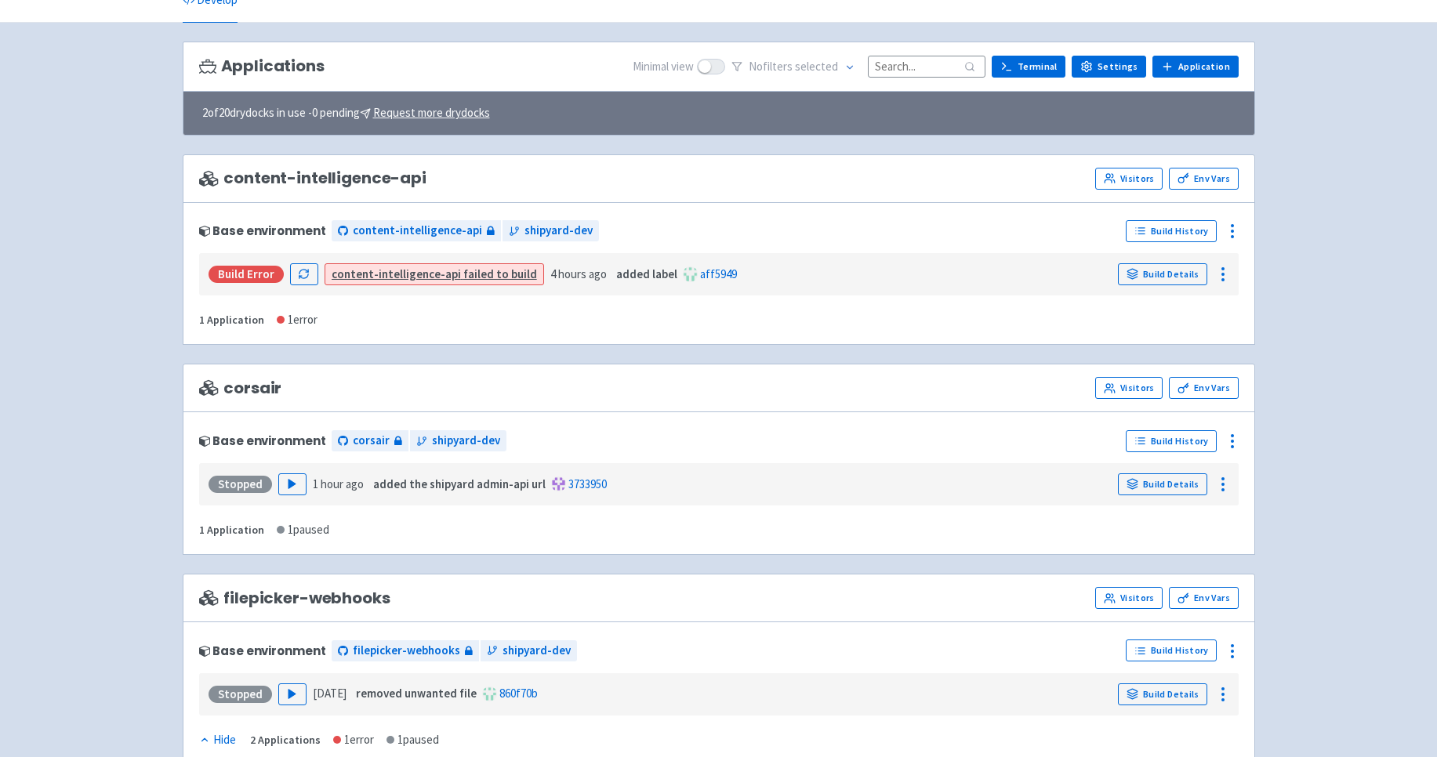
scroll to position [63, 0]
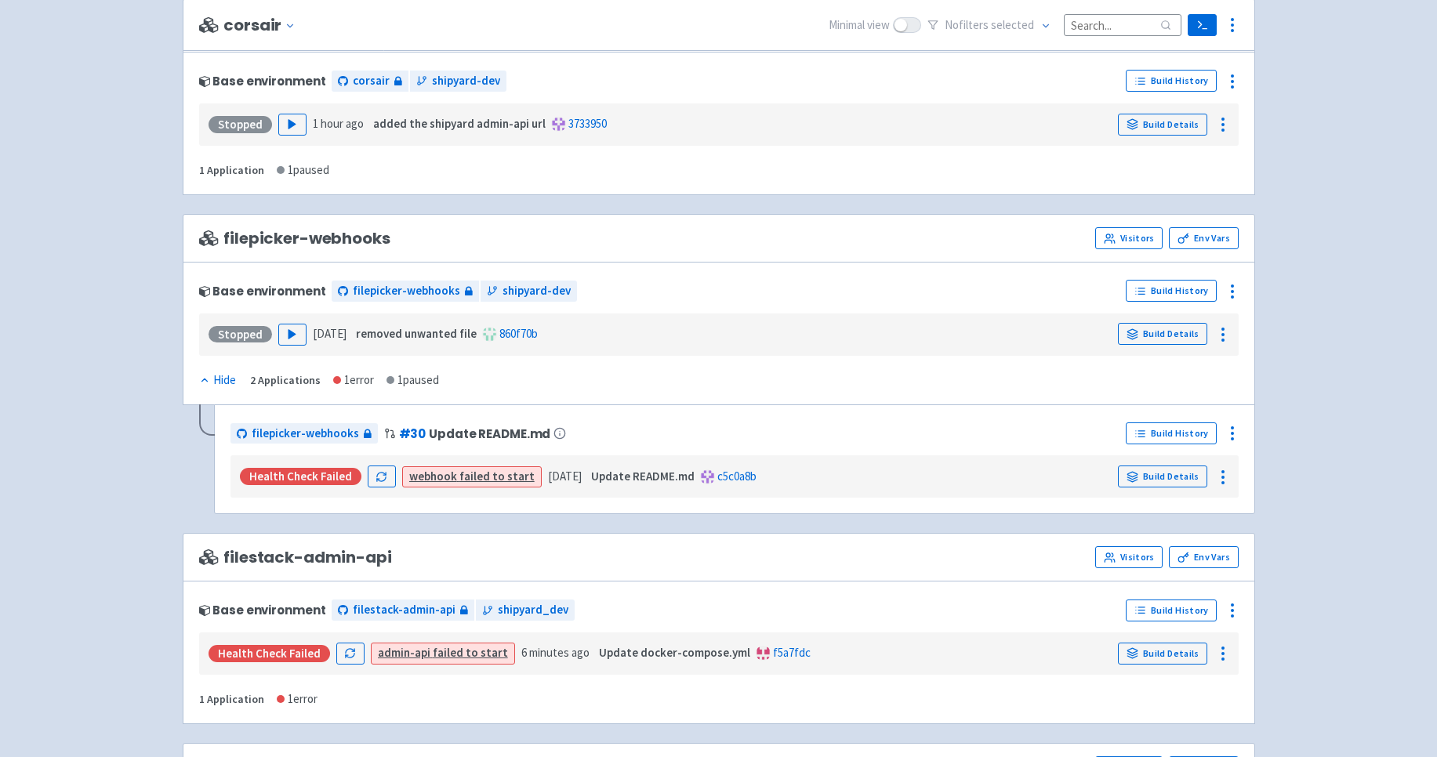
scroll to position [647, 0]
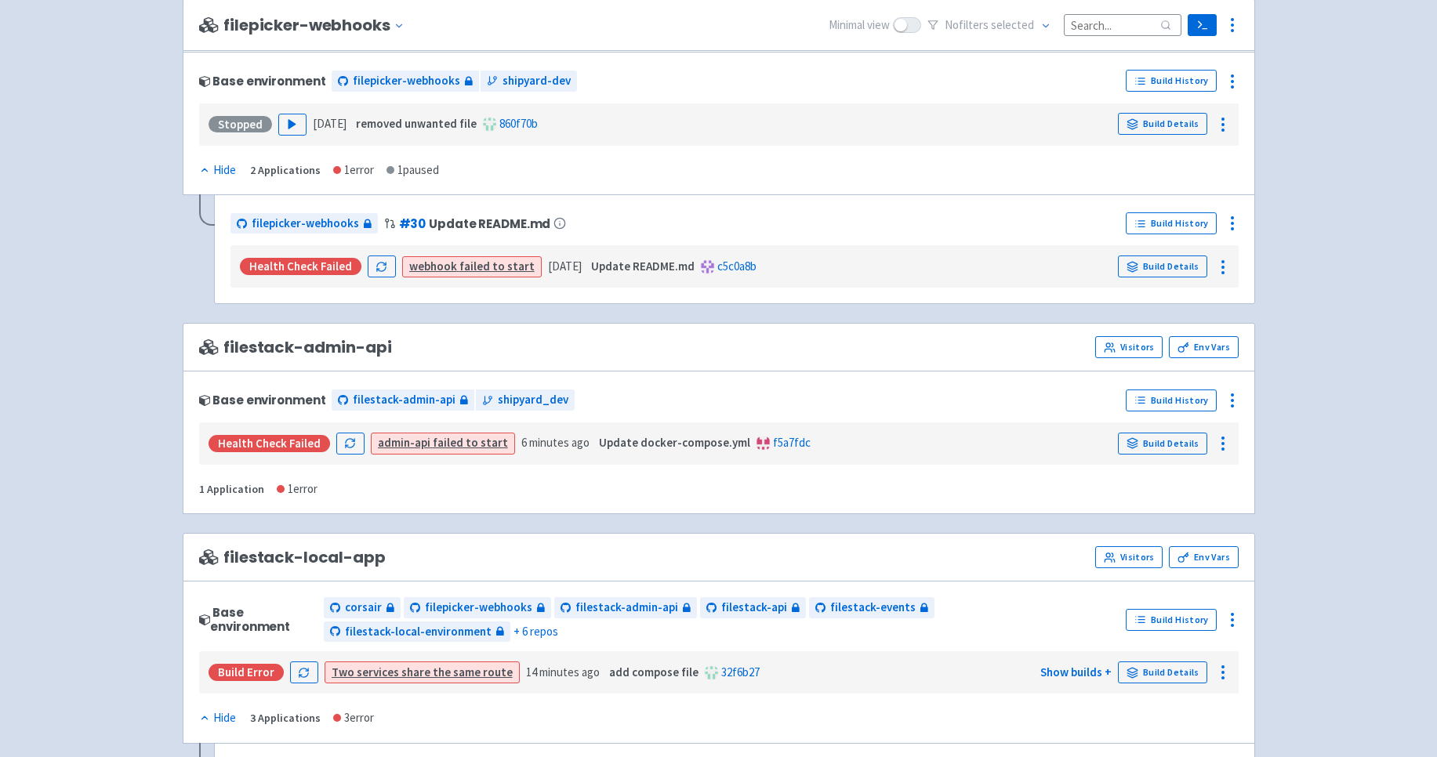
click at [300, 490] on div "1 error" at bounding box center [297, 490] width 41 height 18
click at [238, 499] on div "Base environment filestack-admin-api shipyard_dev Build History Health check fa…" at bounding box center [719, 442] width 1072 height 143
click at [299, 473] on div "Base environment filestack-admin-api shipyard_dev Build History Health check fa…" at bounding box center [719, 442] width 1072 height 143
click at [299, 452] on div "Health check failed" at bounding box center [269, 443] width 121 height 17
click at [278, 446] on div "Health check failed" at bounding box center [269, 443] width 121 height 17
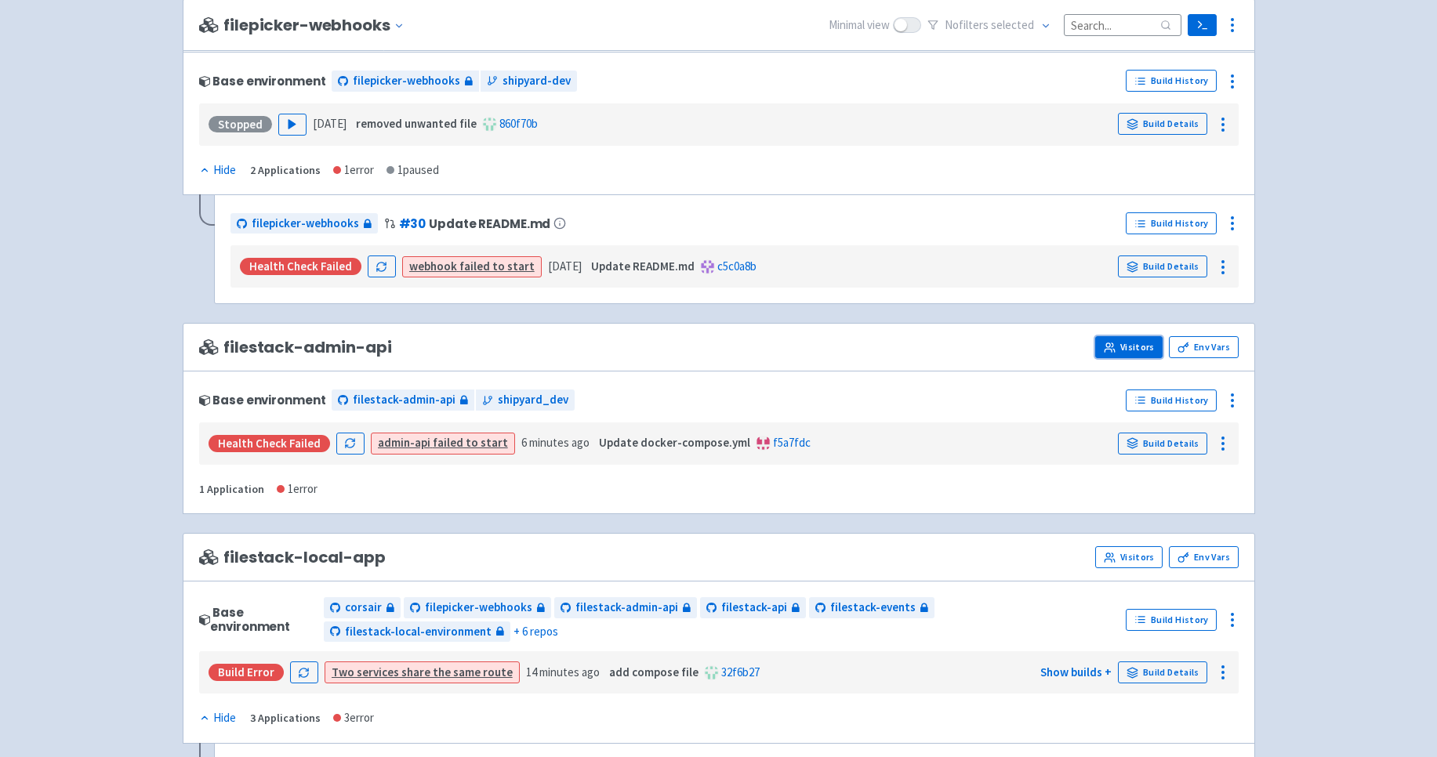
click at [1128, 344] on link "Visitors" at bounding box center [1128, 347] width 67 height 22
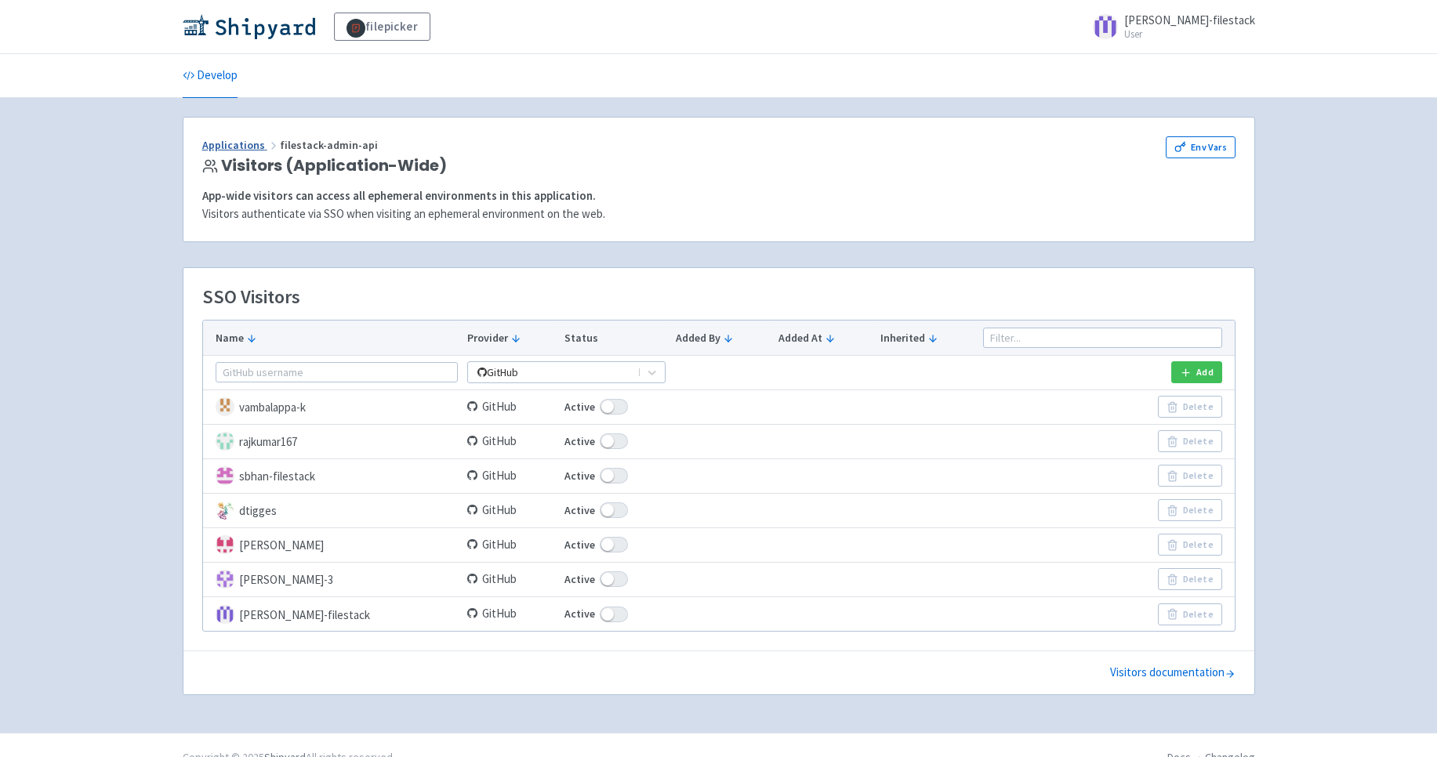
click at [220, 149] on link "Applications" at bounding box center [241, 145] width 78 height 14
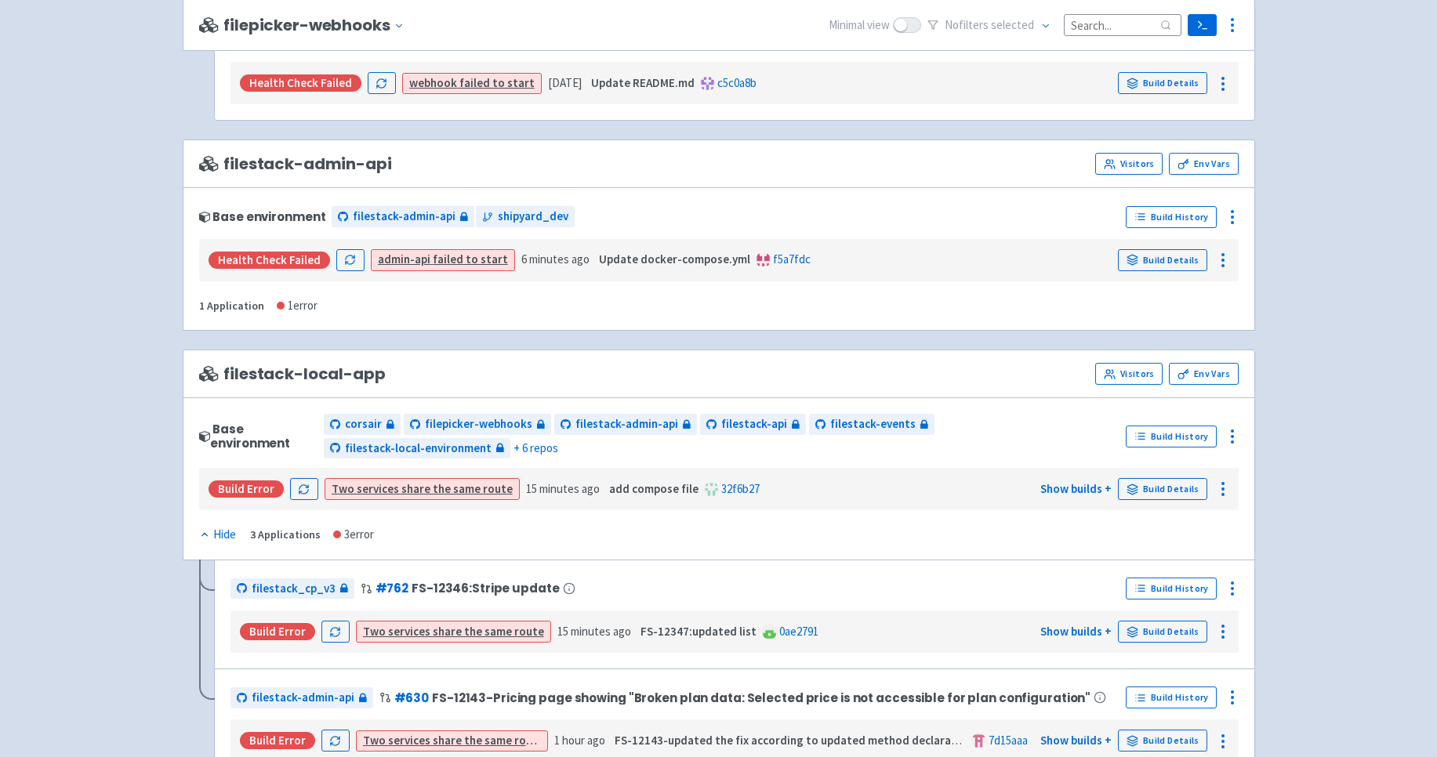
scroll to position [836, 0]
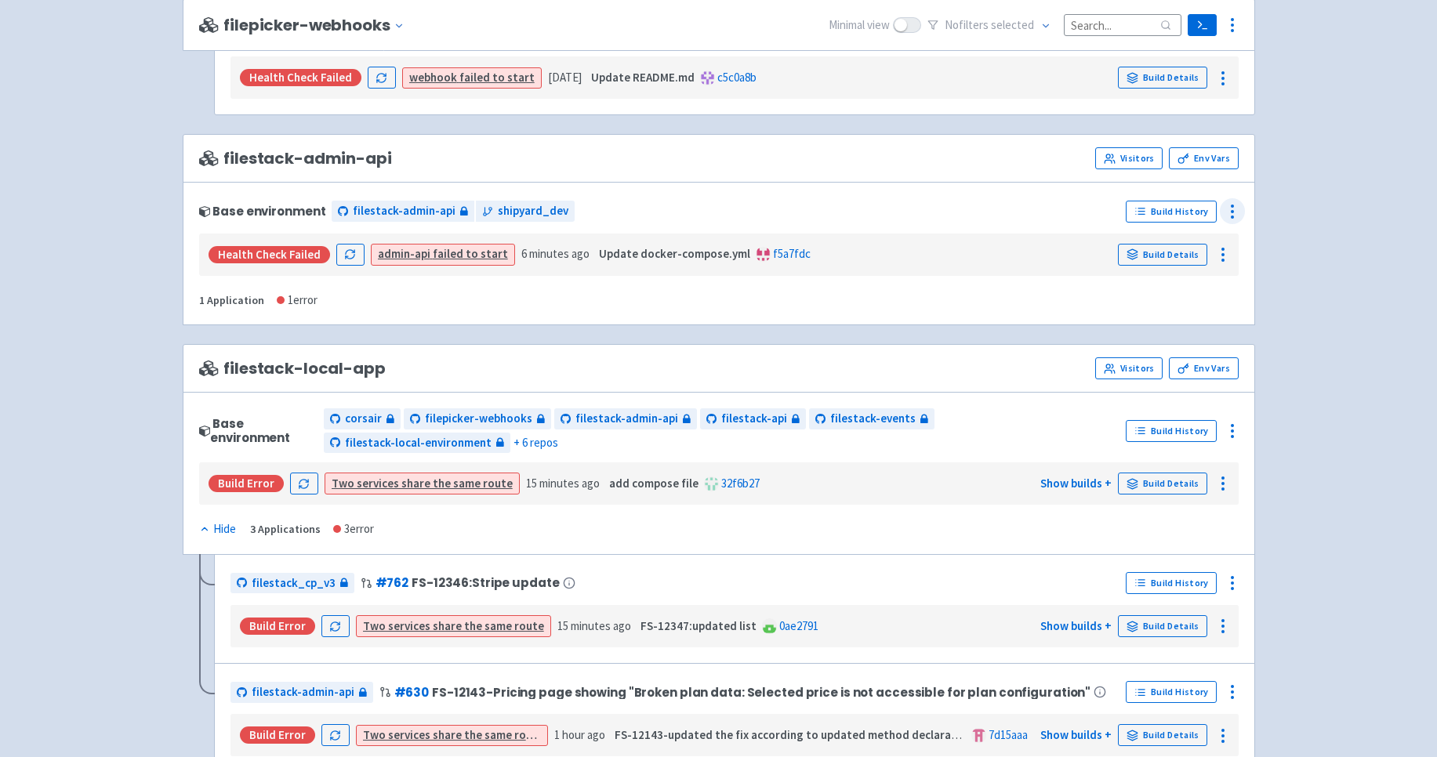
click at [1232, 209] on icon at bounding box center [1232, 211] width 19 height 19
click at [1069, 241] on div "Health check failed admin-api failed to start 6 minutes ago Update docker-compo…" at bounding box center [718, 255] width 1027 height 30
click at [1224, 251] on icon at bounding box center [1222, 254] width 19 height 19
click at [1174, 296] on span "Logs" at bounding box center [1179, 290] width 24 height 22
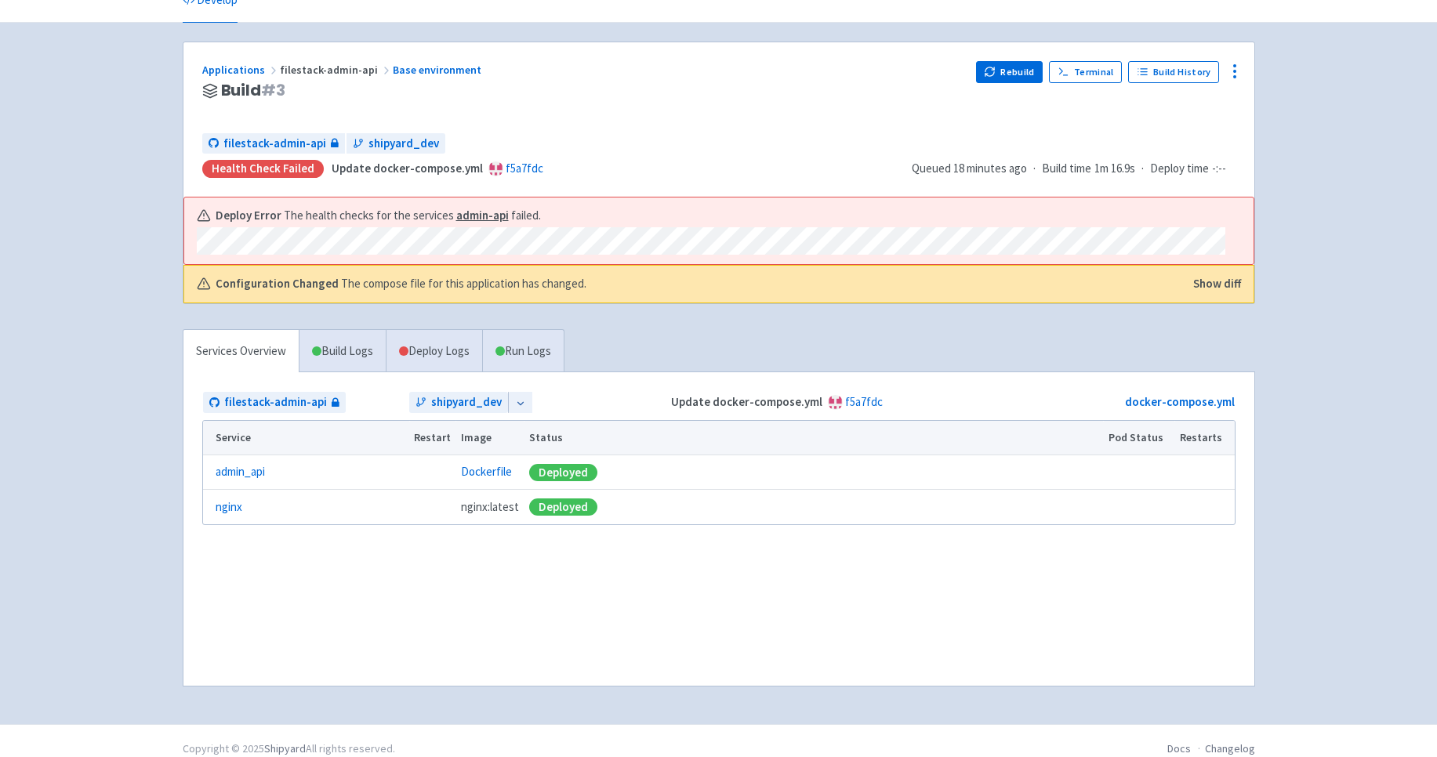
scroll to position [91, 0]
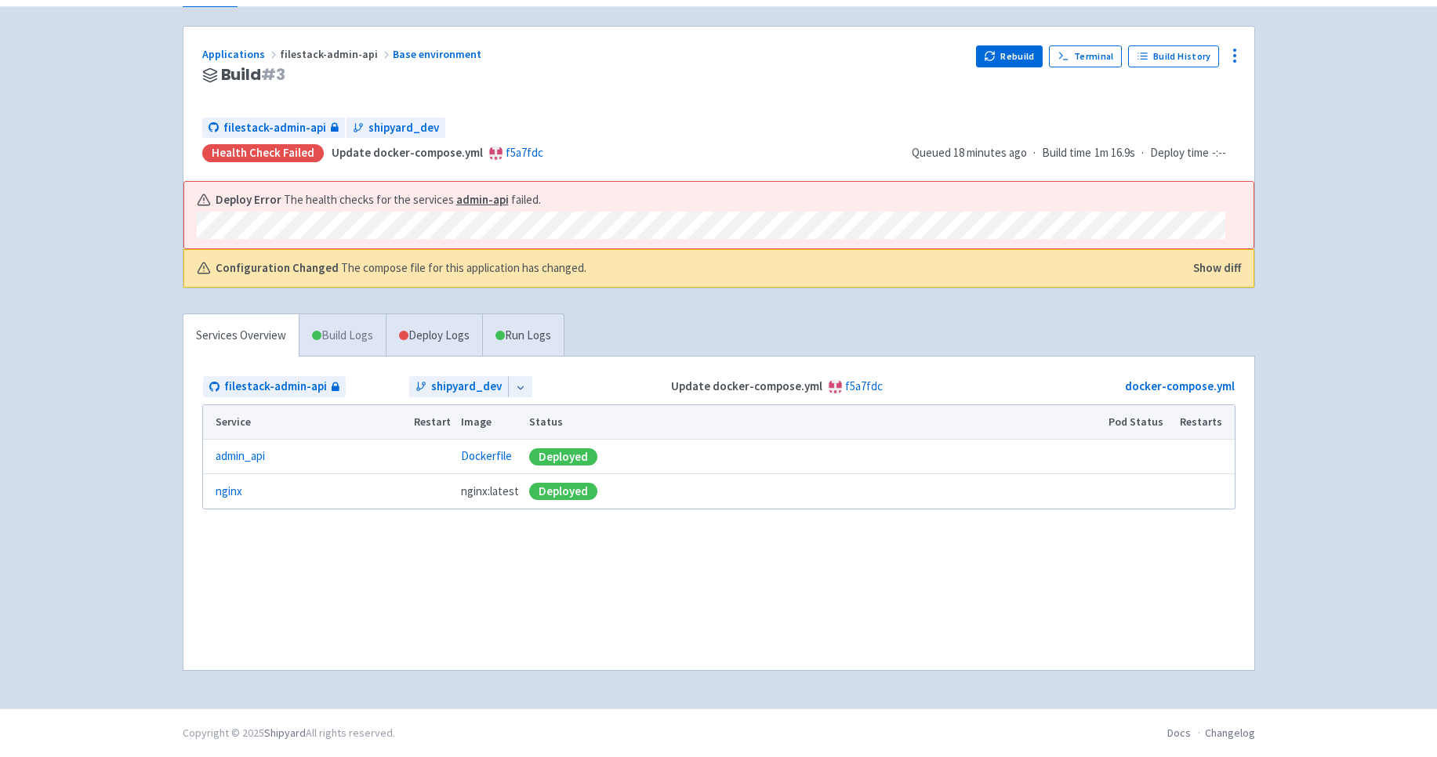
click at [347, 346] on link "Build Logs" at bounding box center [342, 335] width 86 height 43
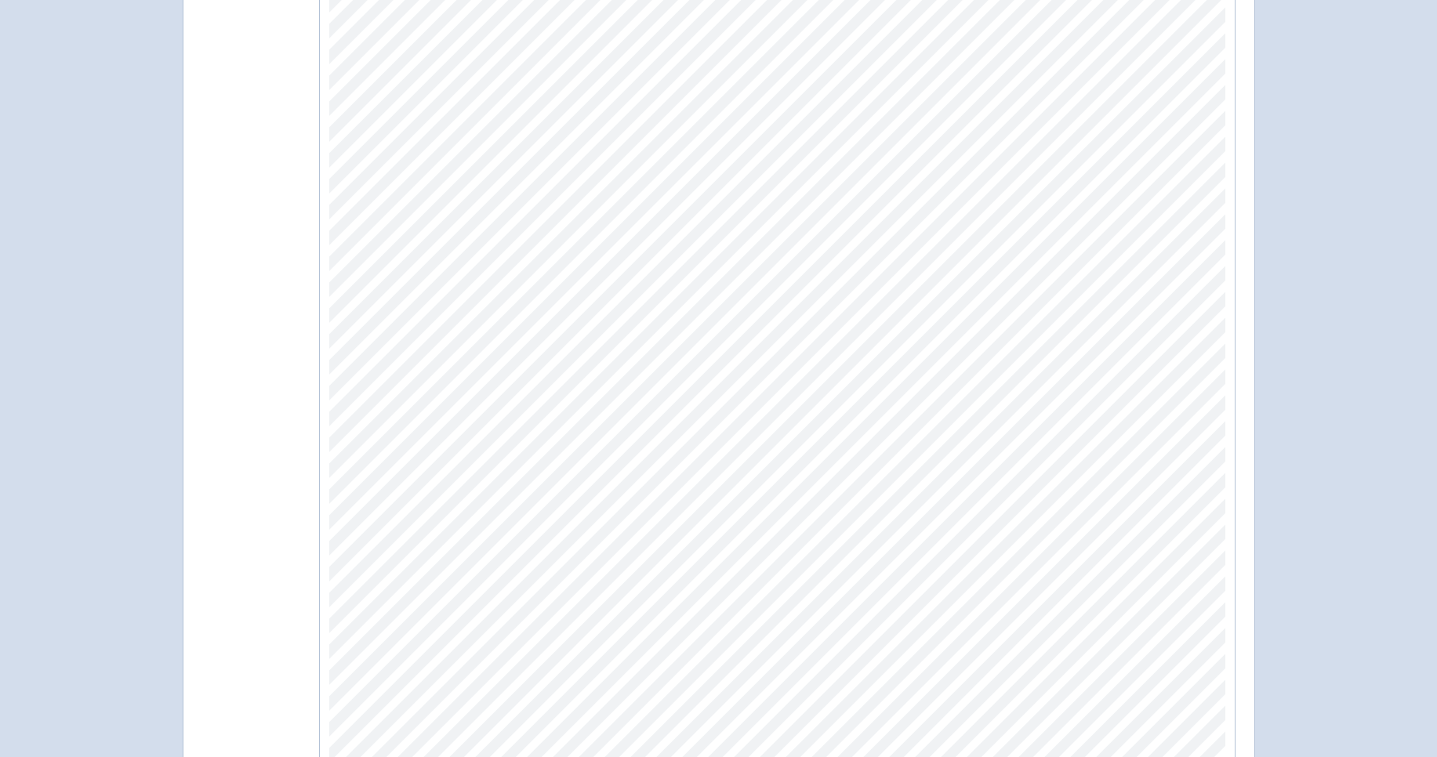
scroll to position [140, 0]
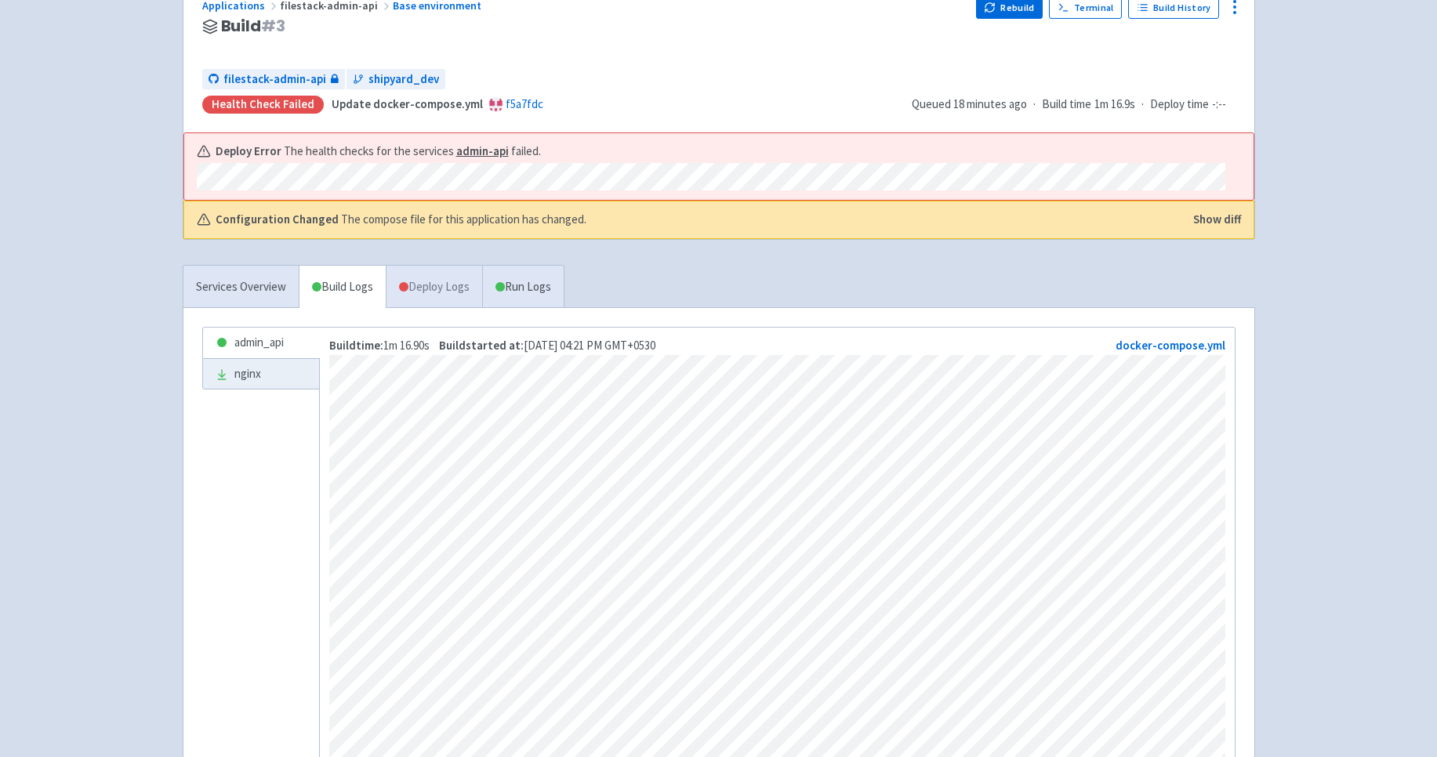
click at [435, 270] on link "Deploy Logs" at bounding box center [434, 287] width 96 height 43
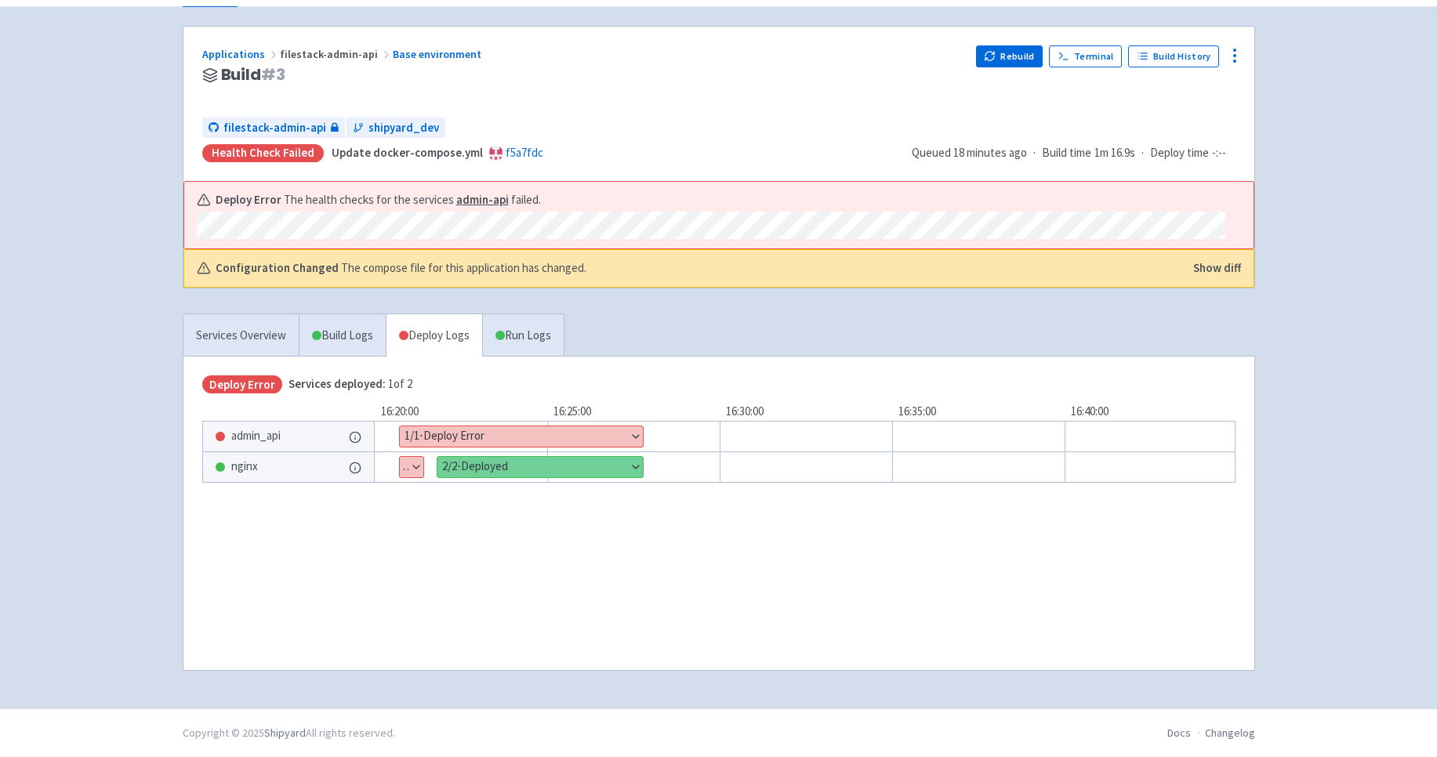
click at [639, 435] on button "Show details" at bounding box center [521, 436] width 243 height 20
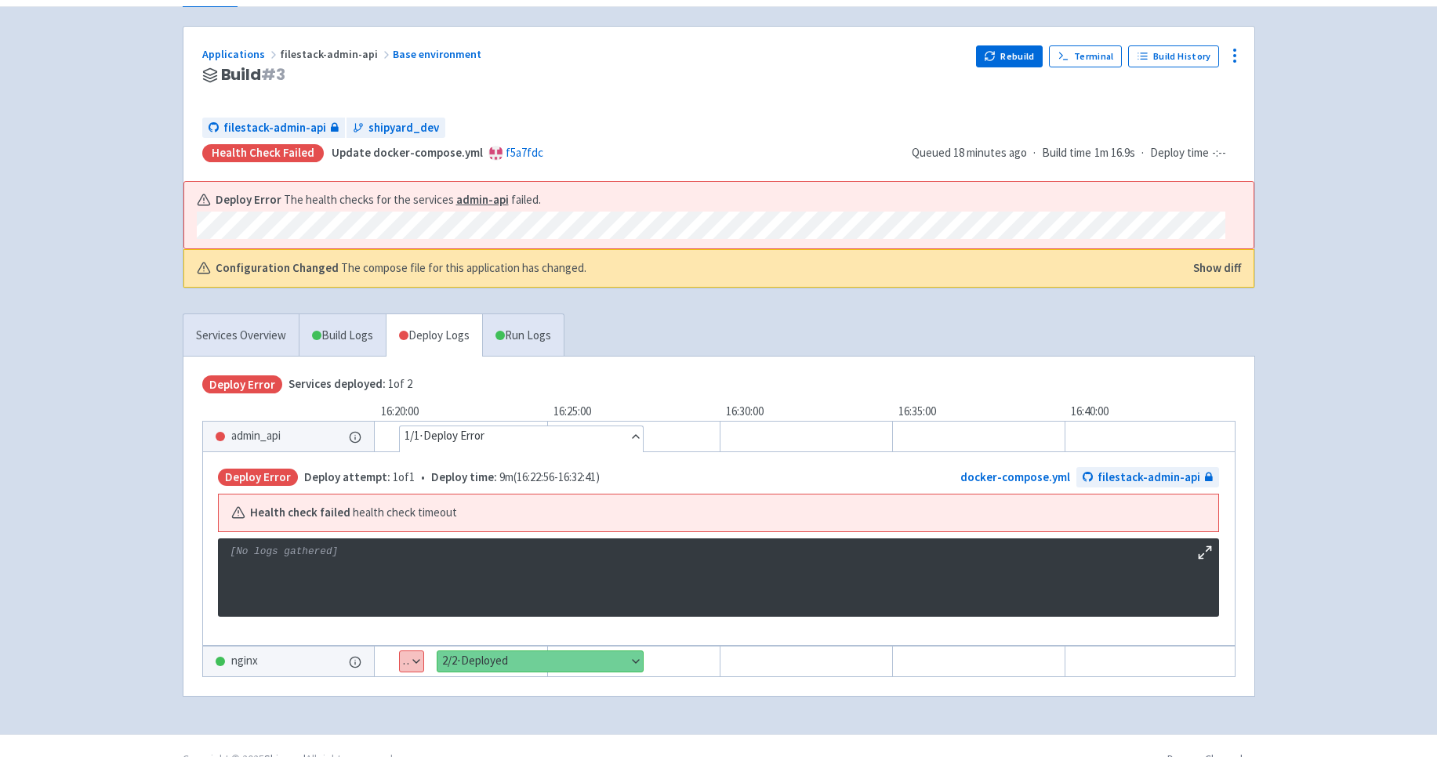
click at [531, 533] on div "Deploy Error Deploy attempt: 1 of 1 • Deploy time: 9m ( 16:22:56 - 16:32:41 ) d…" at bounding box center [718, 549] width 1032 height 194
